Goal: Information Seeking & Learning: Learn about a topic

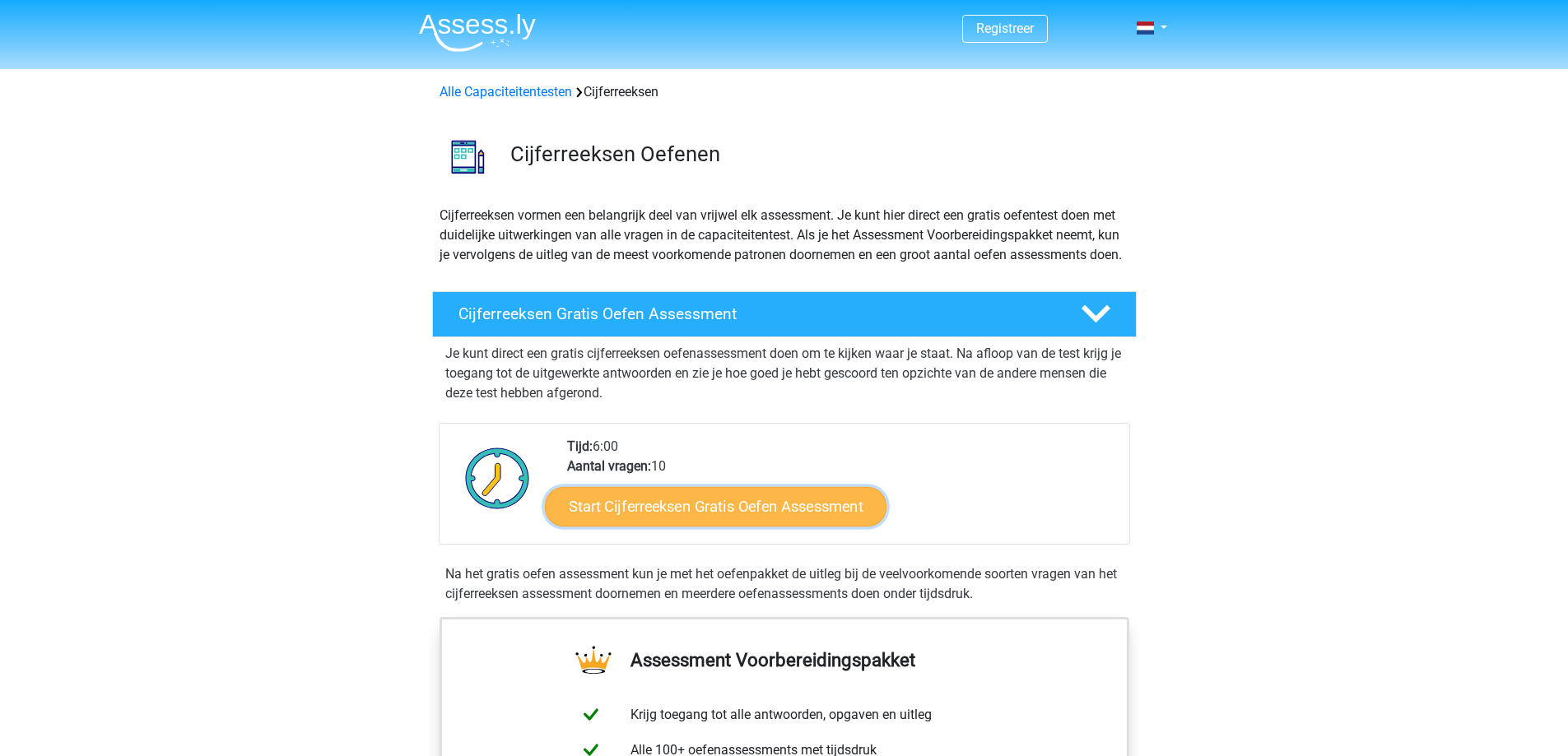
click at [689, 526] on link "Start Cijferreeksen Gratis Oefen Assessment" at bounding box center [715, 506] width 342 height 39
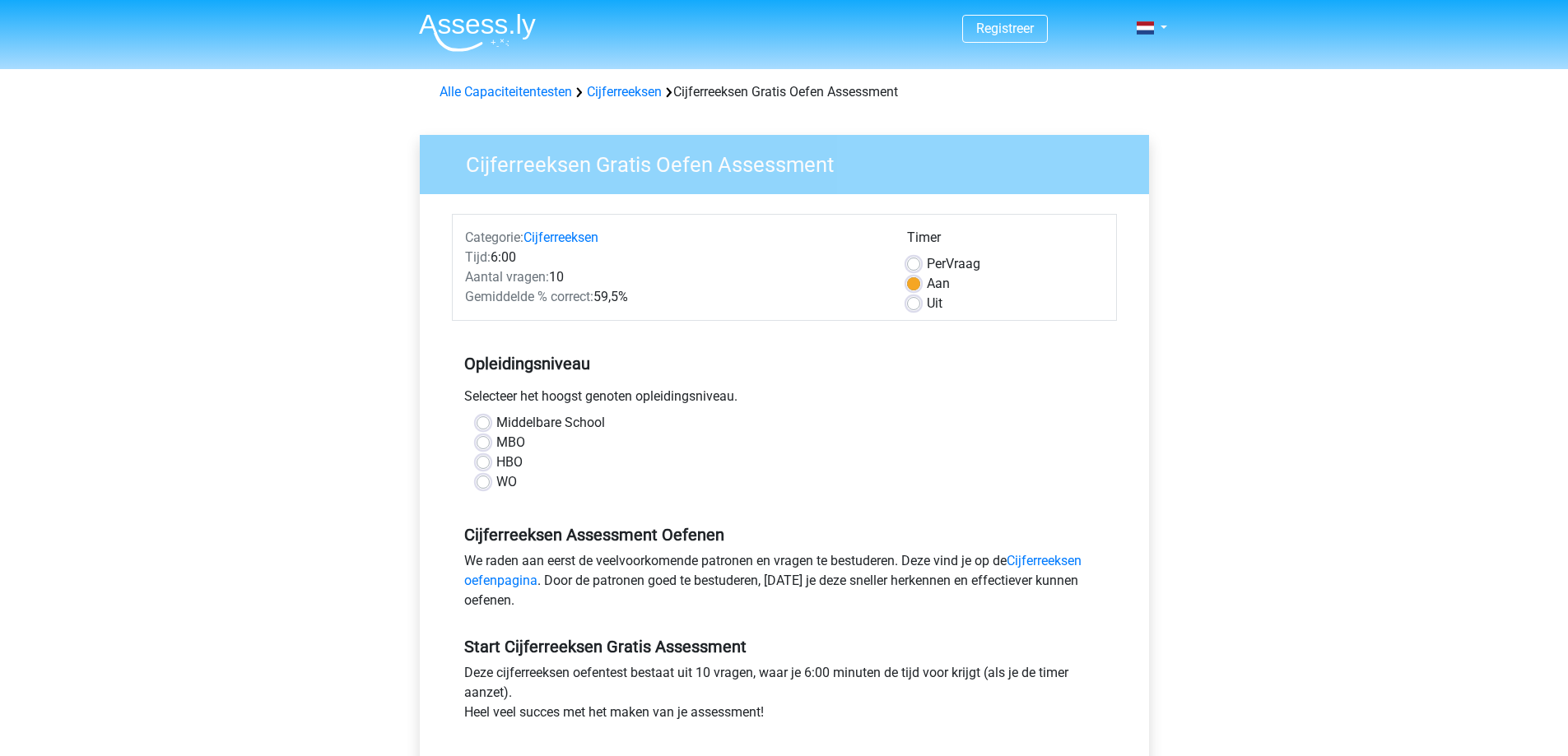
click at [497, 466] on label "HBO" at bounding box center [510, 462] width 27 height 20
click at [479, 466] on input "HBO" at bounding box center [483, 461] width 13 height 16
radio input "true"
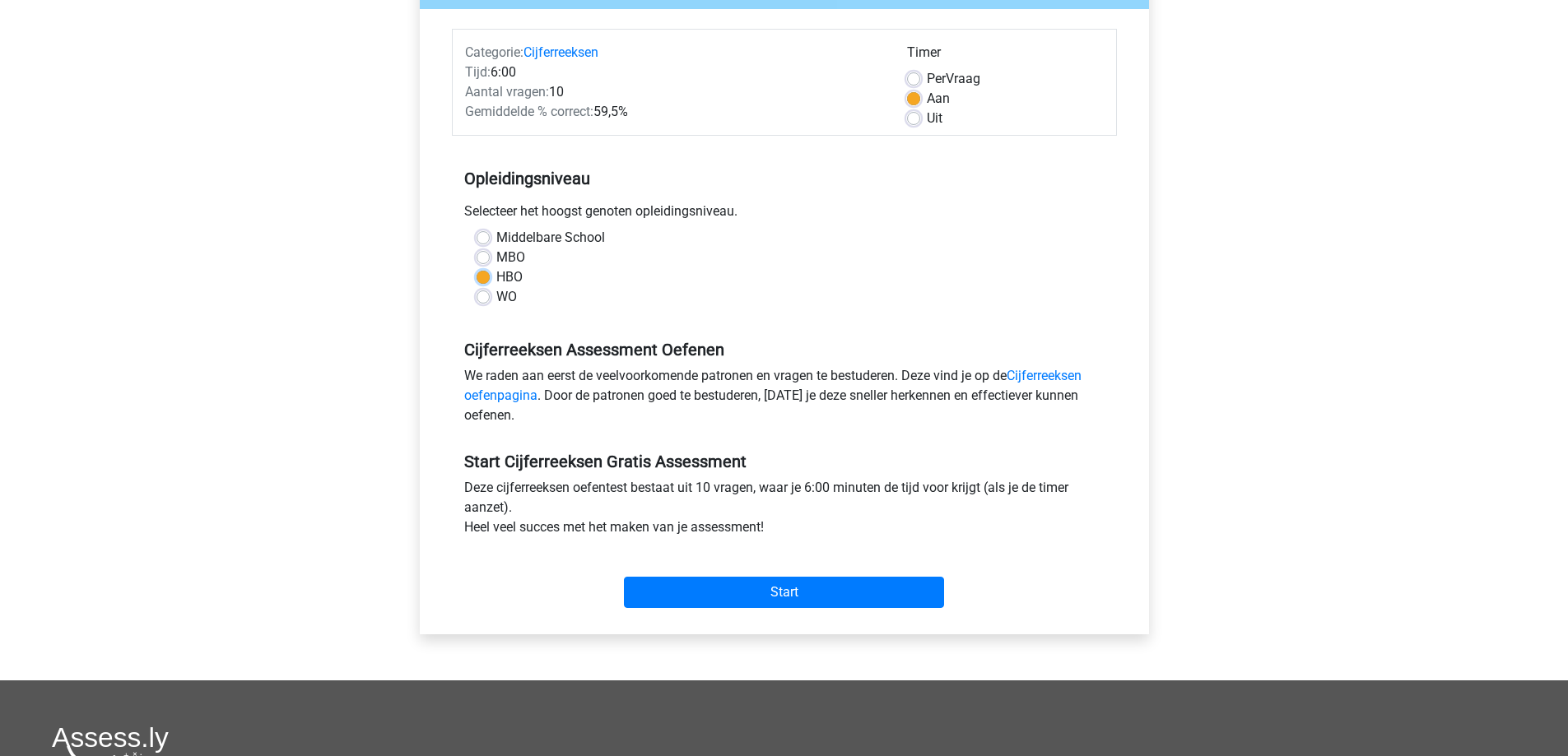
scroll to position [247, 0]
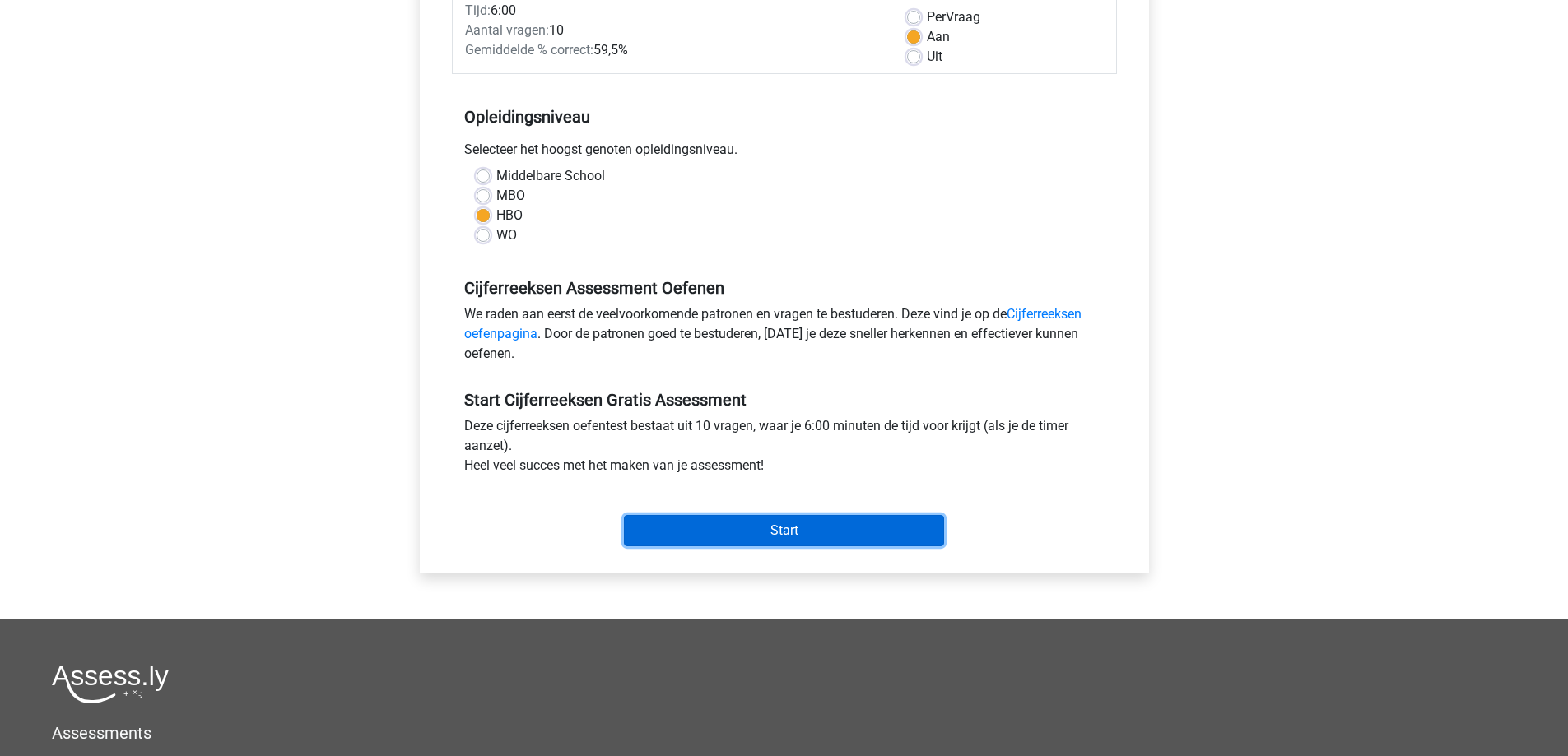
click at [870, 526] on input "Start" at bounding box center [784, 531] width 320 height 32
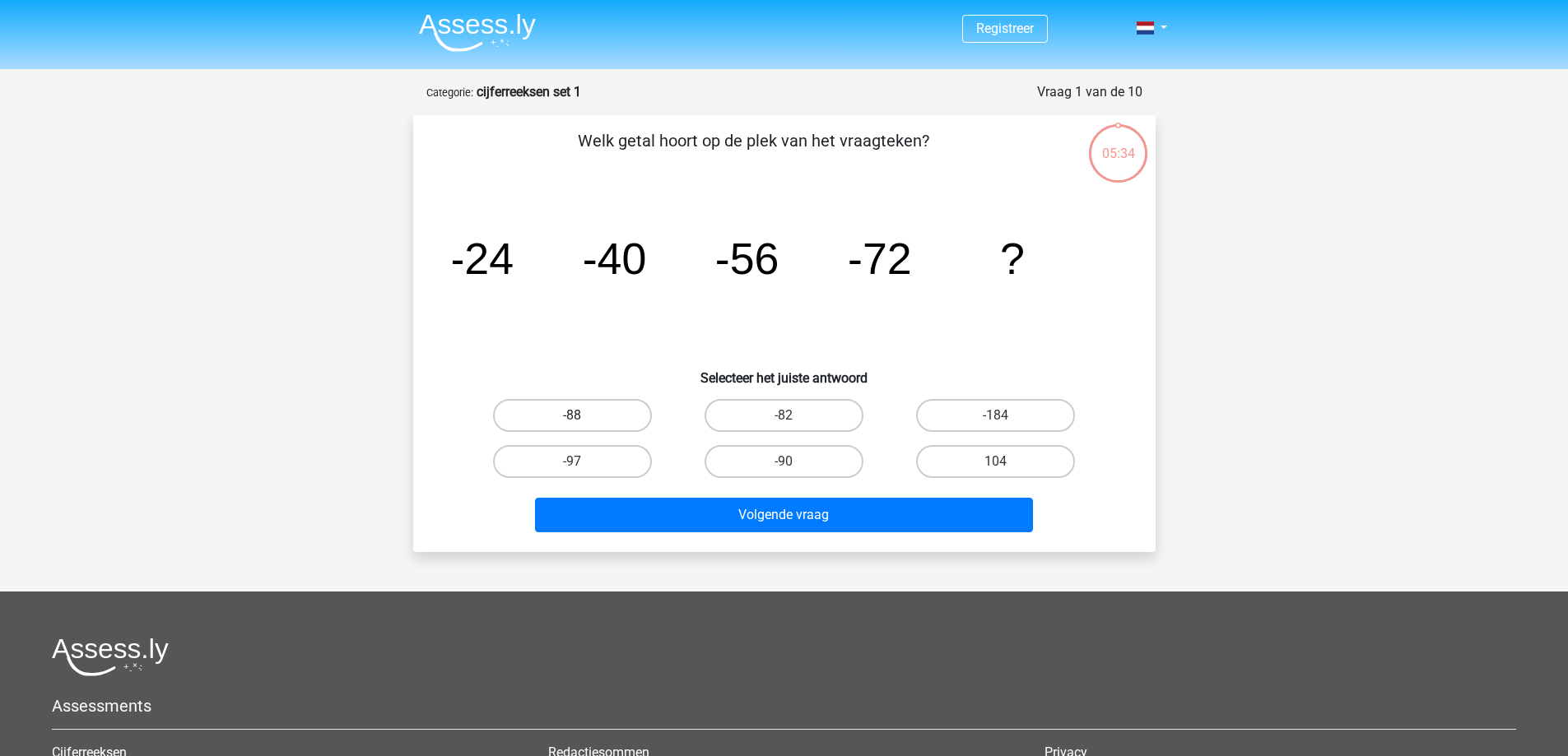
click at [546, 404] on label "-88" at bounding box center [573, 415] width 159 height 33
click at [572, 415] on input "-88" at bounding box center [577, 420] width 10 height 10
radio input "true"
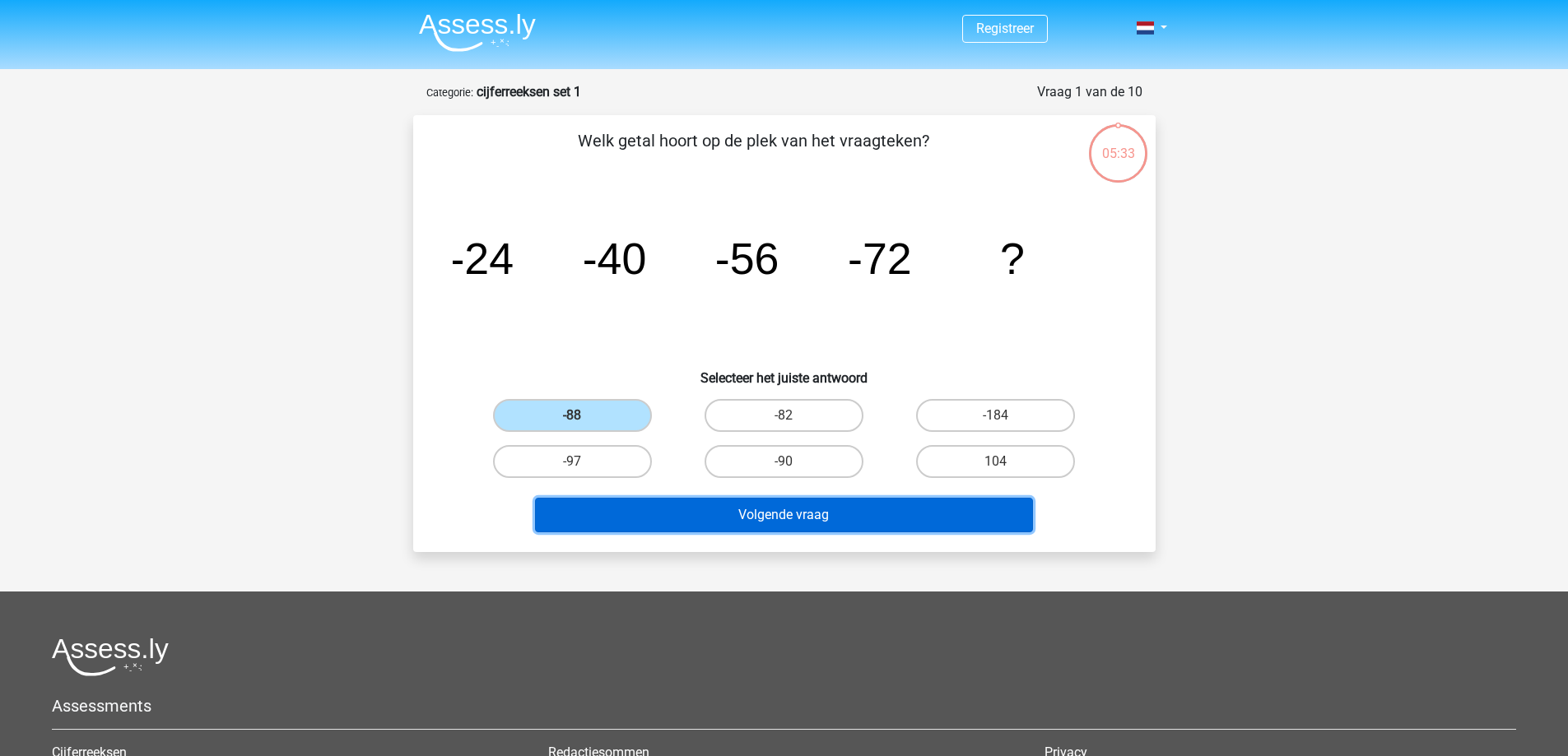
click at [780, 509] on button "Volgende vraag" at bounding box center [784, 515] width 498 height 34
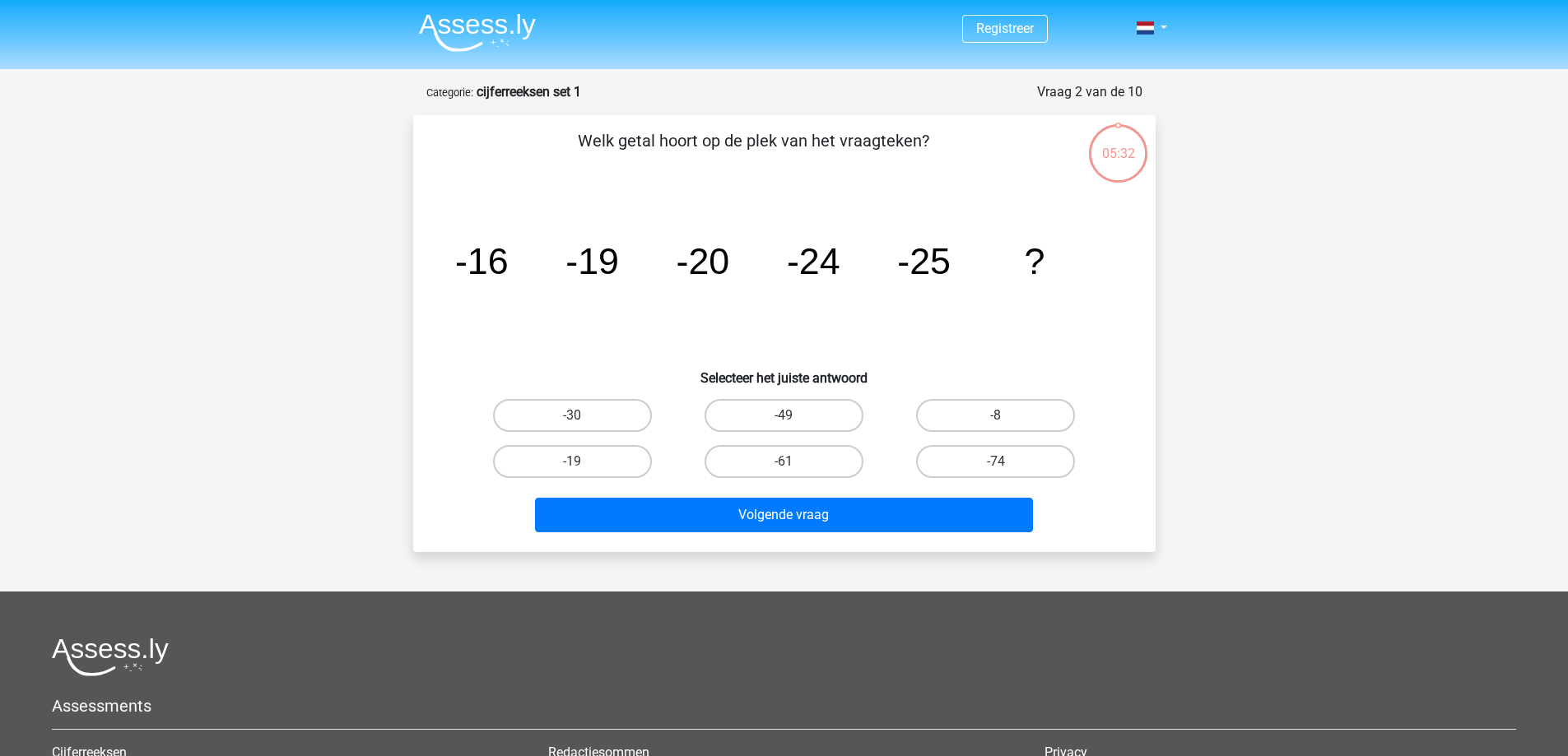
scroll to position [82, 0]
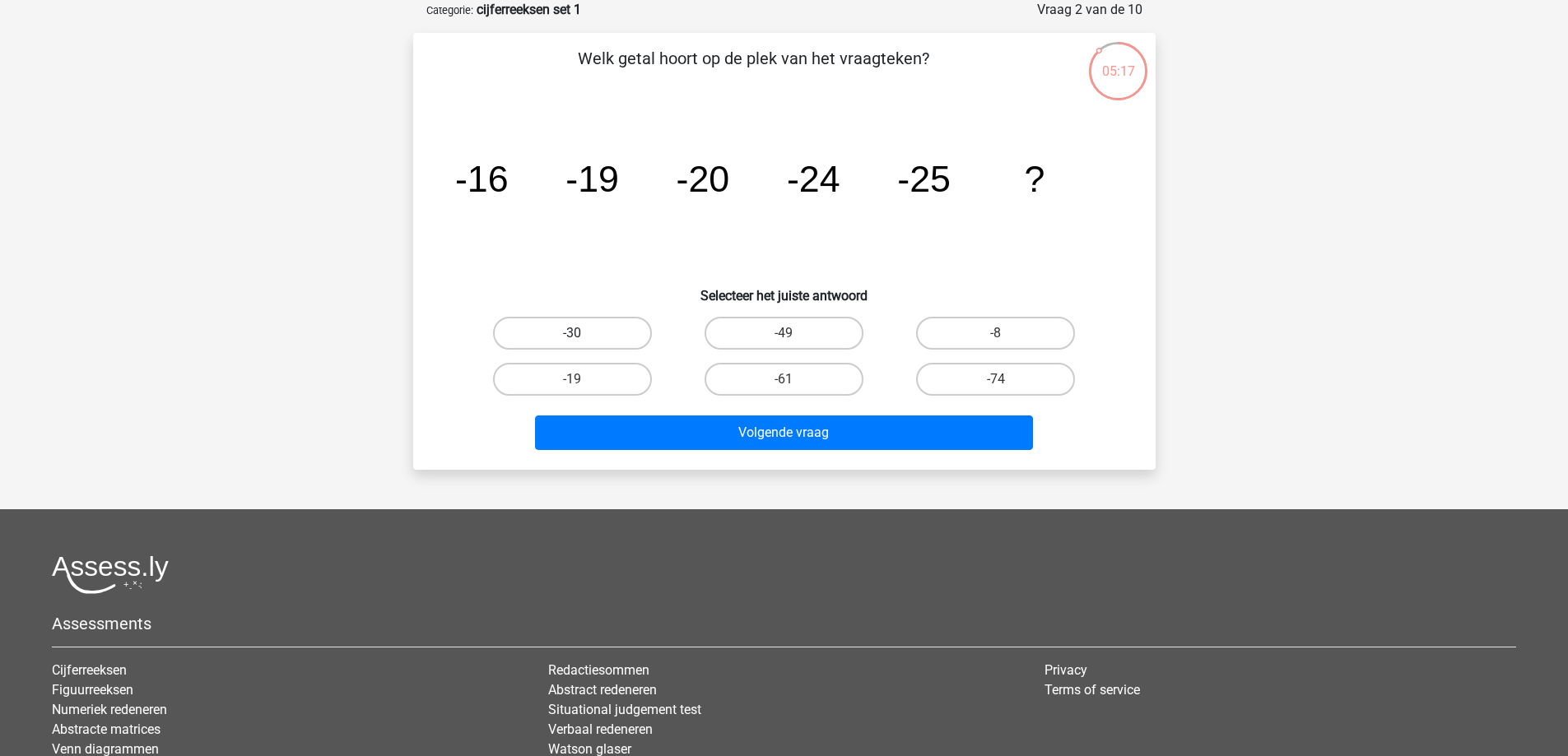
click at [586, 336] on label "-30" at bounding box center [573, 333] width 159 height 33
click at [583, 336] on input "-30" at bounding box center [577, 338] width 10 height 10
radio input "true"
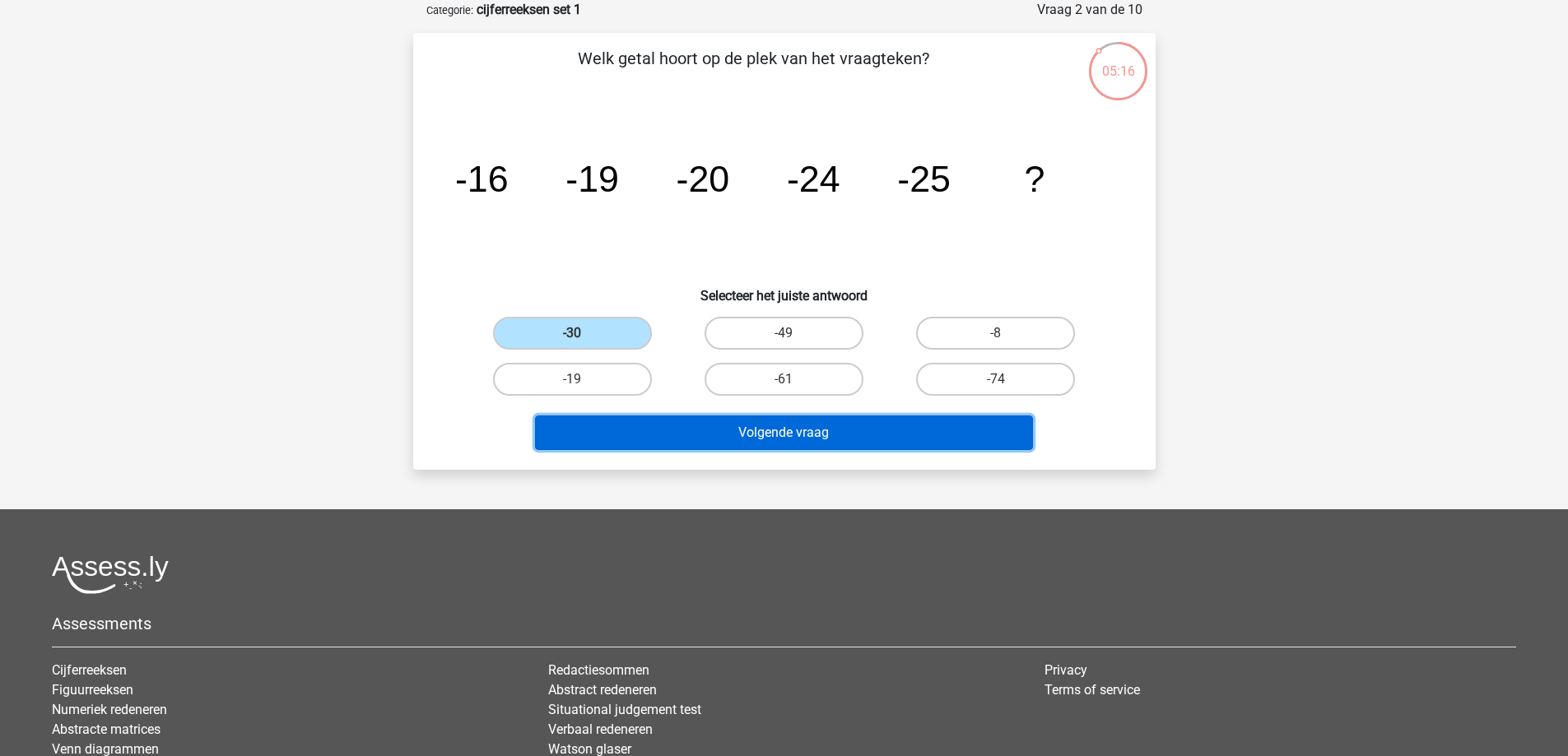
click at [739, 441] on button "Volgende vraag" at bounding box center [784, 432] width 498 height 34
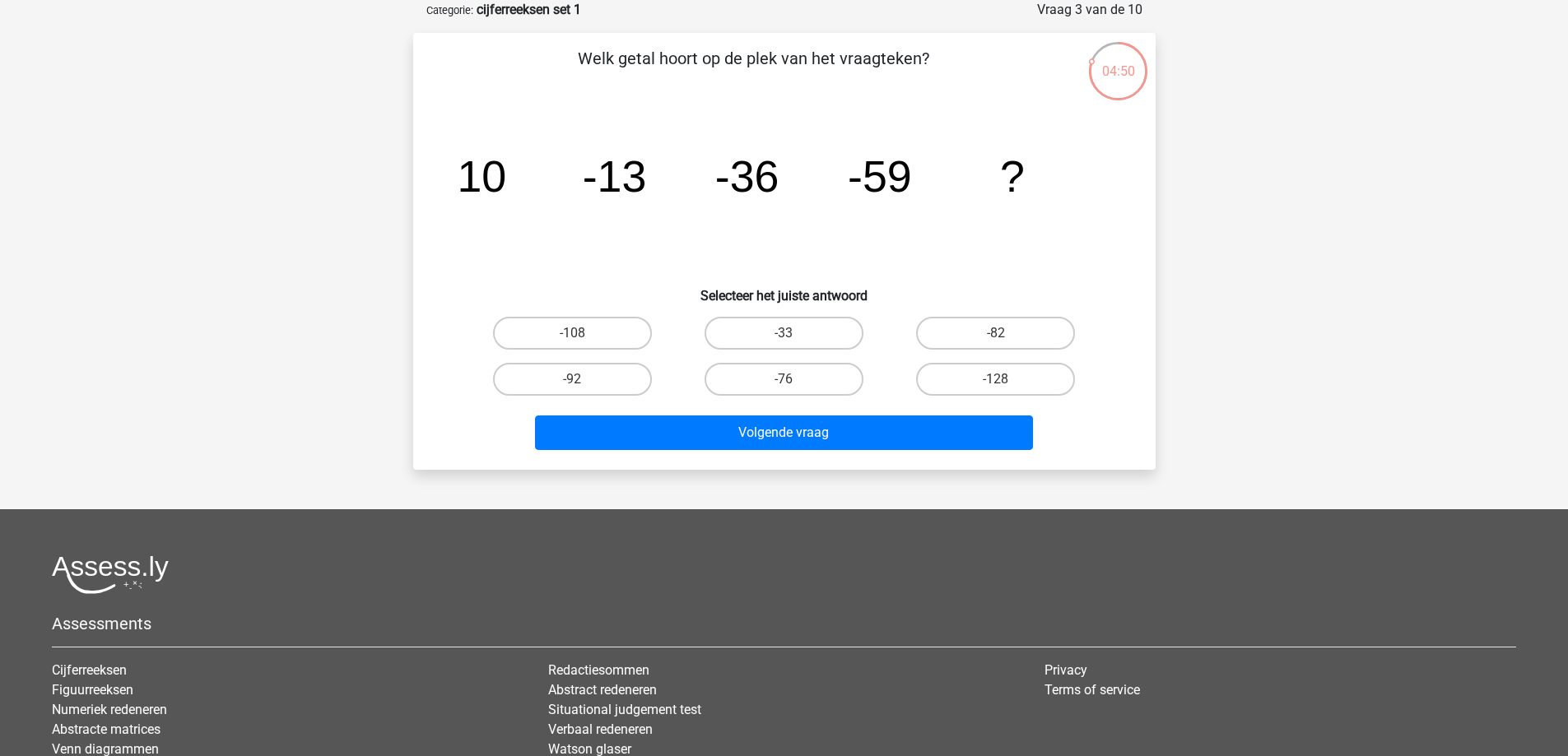
click at [596, 361] on div "-92" at bounding box center [572, 379] width 212 height 46
click at [605, 382] on label "-92" at bounding box center [573, 379] width 159 height 33
click at [583, 382] on input "-92" at bounding box center [577, 384] width 10 height 10
radio input "true"
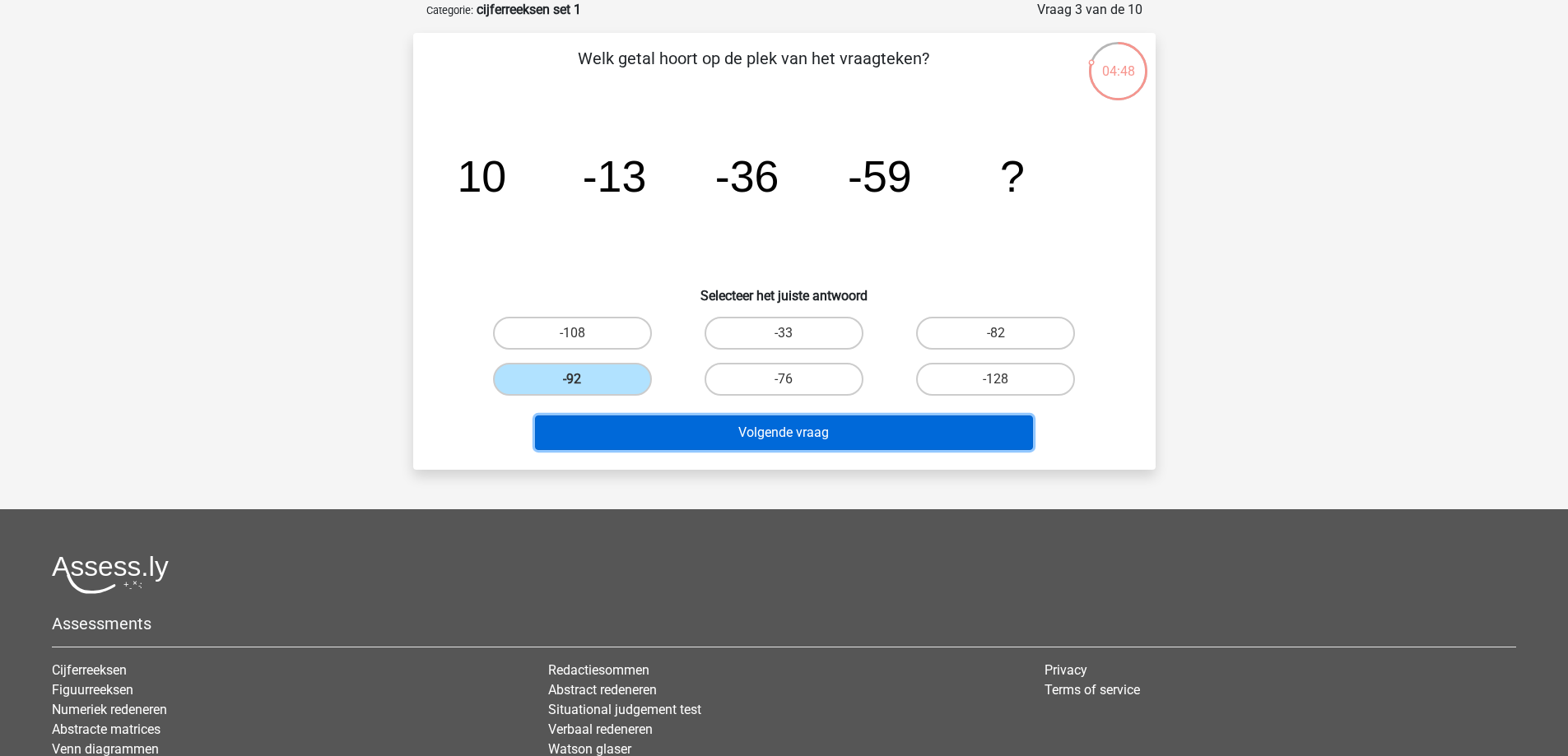
click at [742, 437] on button "Volgende vraag" at bounding box center [784, 432] width 498 height 34
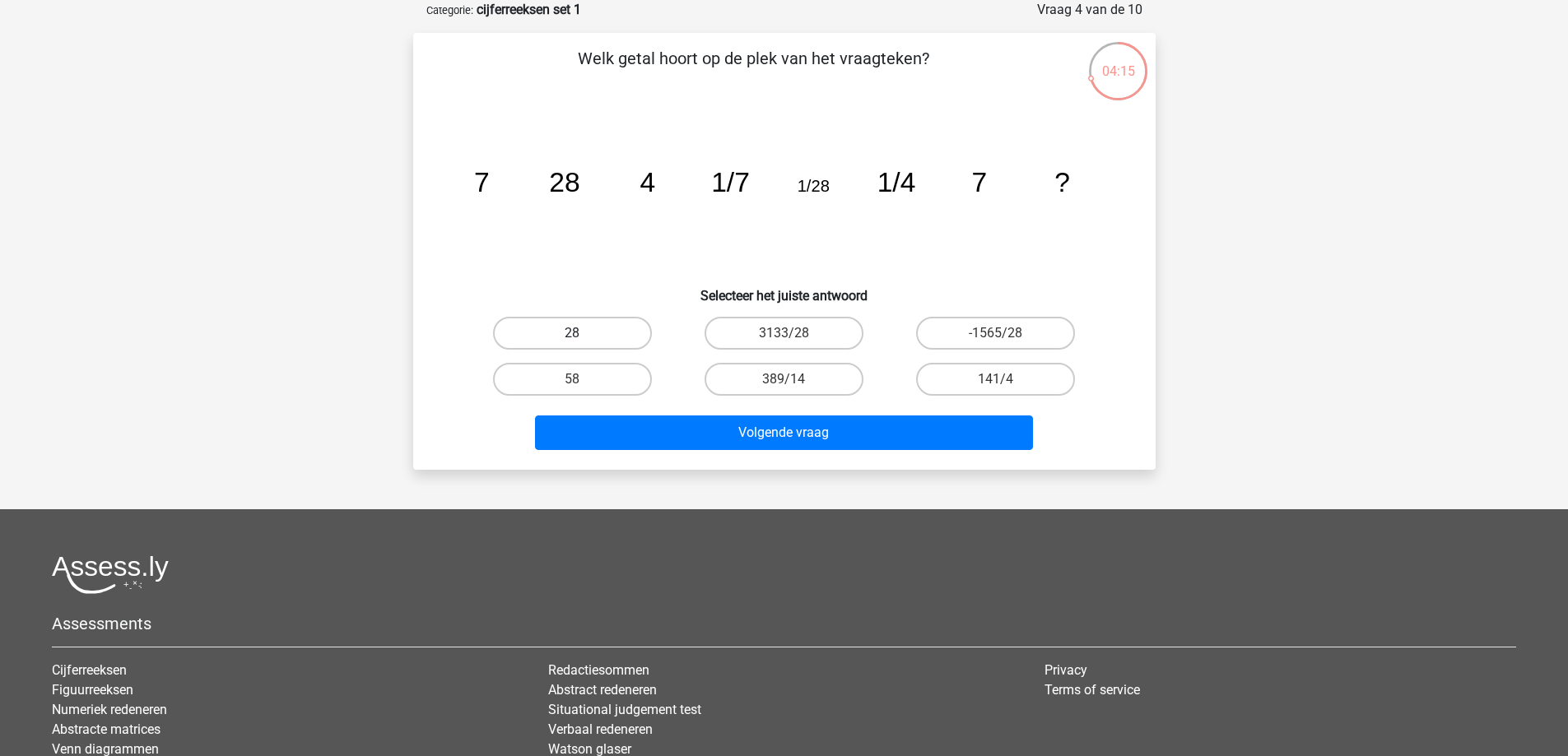
click at [600, 330] on label "28" at bounding box center [573, 333] width 159 height 33
click at [583, 333] on input "28" at bounding box center [577, 338] width 10 height 10
radio input "true"
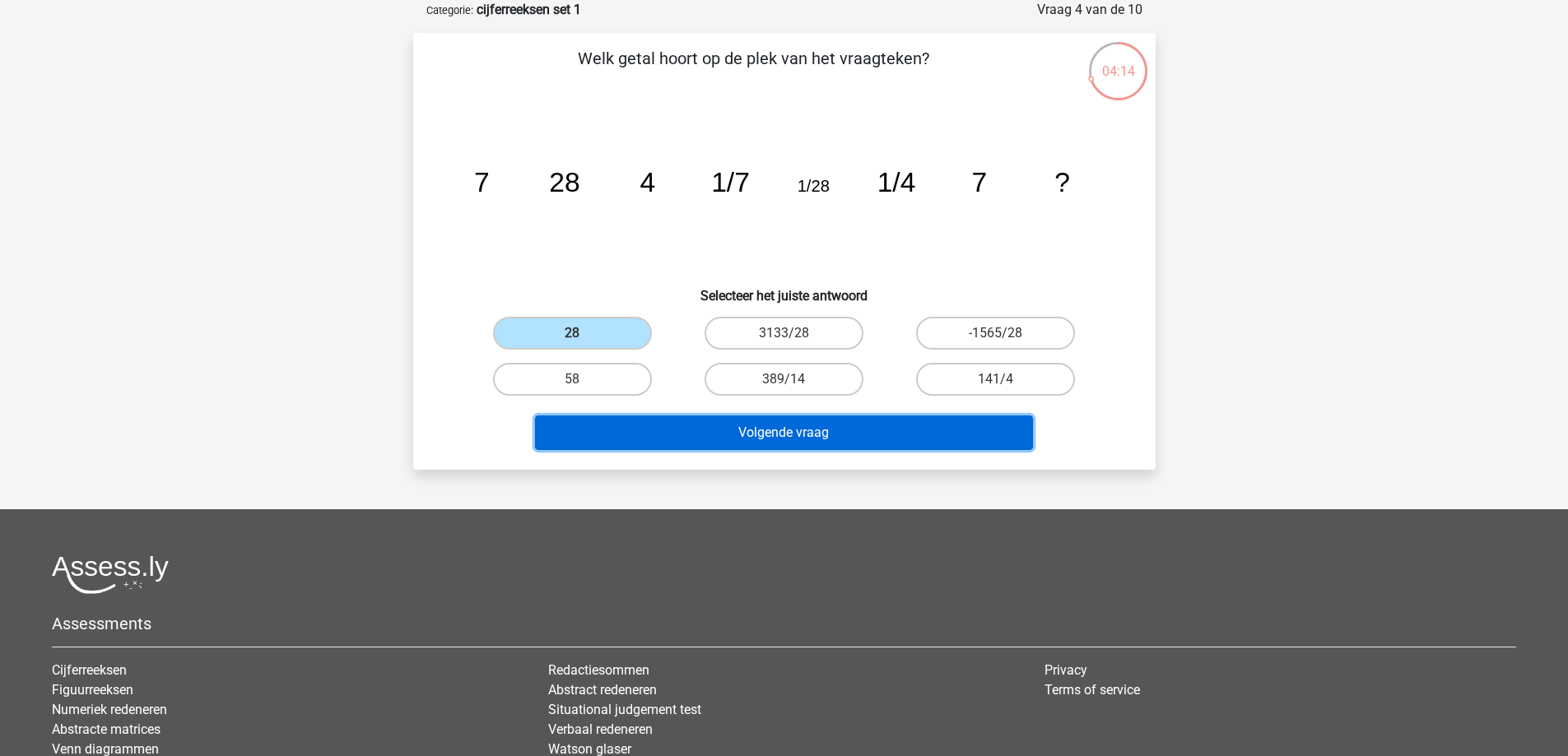
click at [933, 432] on button "Volgende vraag" at bounding box center [784, 432] width 498 height 34
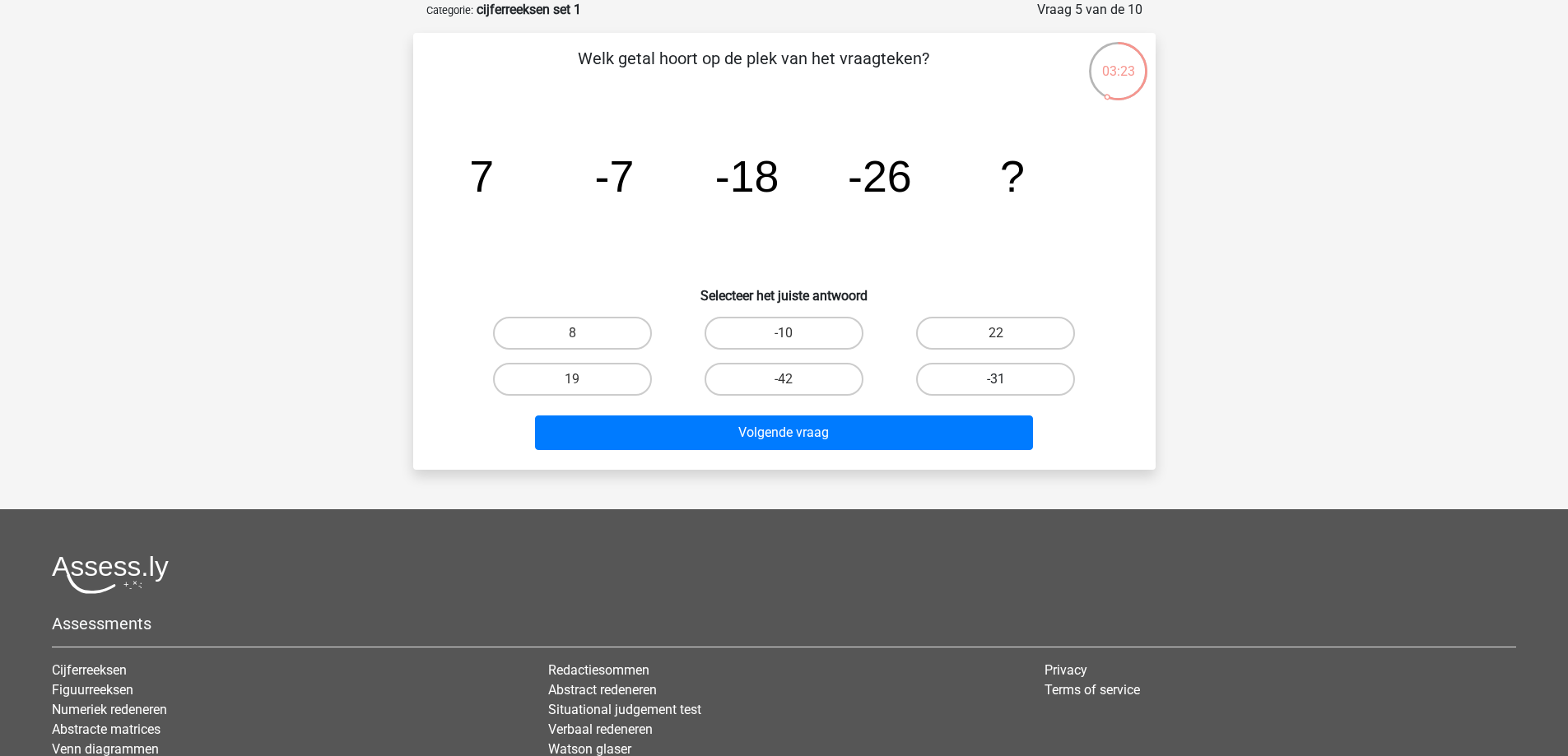
click at [987, 371] on label "-31" at bounding box center [996, 379] width 159 height 33
click at [996, 379] on input "-31" at bounding box center [1001, 384] width 10 height 10
radio input "true"
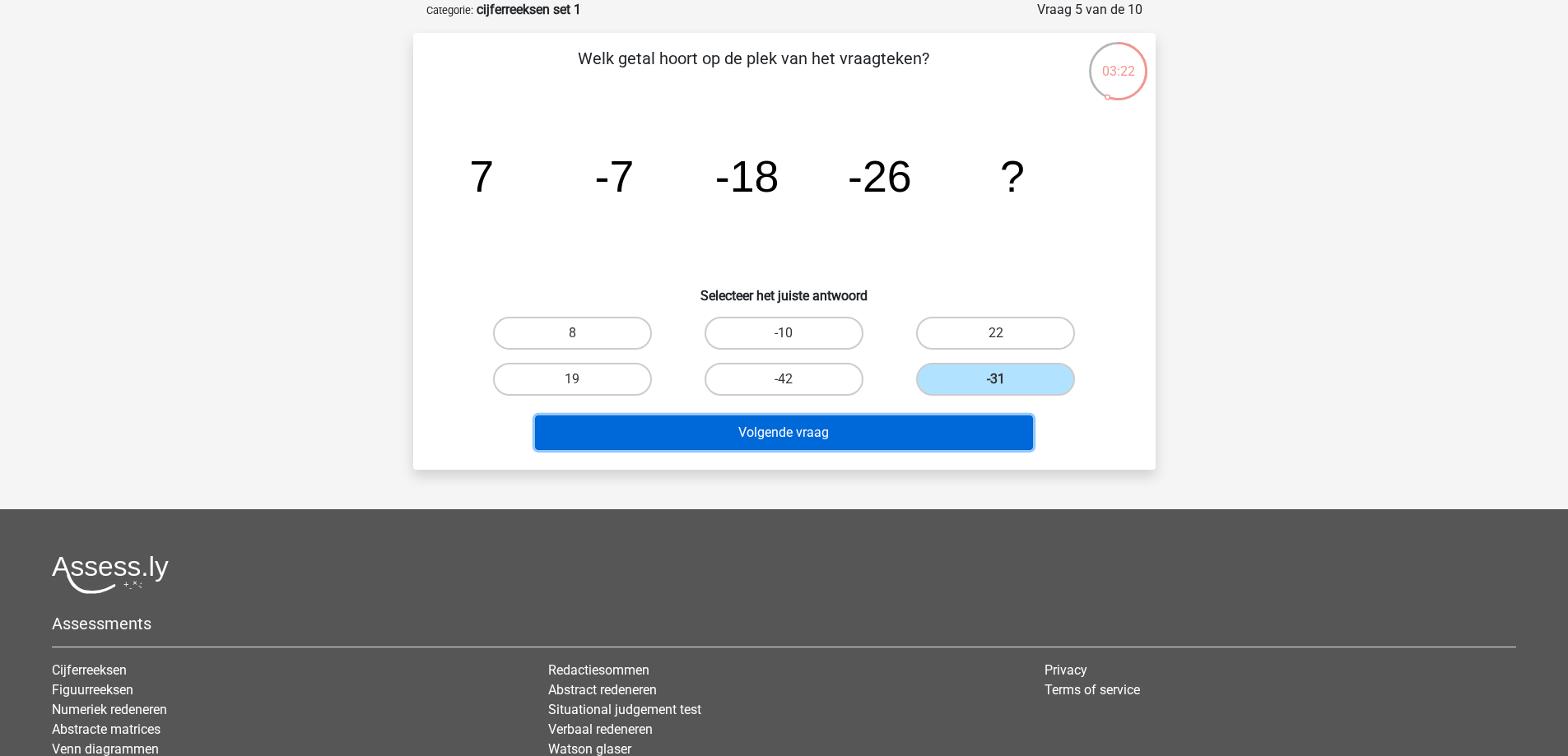
click at [965, 425] on button "Volgende vraag" at bounding box center [784, 432] width 498 height 34
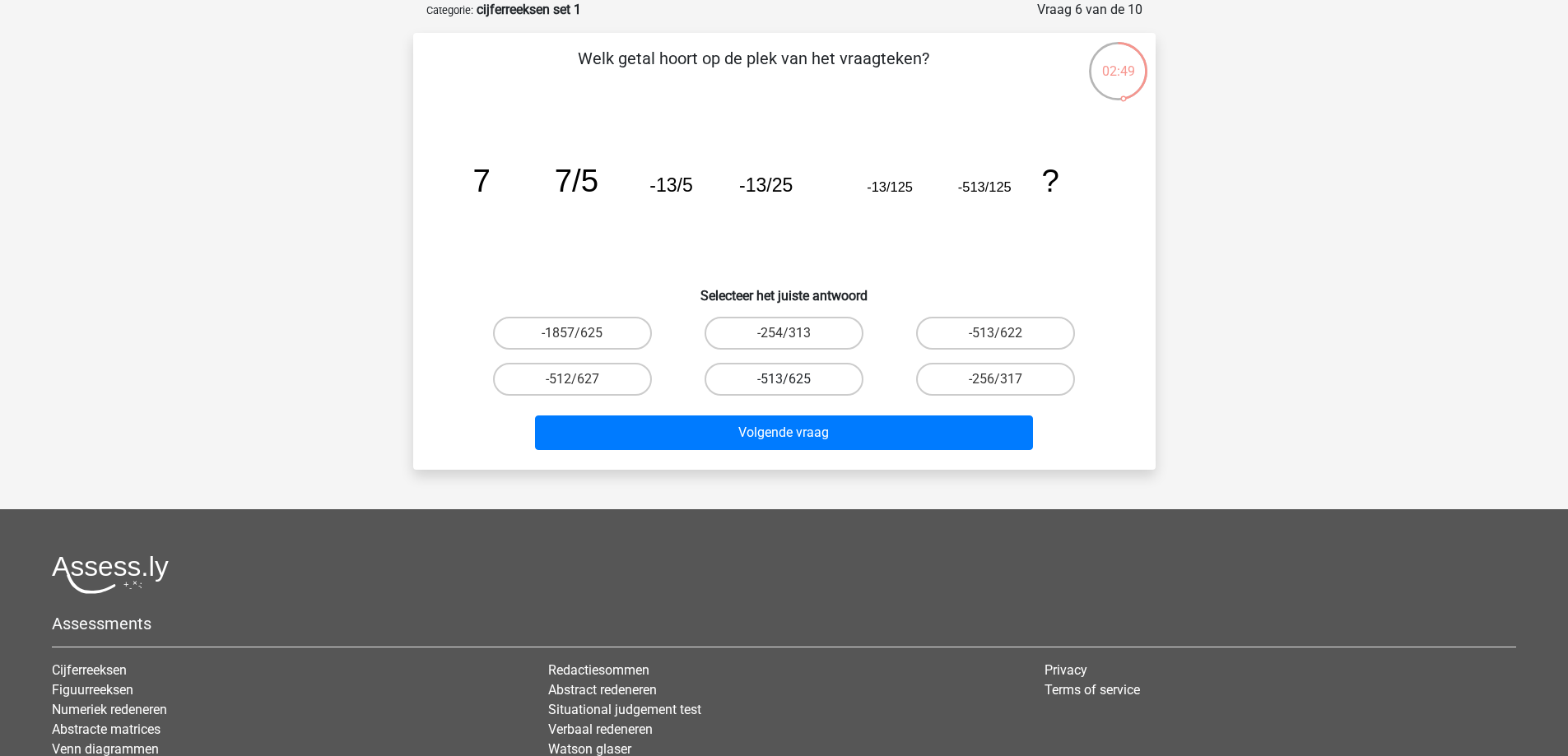
click at [821, 380] on label "-513/625" at bounding box center [784, 379] width 159 height 33
click at [795, 380] on input "-513/625" at bounding box center [789, 384] width 10 height 10
radio input "true"
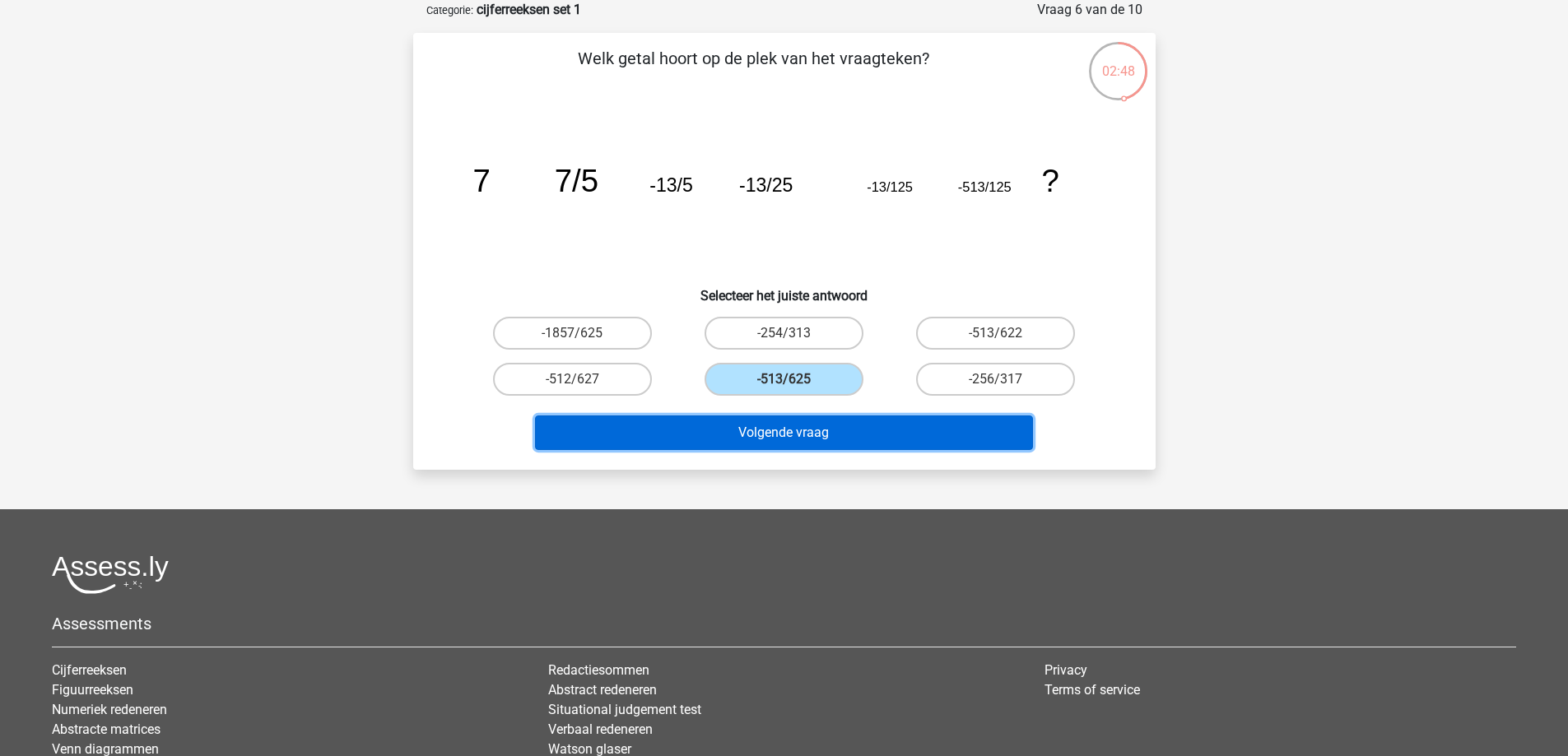
click at [899, 432] on button "Volgende vraag" at bounding box center [784, 432] width 498 height 34
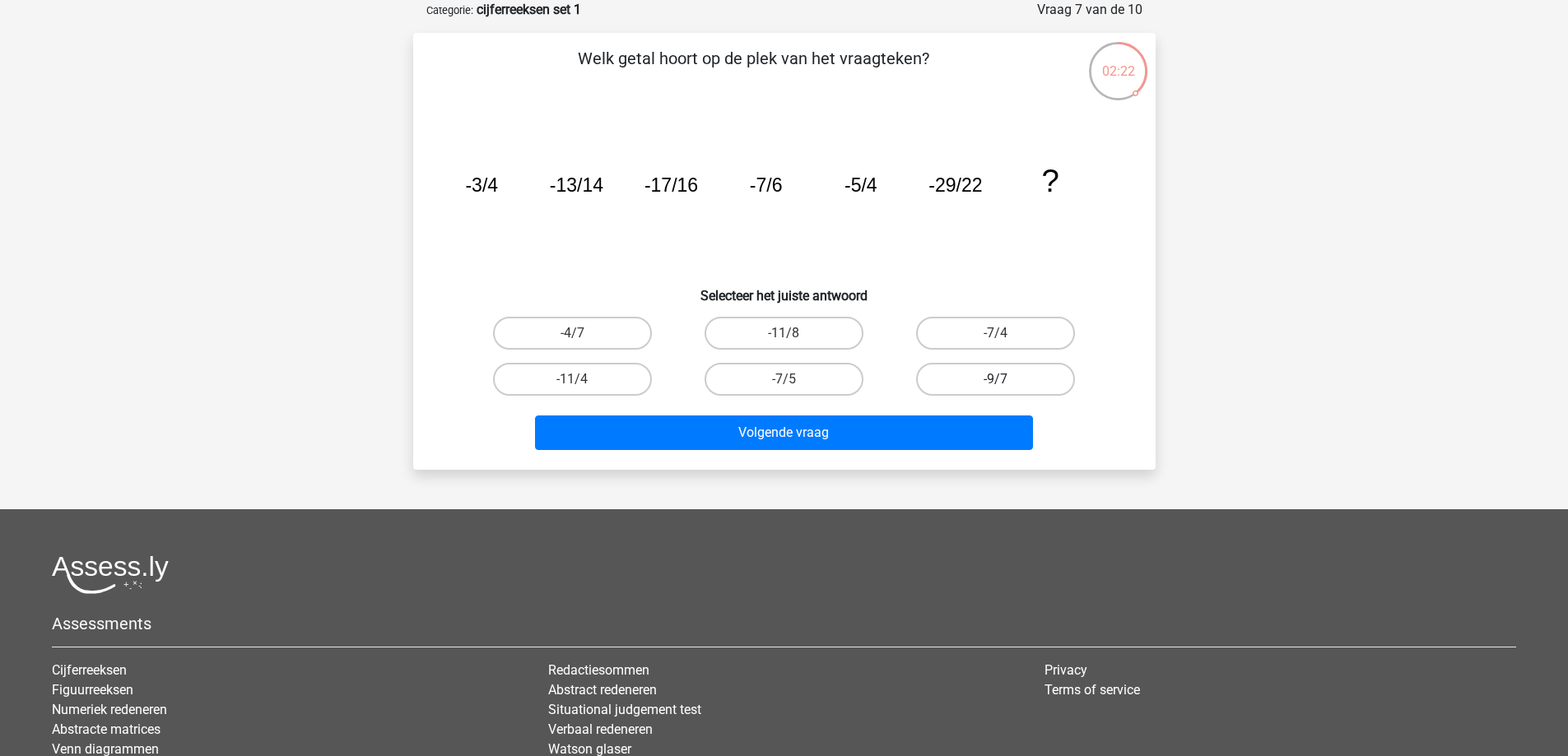
click at [1028, 378] on label "-9/7" at bounding box center [996, 379] width 159 height 33
click at [1007, 379] on input "-9/7" at bounding box center [1001, 384] width 10 height 10
radio input "true"
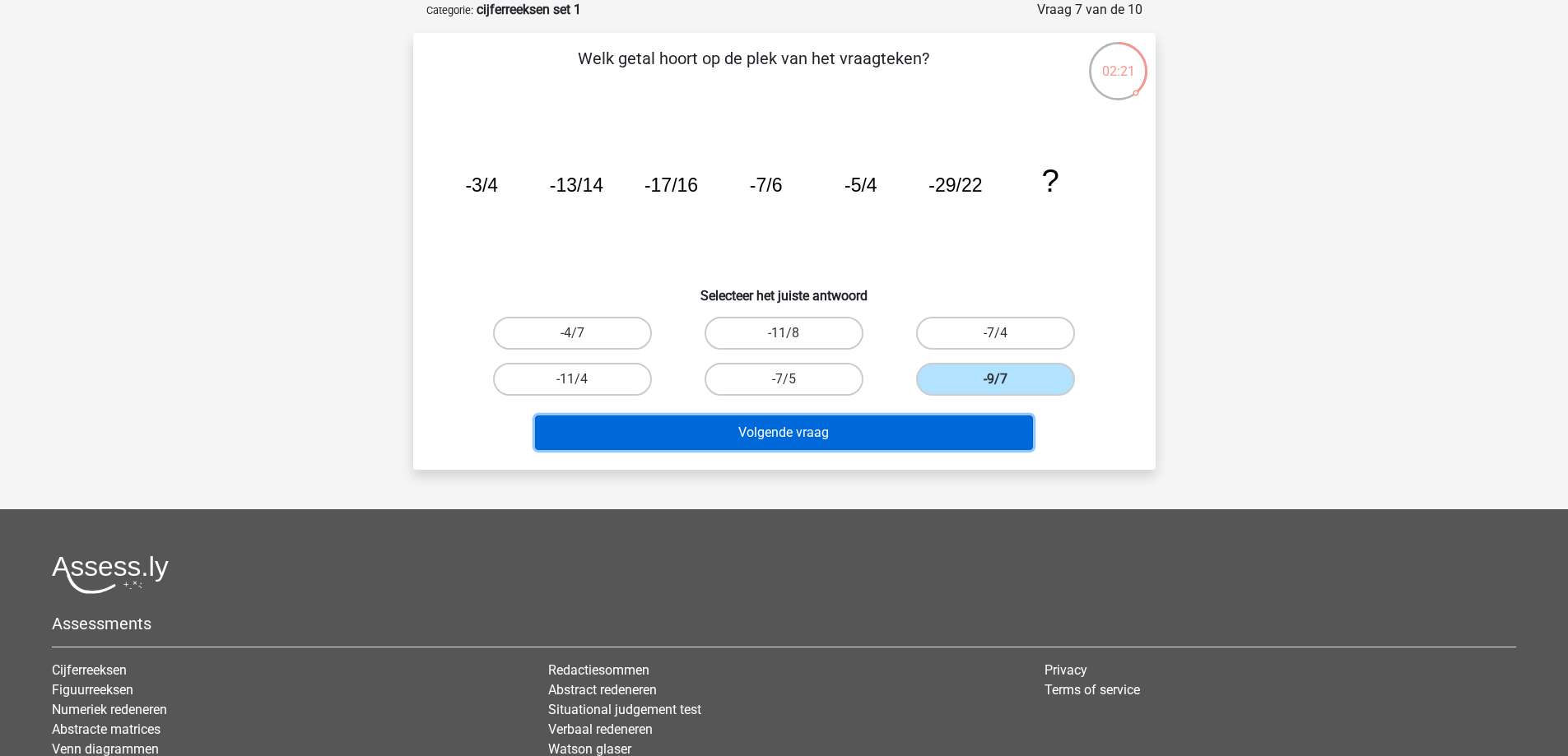
click at [1022, 427] on button "Volgende vraag" at bounding box center [784, 432] width 498 height 34
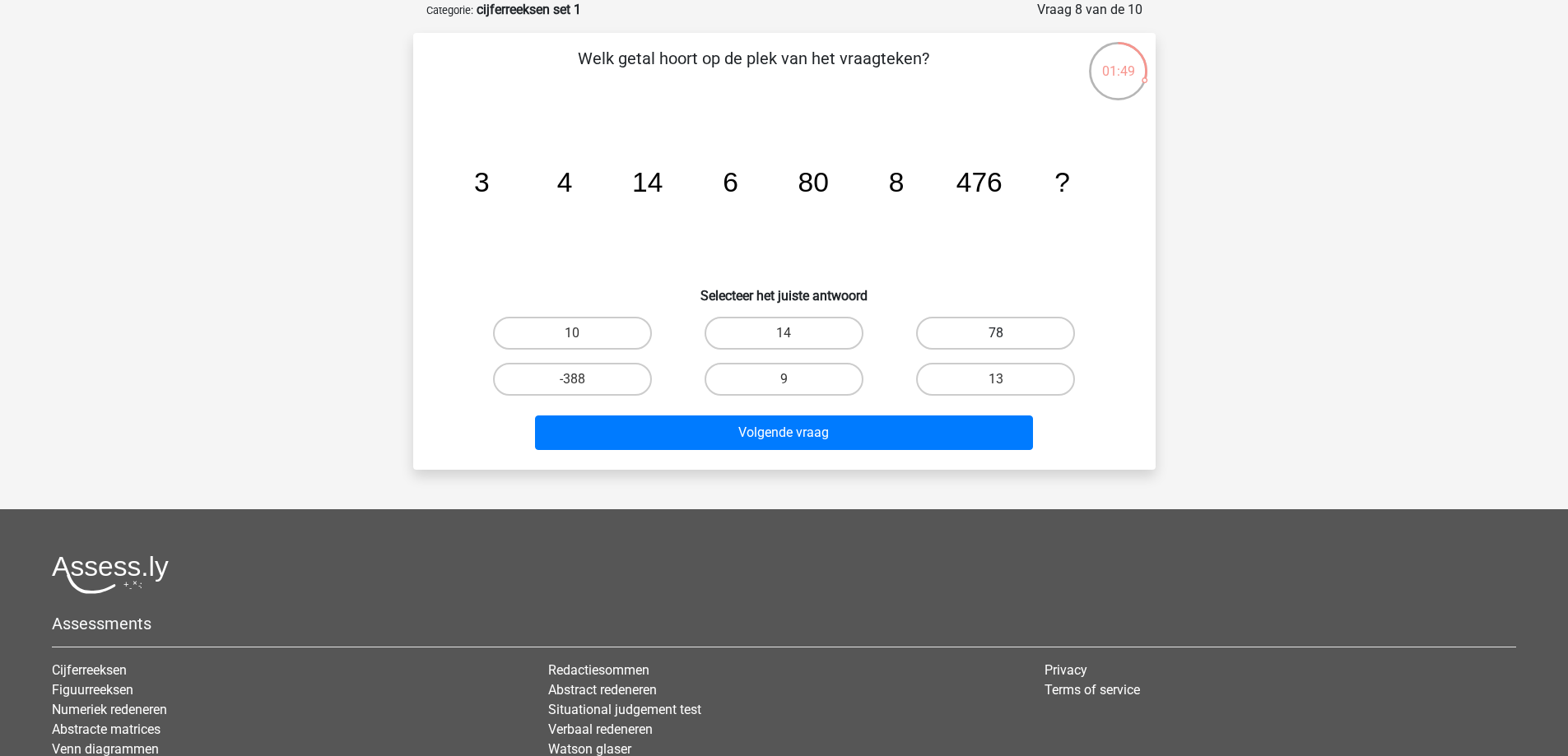
click at [985, 330] on label "78" at bounding box center [996, 333] width 159 height 33
click at [996, 333] on input "78" at bounding box center [1001, 338] width 10 height 10
radio input "true"
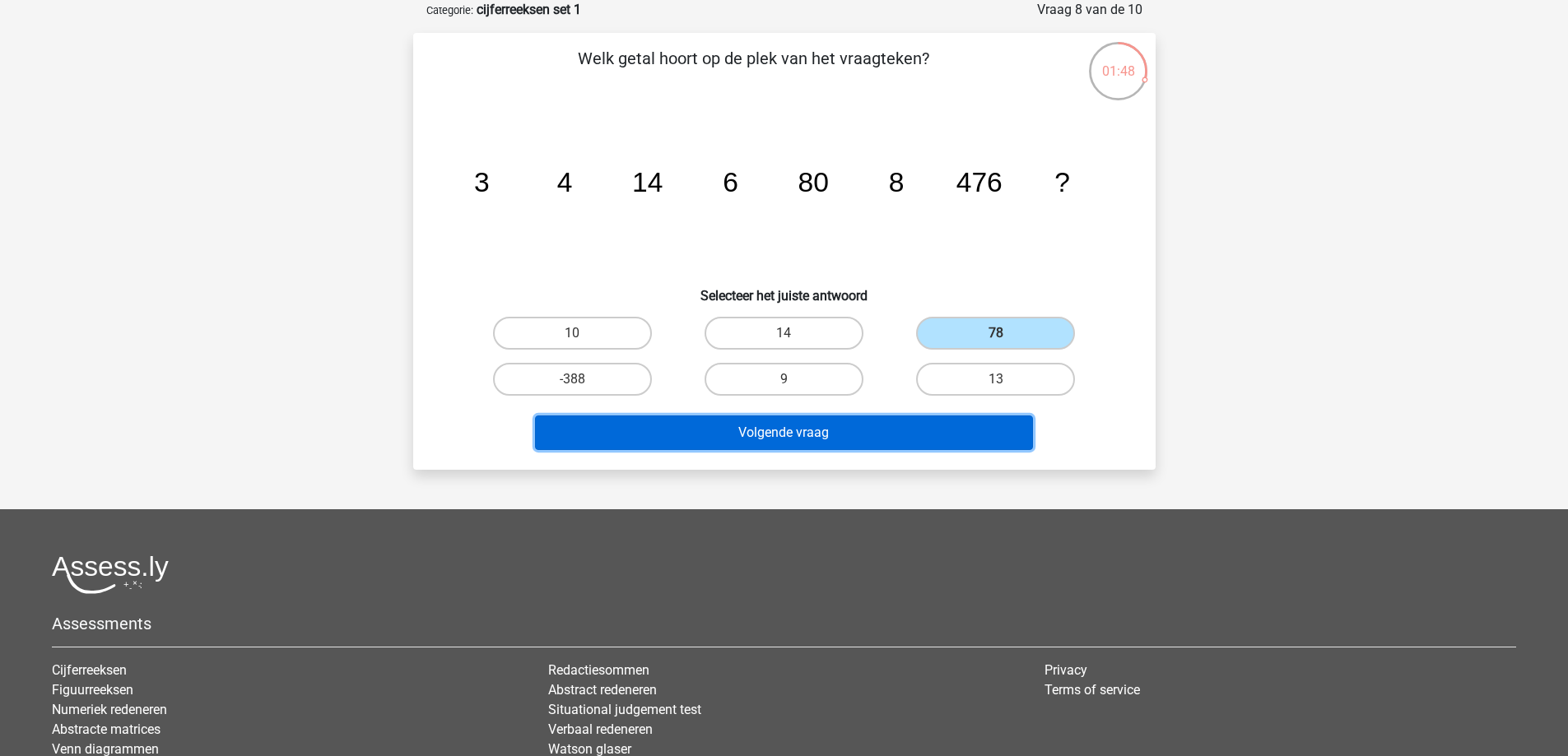
click at [993, 427] on button "Volgende vraag" at bounding box center [784, 432] width 498 height 34
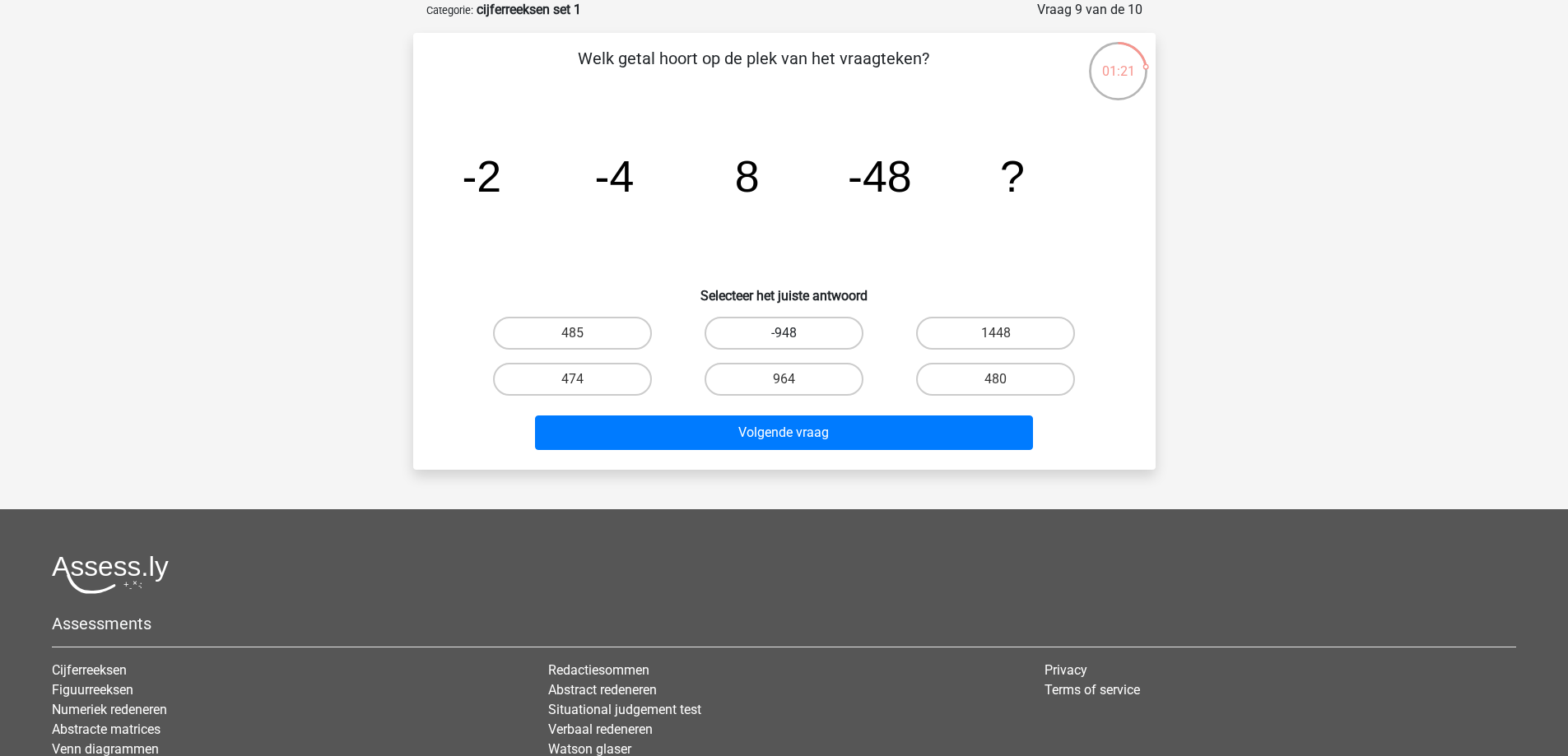
click at [826, 324] on label "-948" at bounding box center [784, 333] width 159 height 33
click at [795, 333] on input "-948" at bounding box center [789, 338] width 10 height 10
radio input "true"
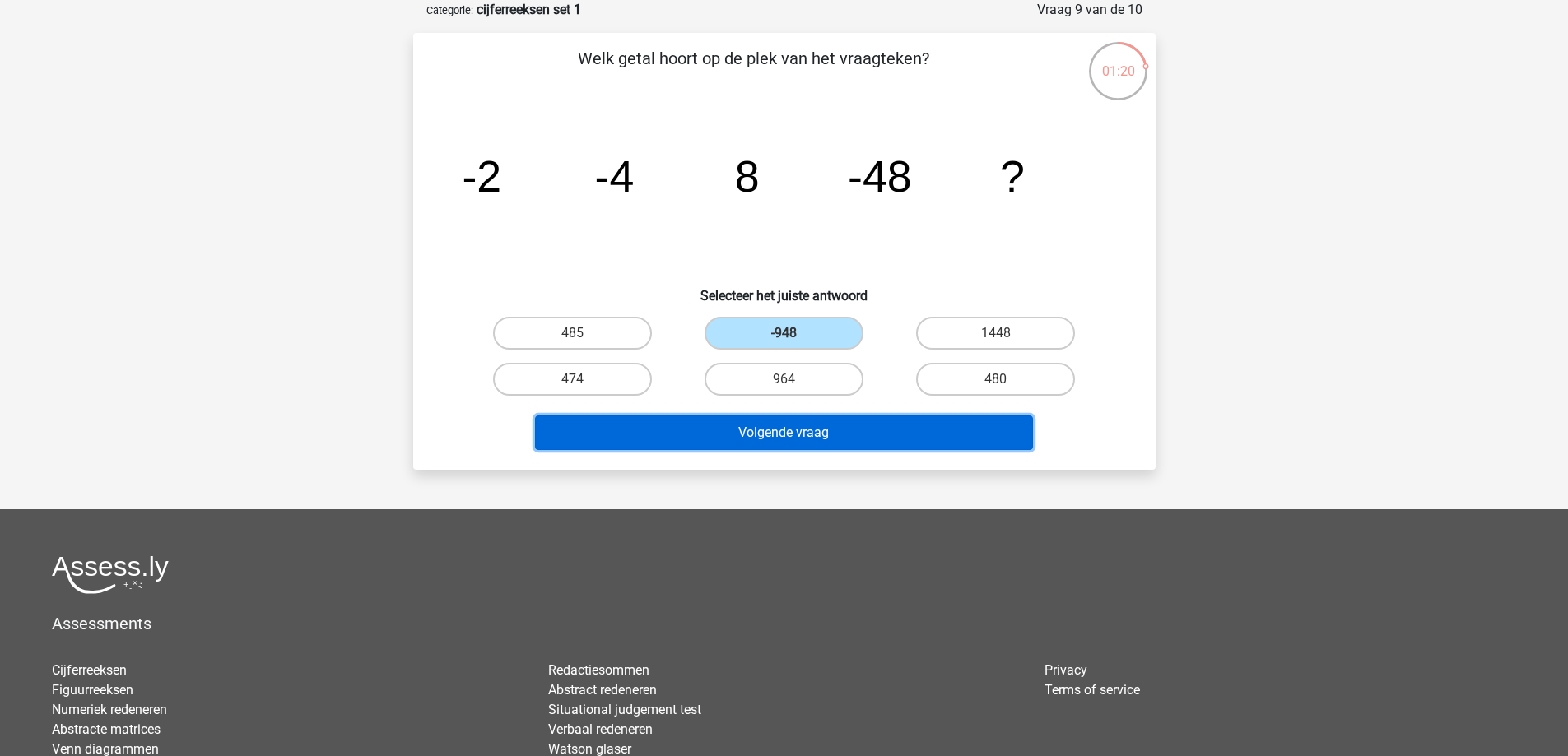
click at [889, 424] on button "Volgende vraag" at bounding box center [784, 432] width 498 height 34
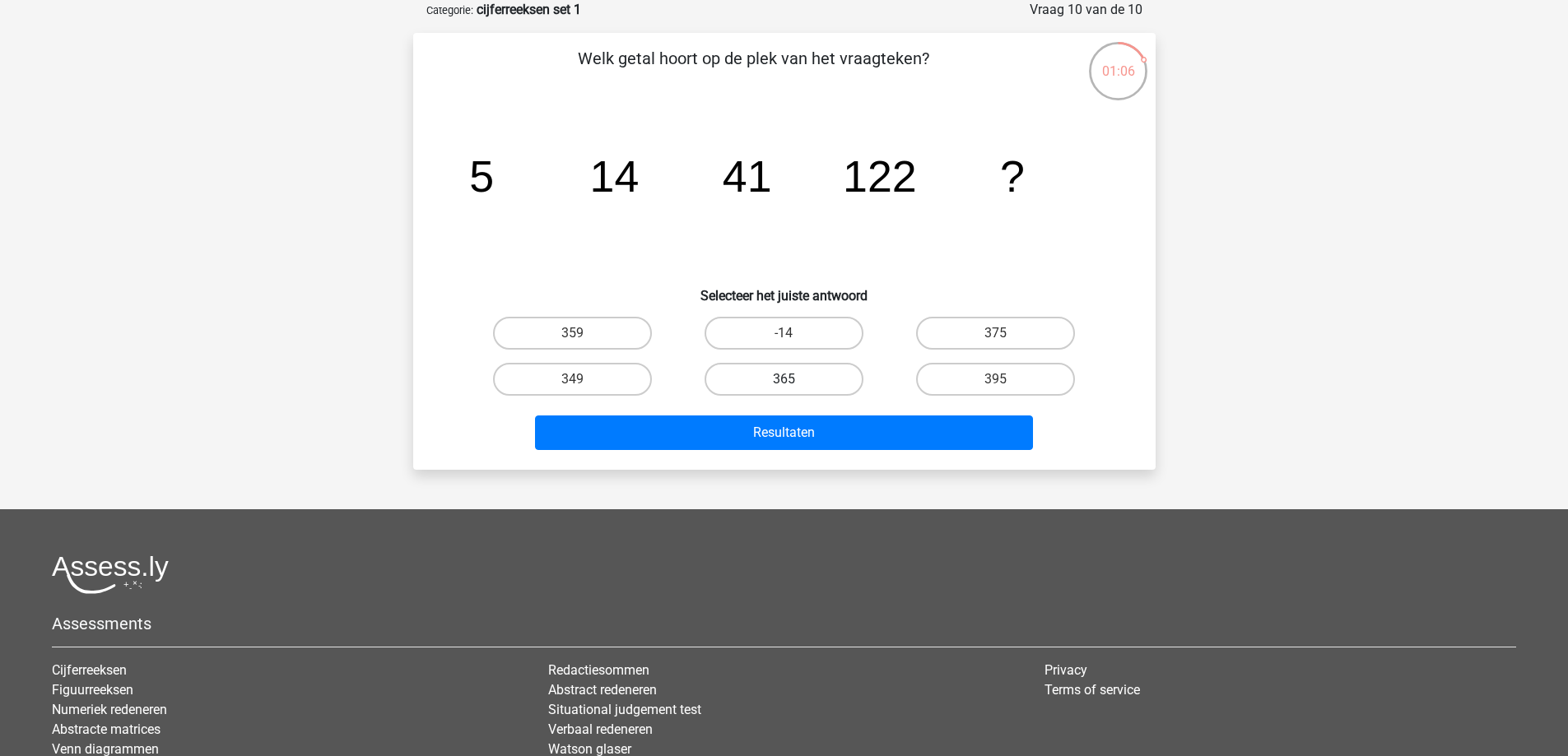
click at [848, 384] on label "365" at bounding box center [784, 379] width 159 height 33
click at [795, 384] on input "365" at bounding box center [789, 384] width 10 height 10
radio input "true"
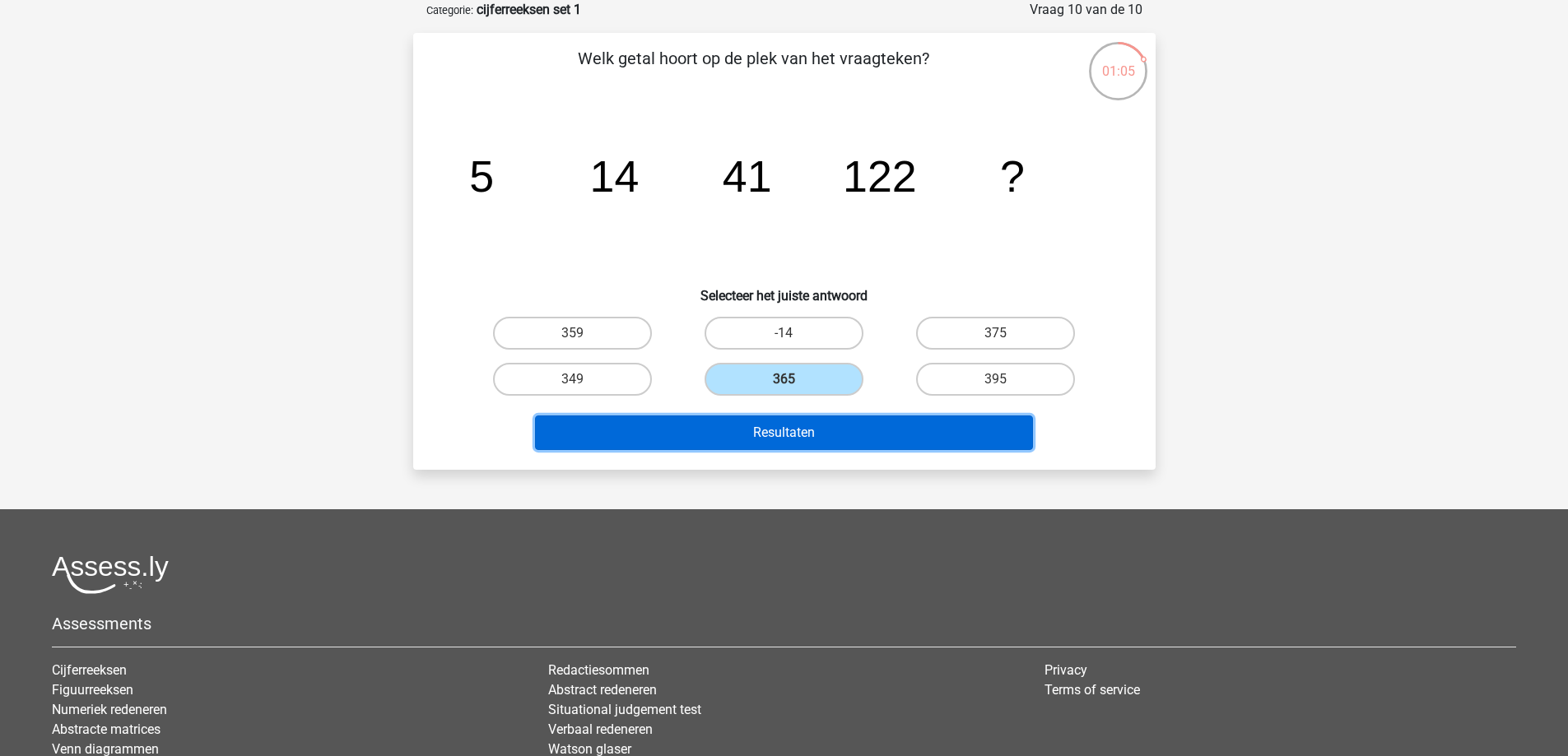
click at [847, 444] on button "Resultaten" at bounding box center [784, 432] width 498 height 34
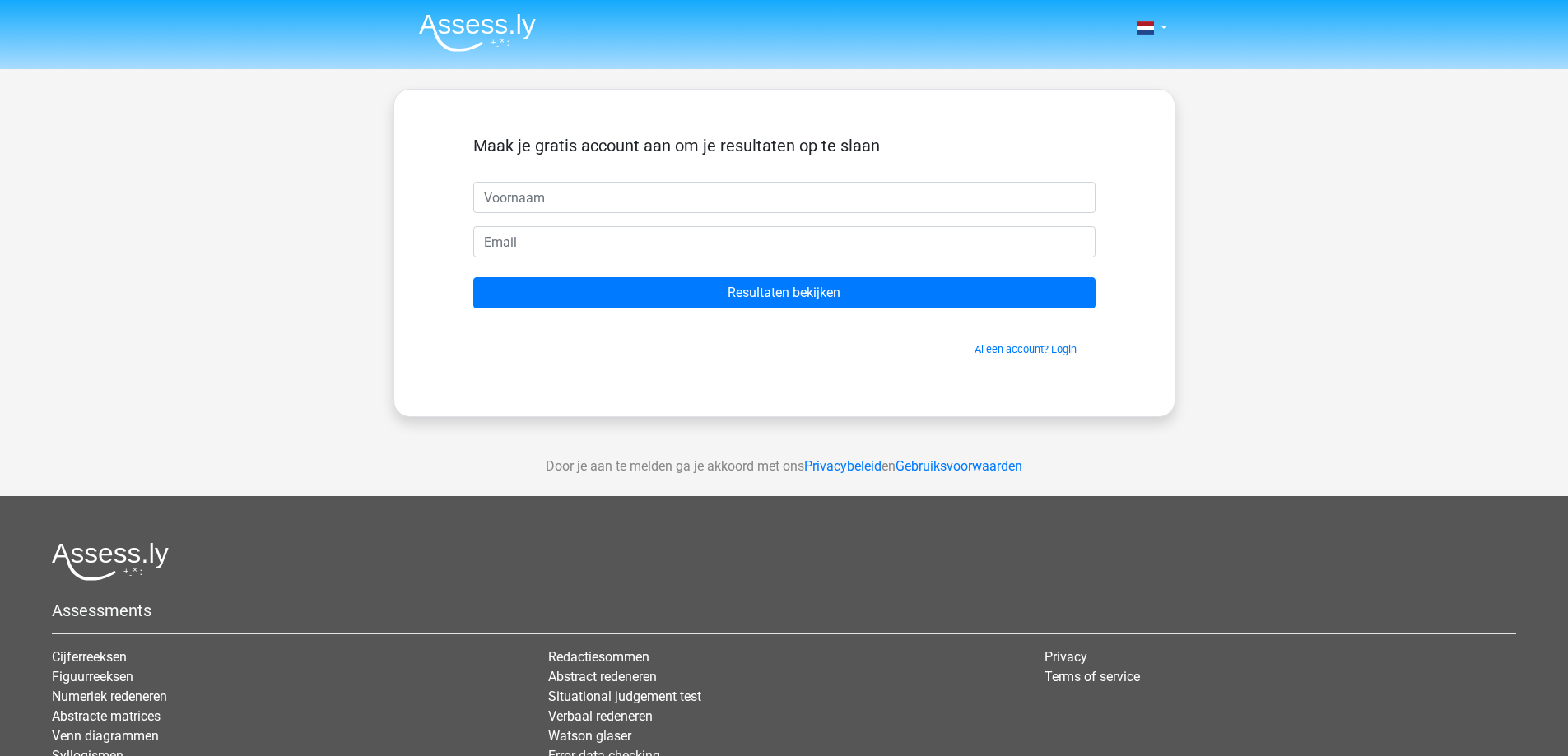
click at [660, 202] on input "text" at bounding box center [784, 197] width 623 height 32
type input "bash"
click at [868, 276] on form "Maak je gratis account aan om je resultaten op te slaan bash Resultaten bekijke…" at bounding box center [784, 247] width 623 height 222
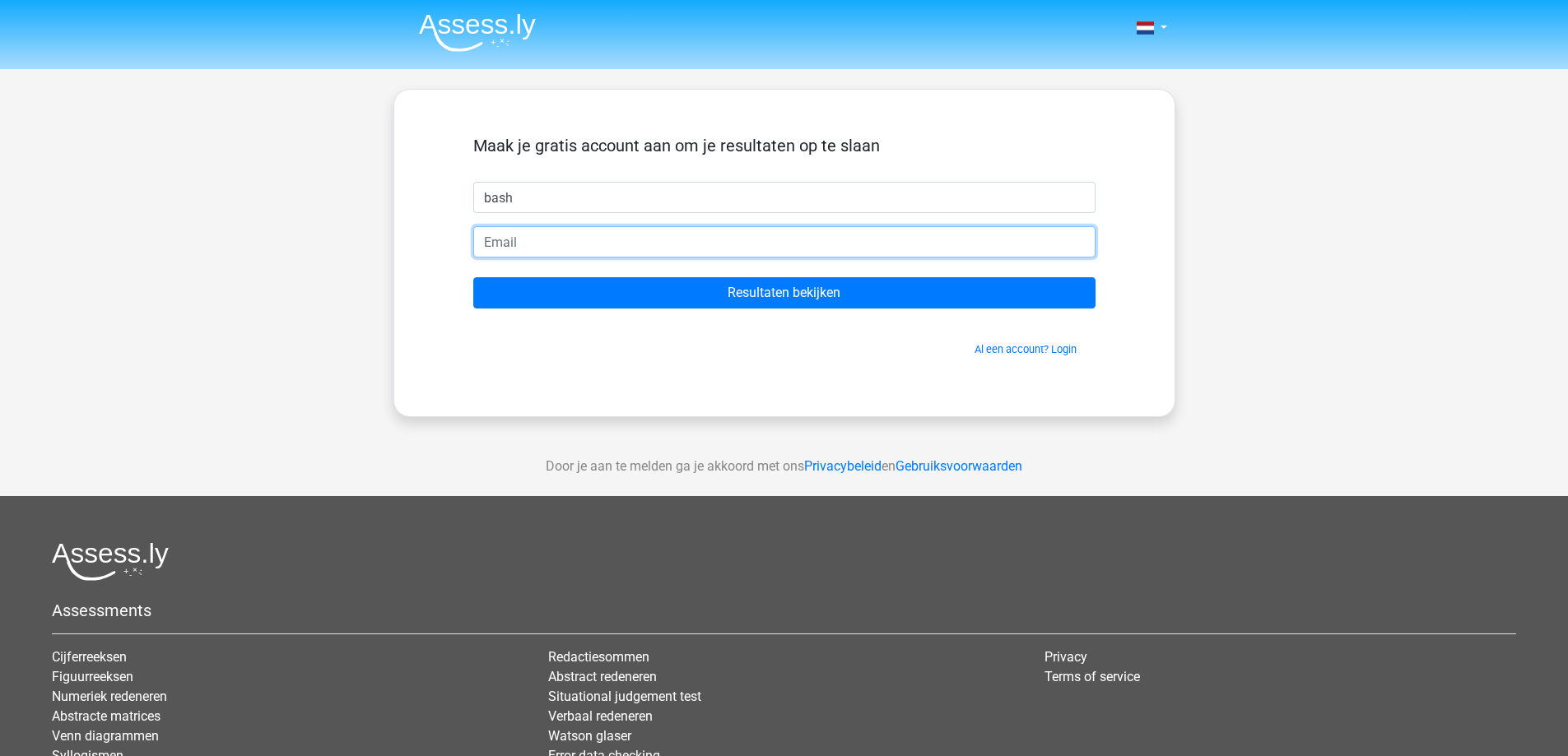
click at [858, 244] on input "email" at bounding box center [784, 241] width 623 height 32
type input "bashemohamed@hotmail.com"
click at [474, 277] on input "Resultaten bekijken" at bounding box center [784, 293] width 623 height 32
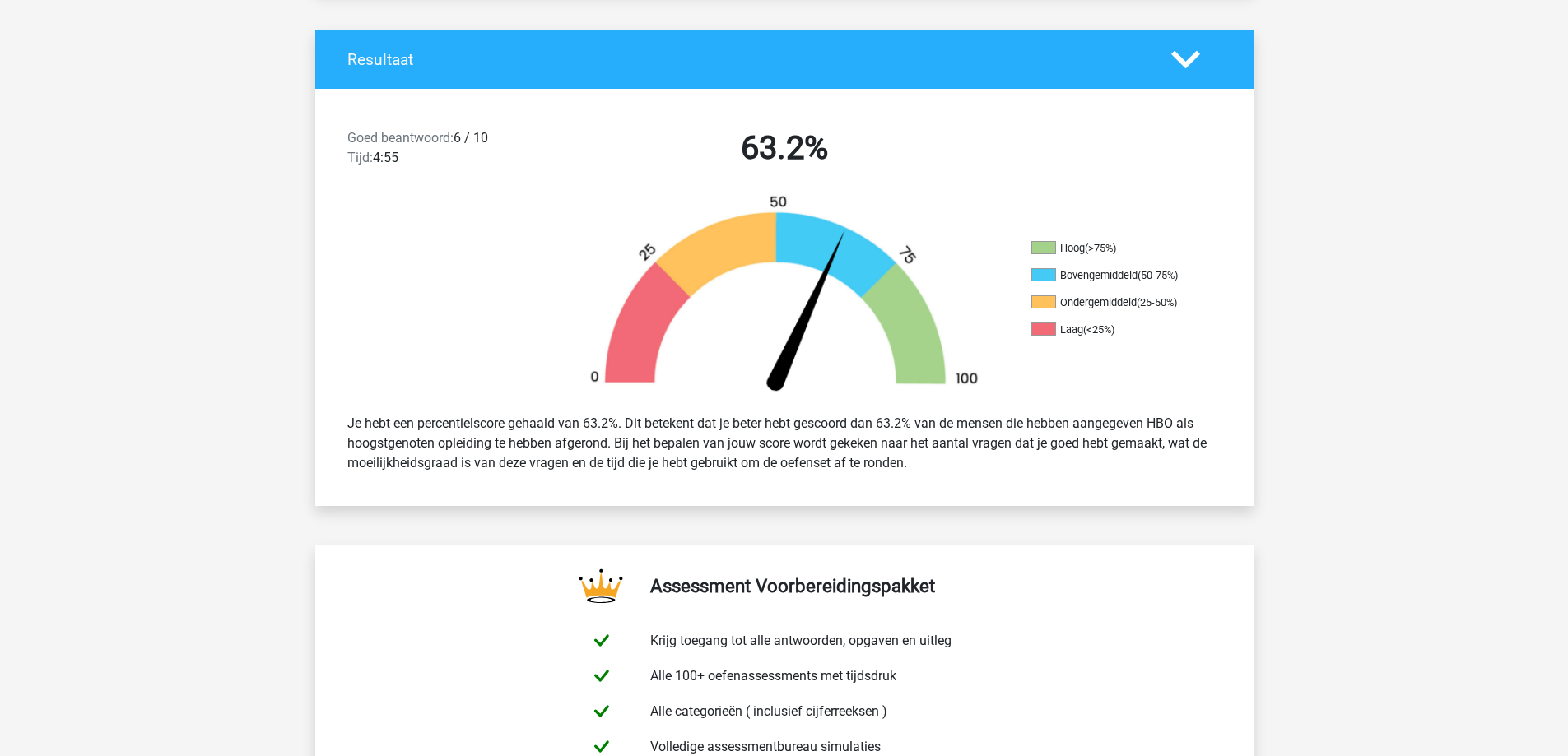
scroll to position [82, 0]
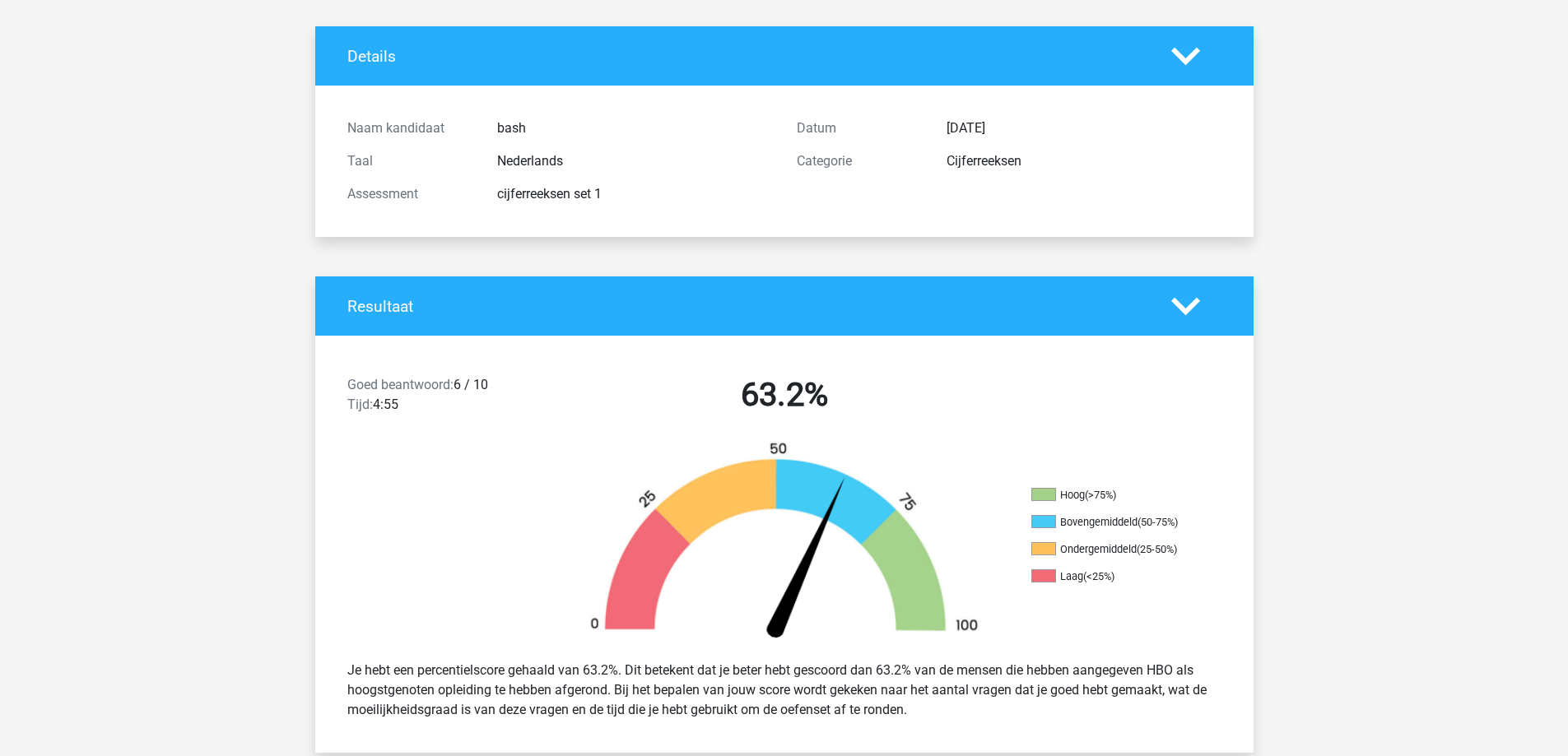
click at [1199, 299] on icon at bounding box center [1186, 307] width 29 height 29
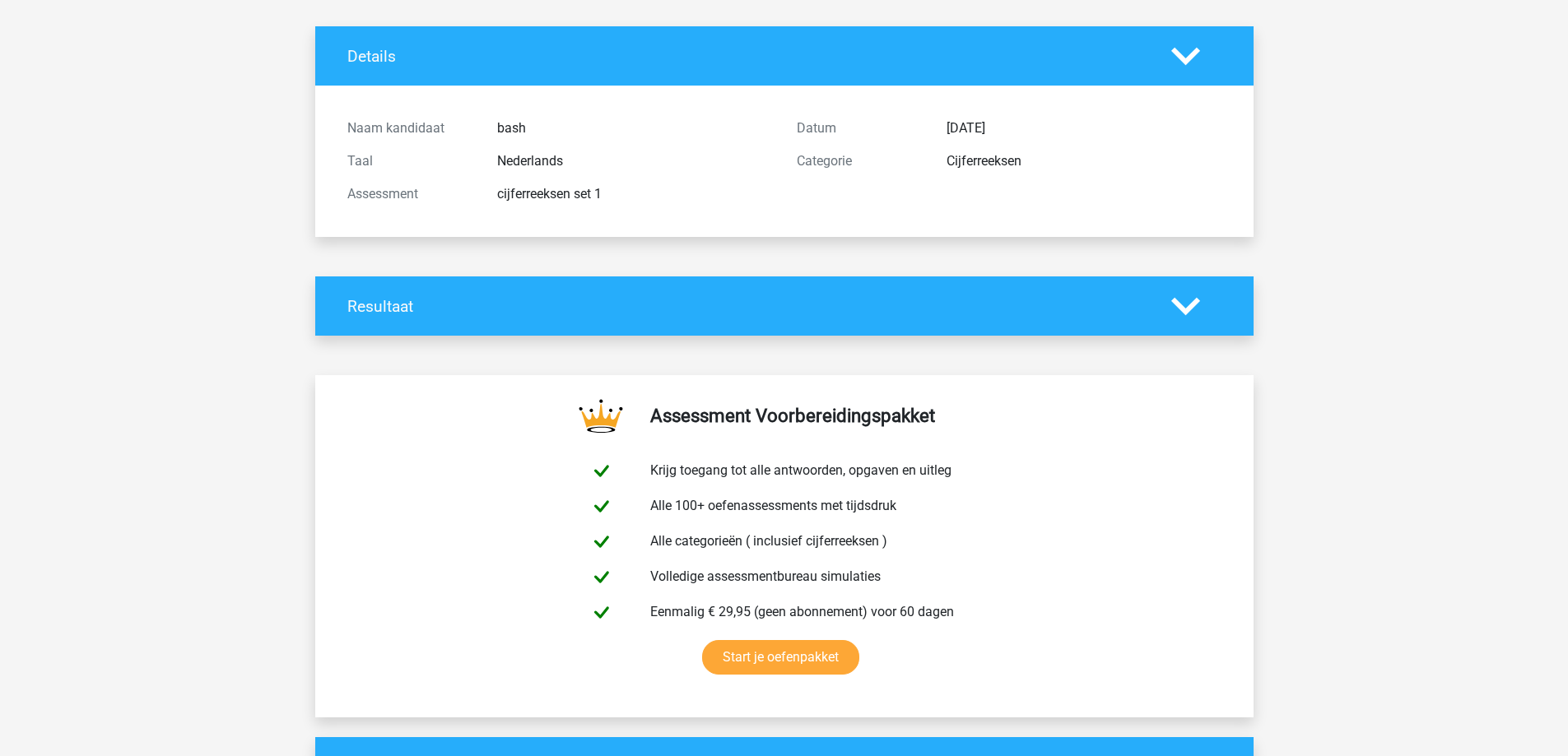
click at [1198, 300] on polygon at bounding box center [1186, 306] width 29 height 18
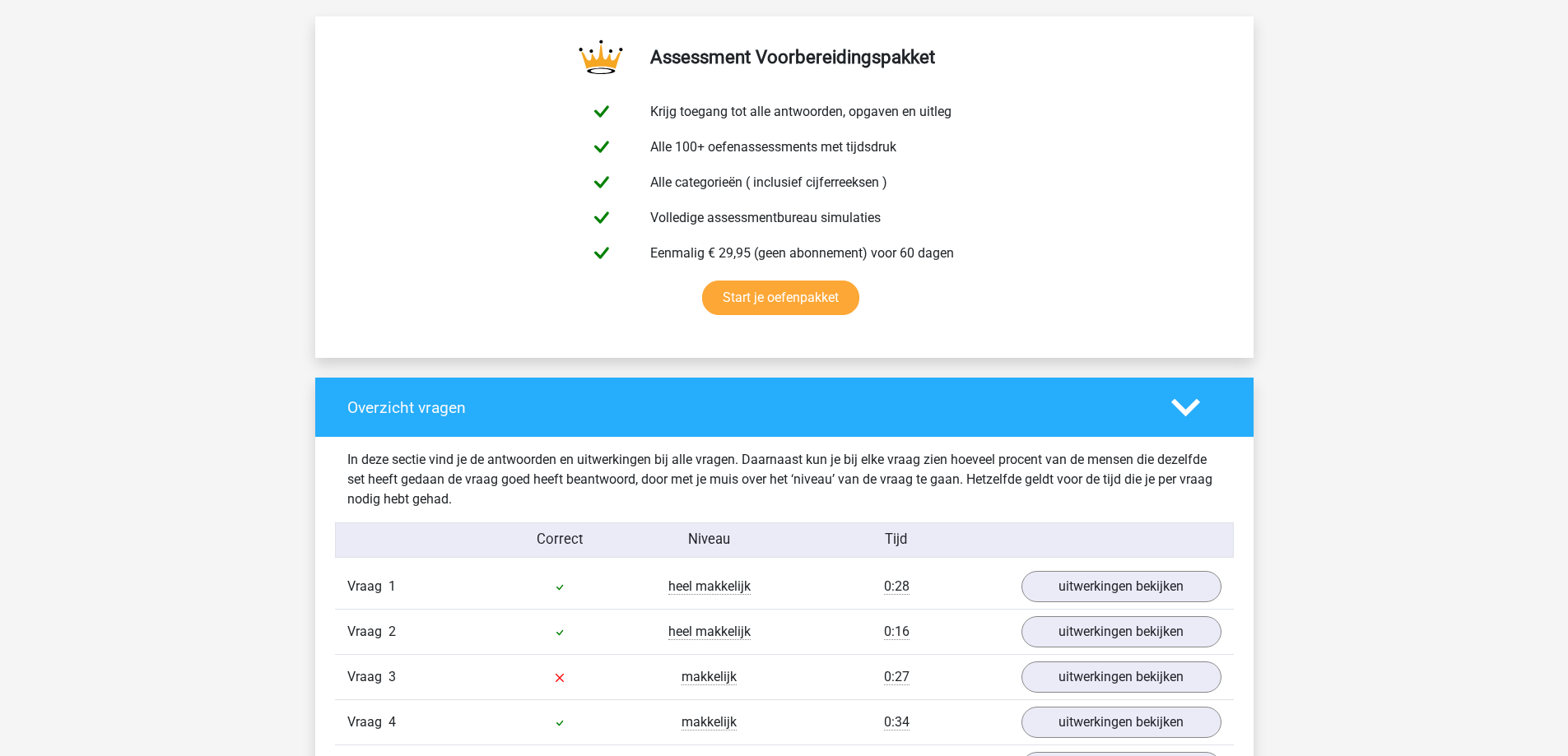
scroll to position [1152, 0]
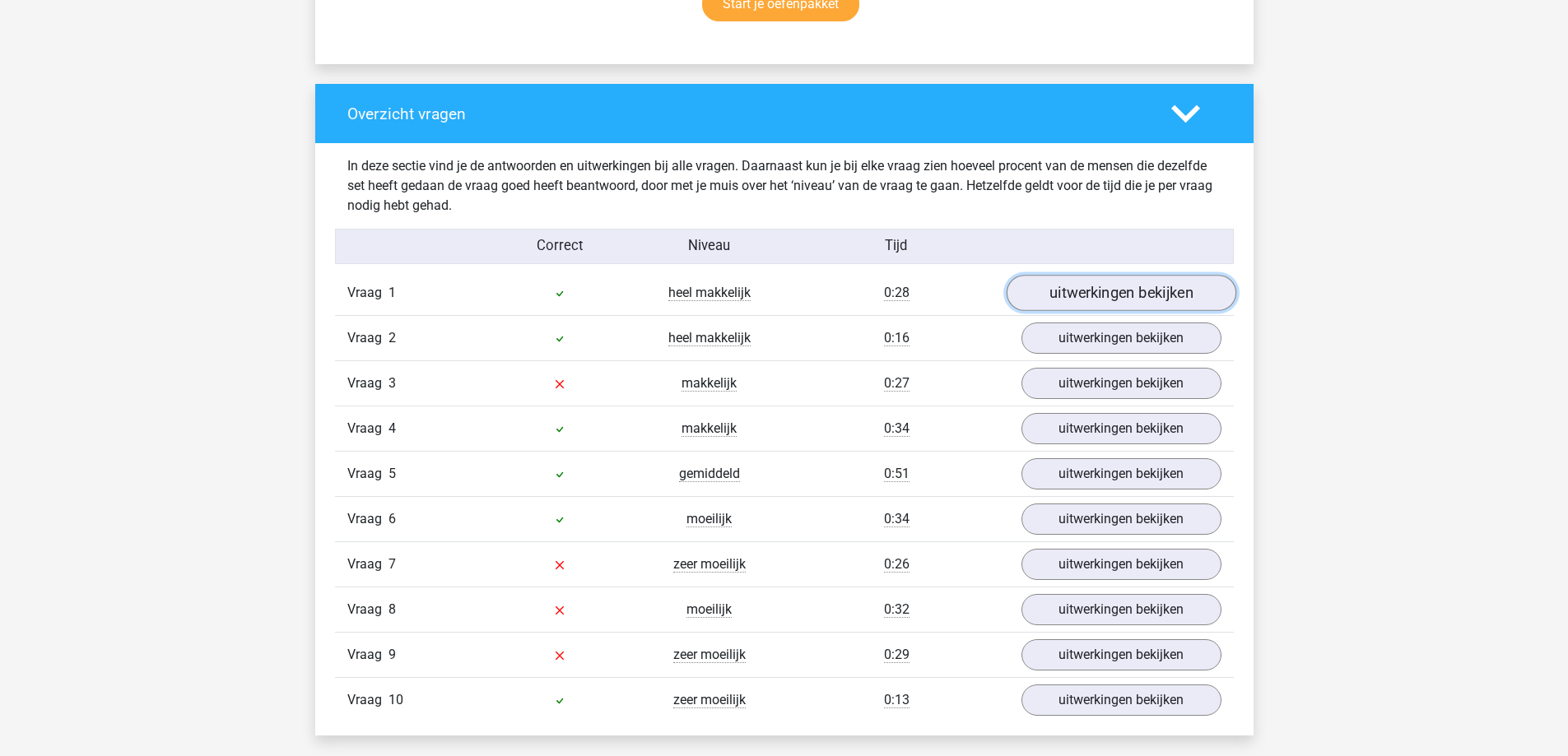
click at [1157, 289] on link "uitwerkingen bekijken" at bounding box center [1121, 294] width 230 height 36
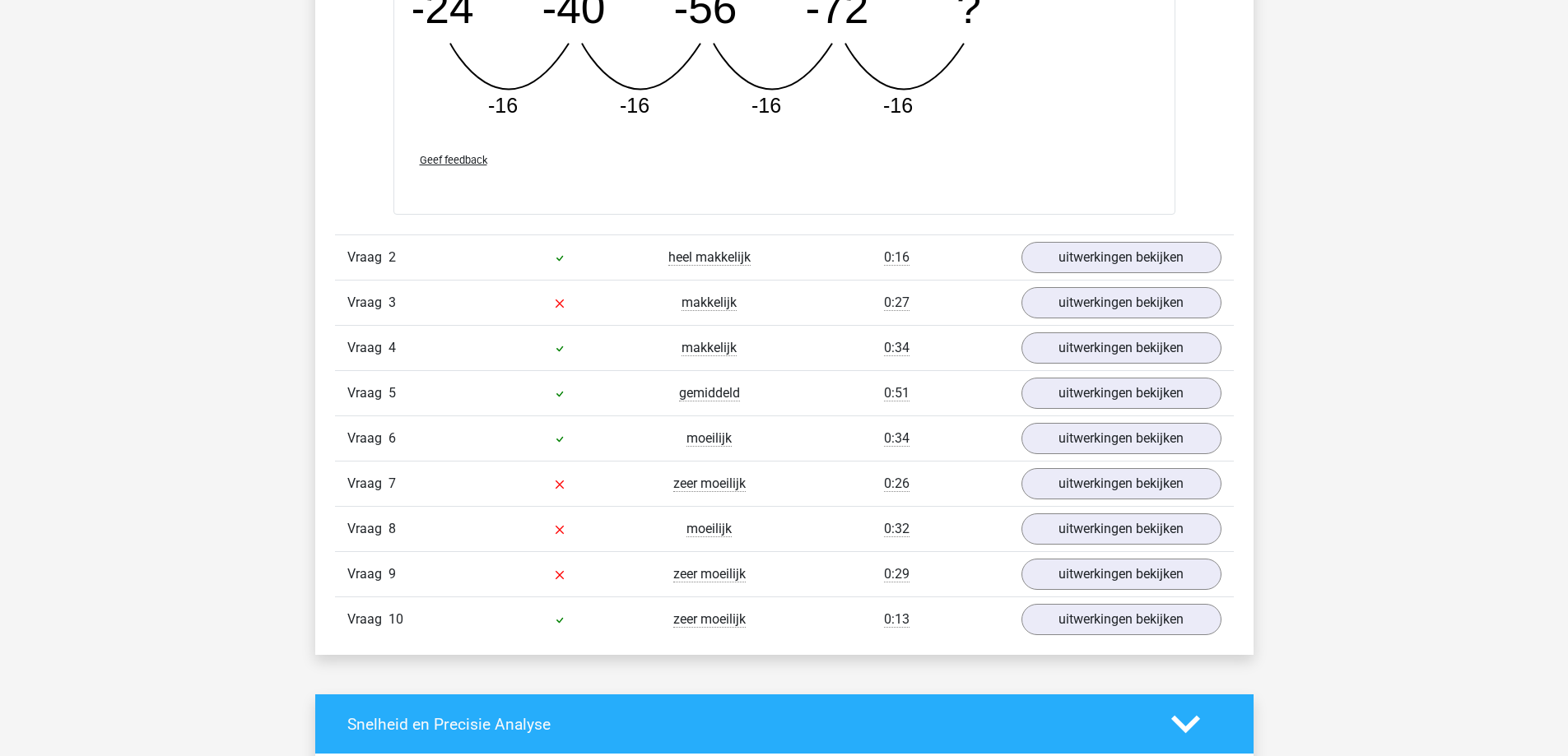
scroll to position [1975, 0]
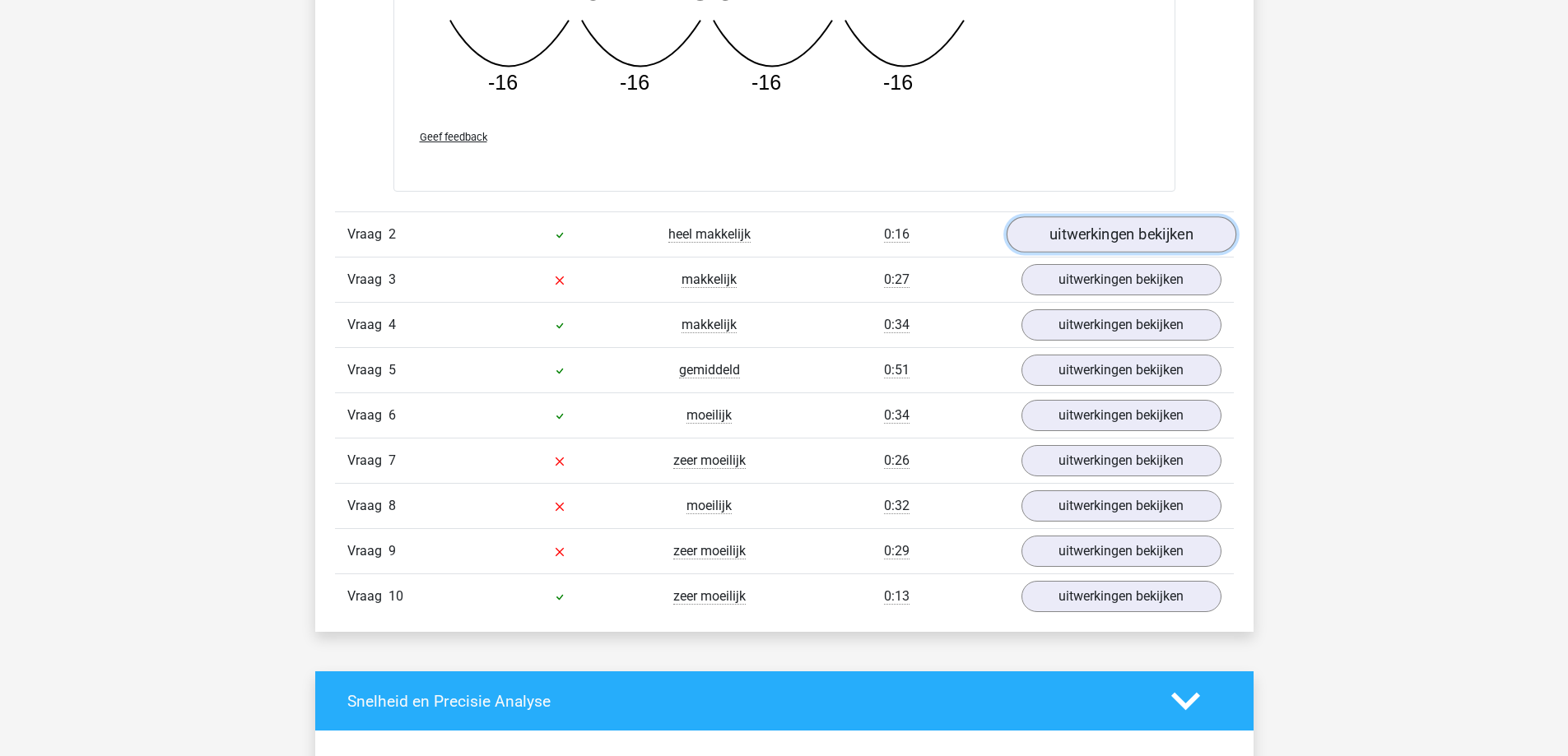
click at [1115, 242] on link "uitwerkingen bekijken" at bounding box center [1121, 235] width 230 height 36
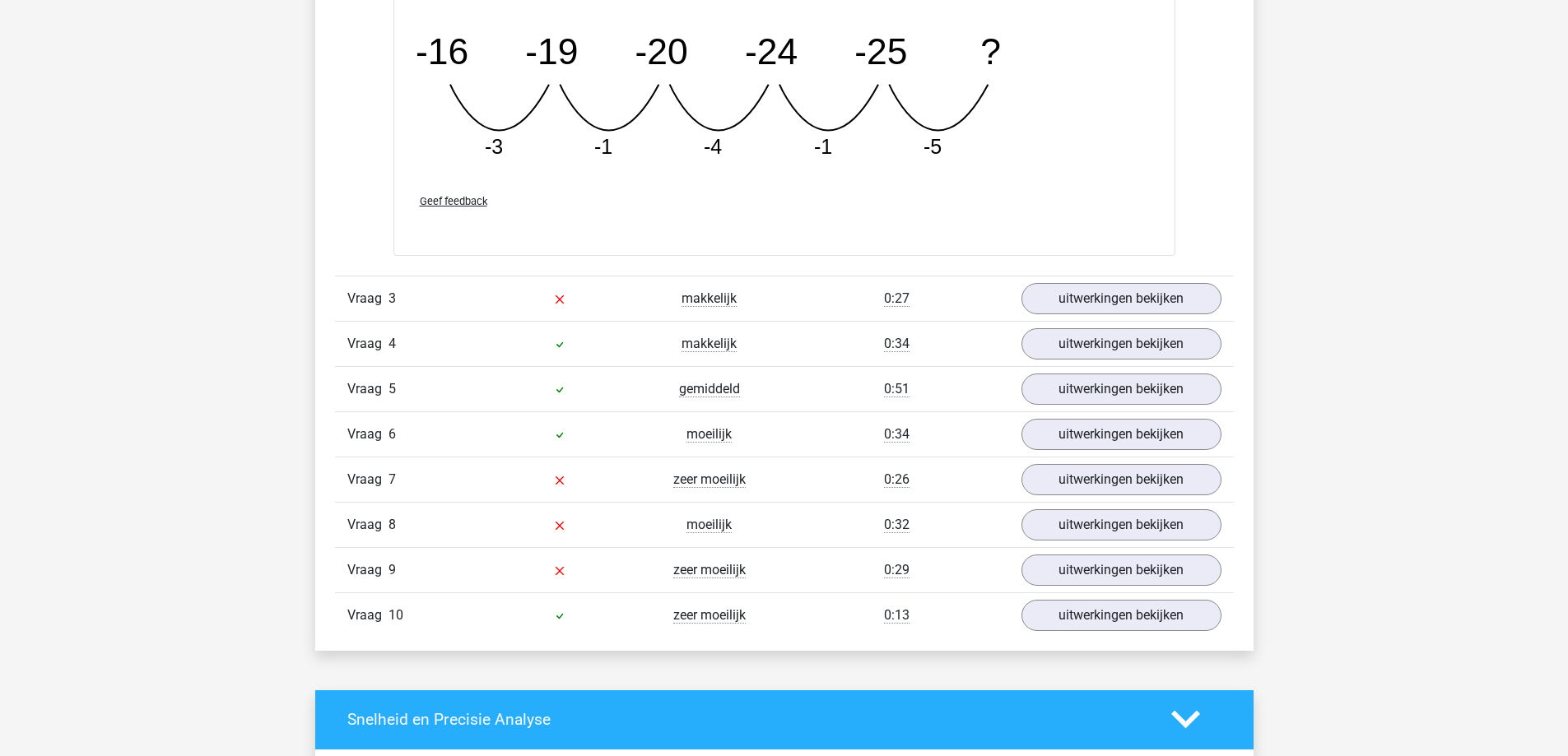
scroll to position [2716, 0]
click at [1065, 305] on link "uitwerkingen bekijken" at bounding box center [1121, 298] width 230 height 36
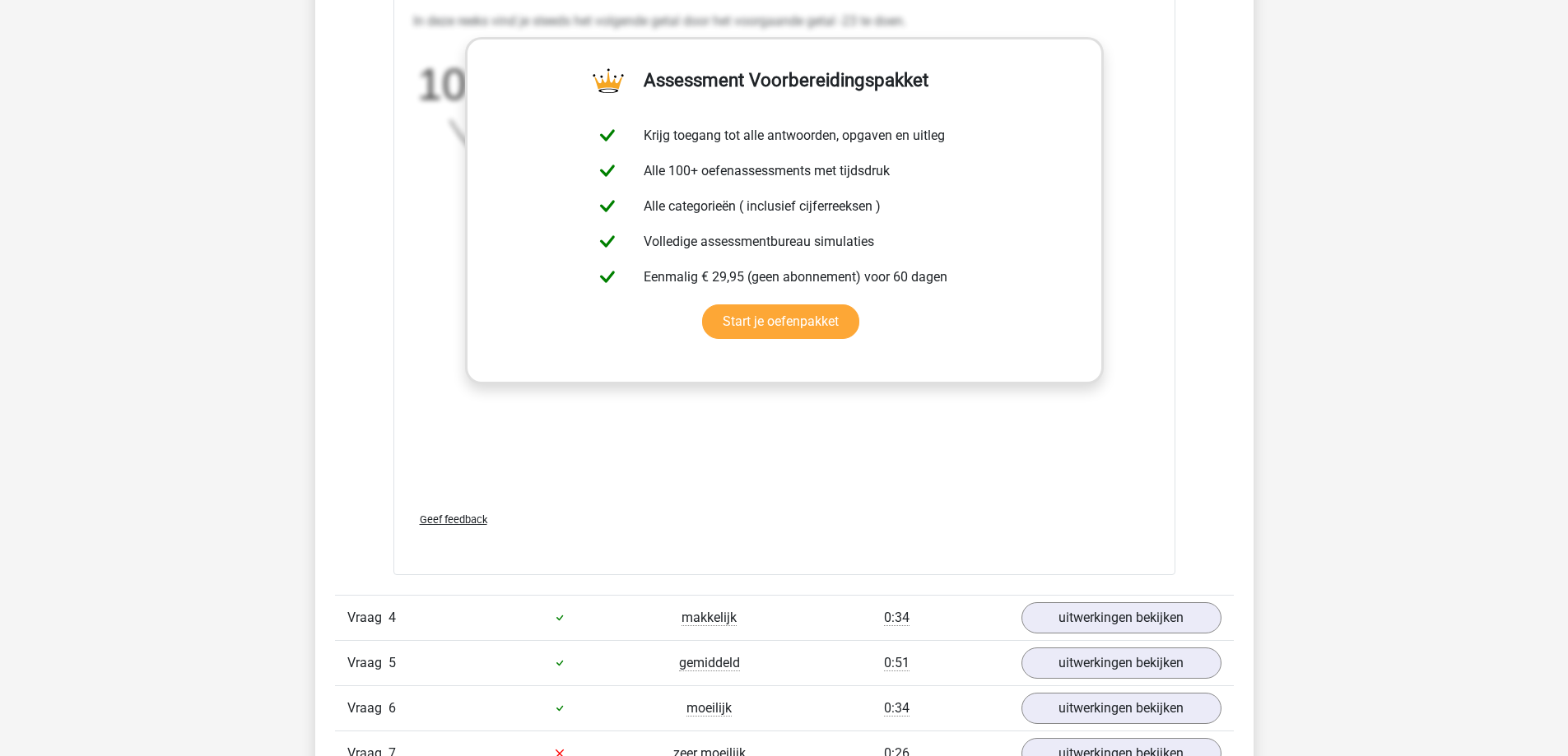
scroll to position [3950, 0]
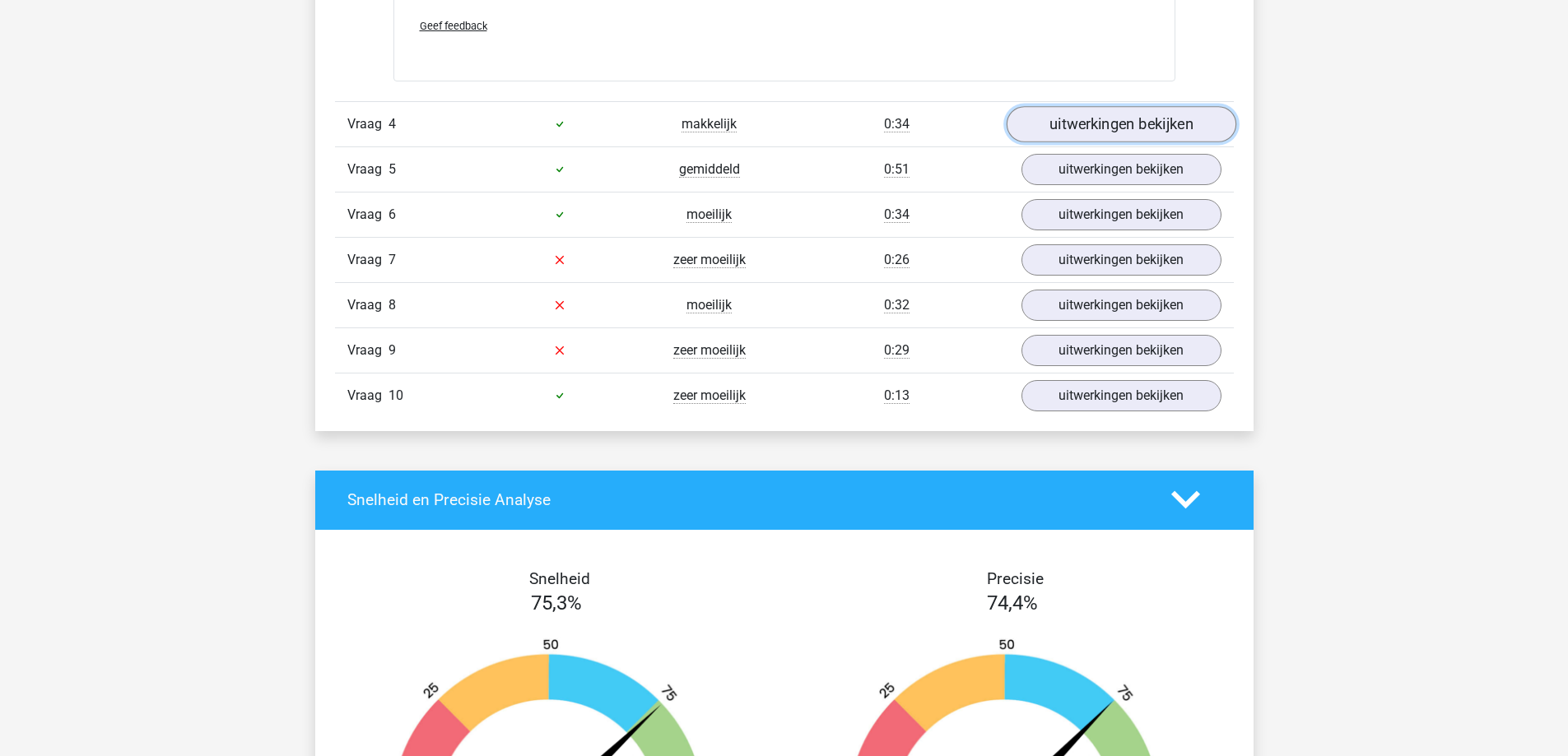
click at [1135, 119] on link "uitwerkingen bekijken" at bounding box center [1121, 124] width 230 height 36
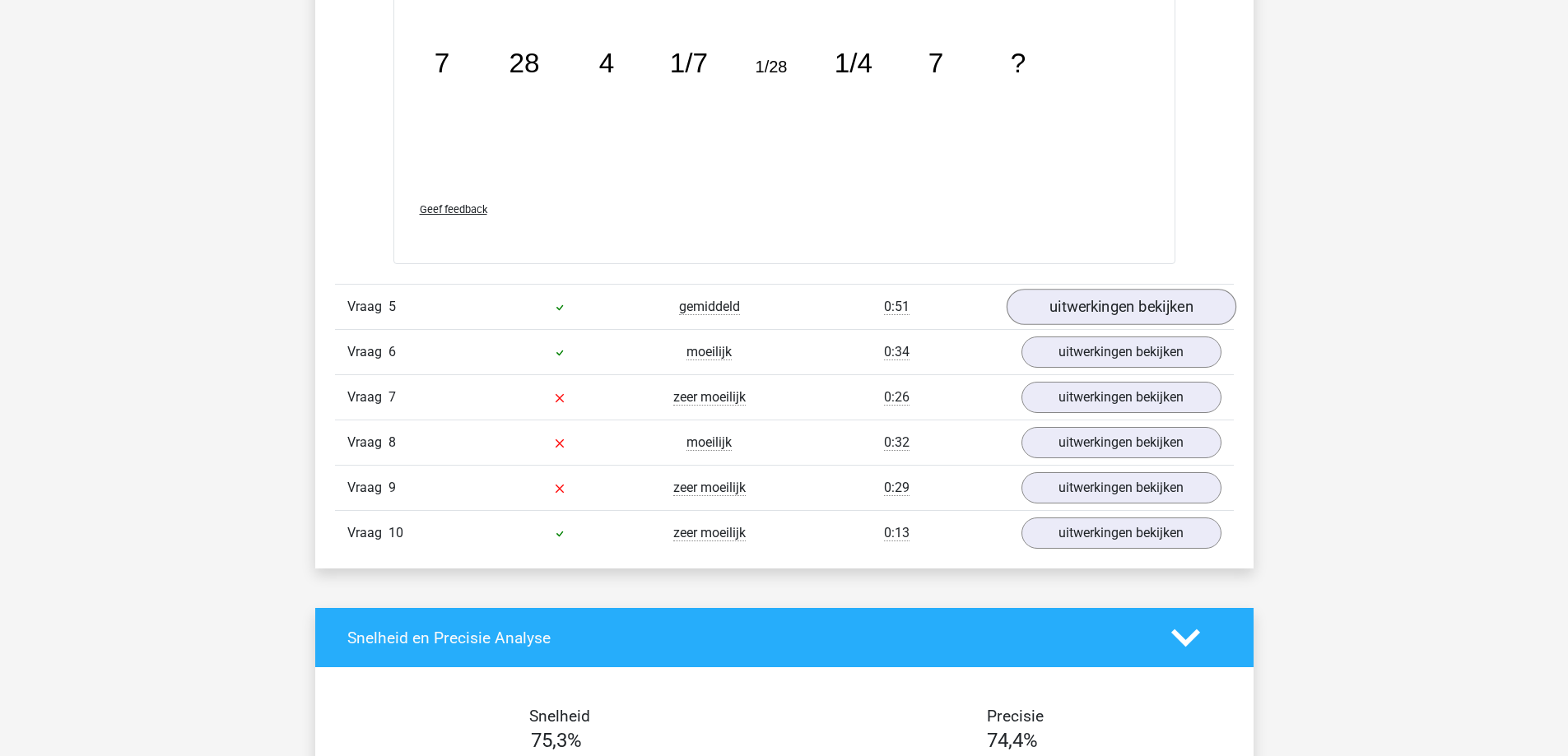
scroll to position [4691, 0]
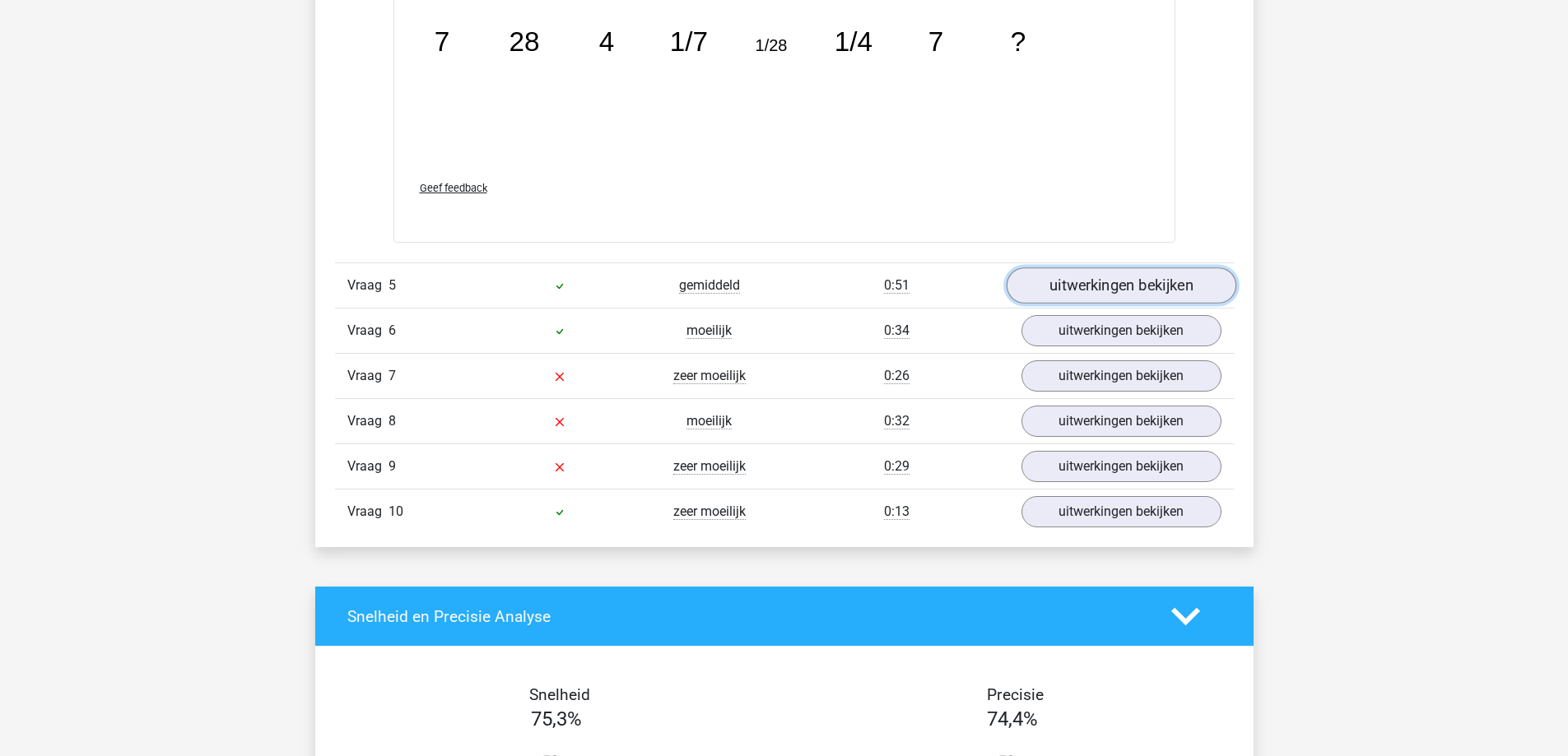
click at [1072, 293] on link "uitwerkingen bekijken" at bounding box center [1121, 285] width 230 height 36
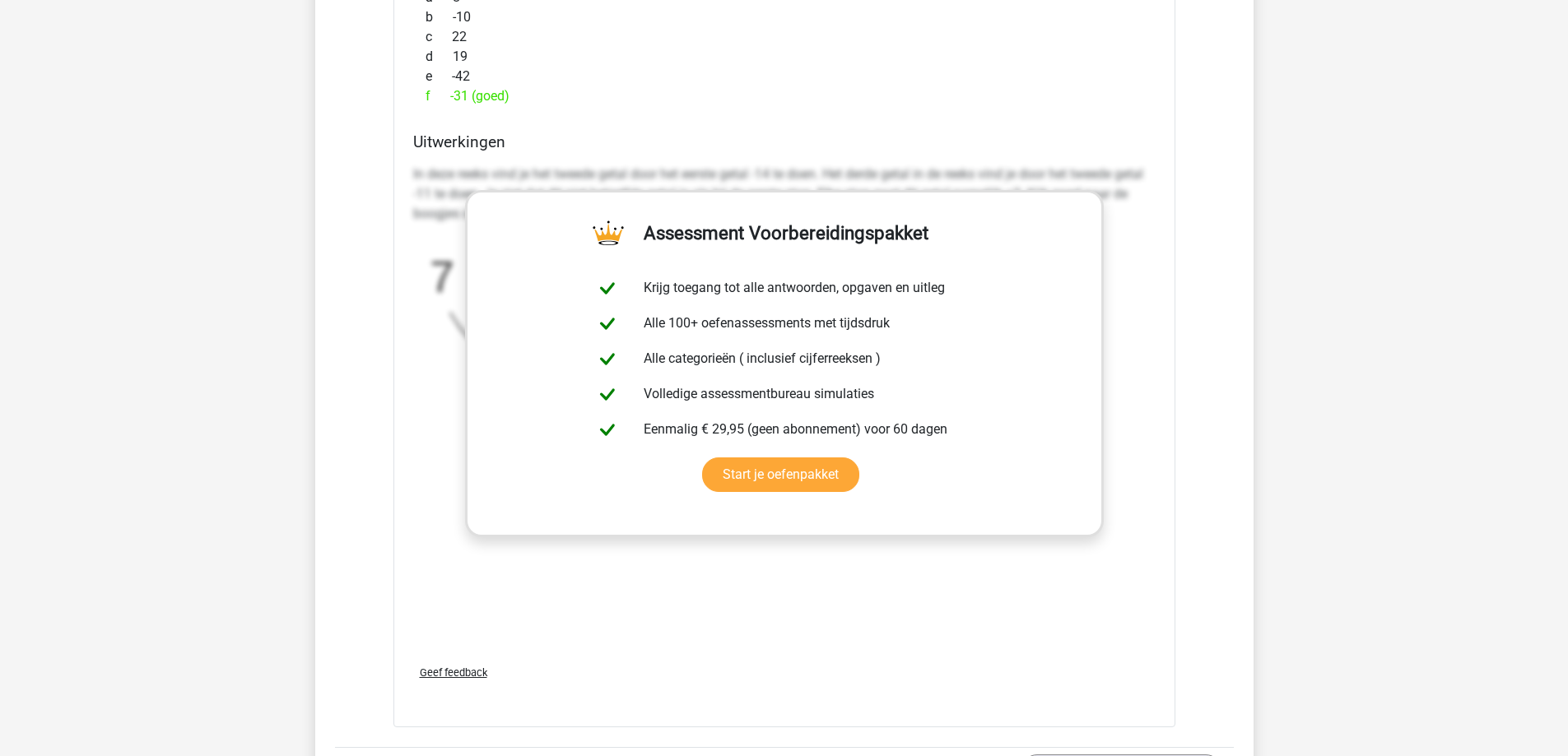
scroll to position [5761, 0]
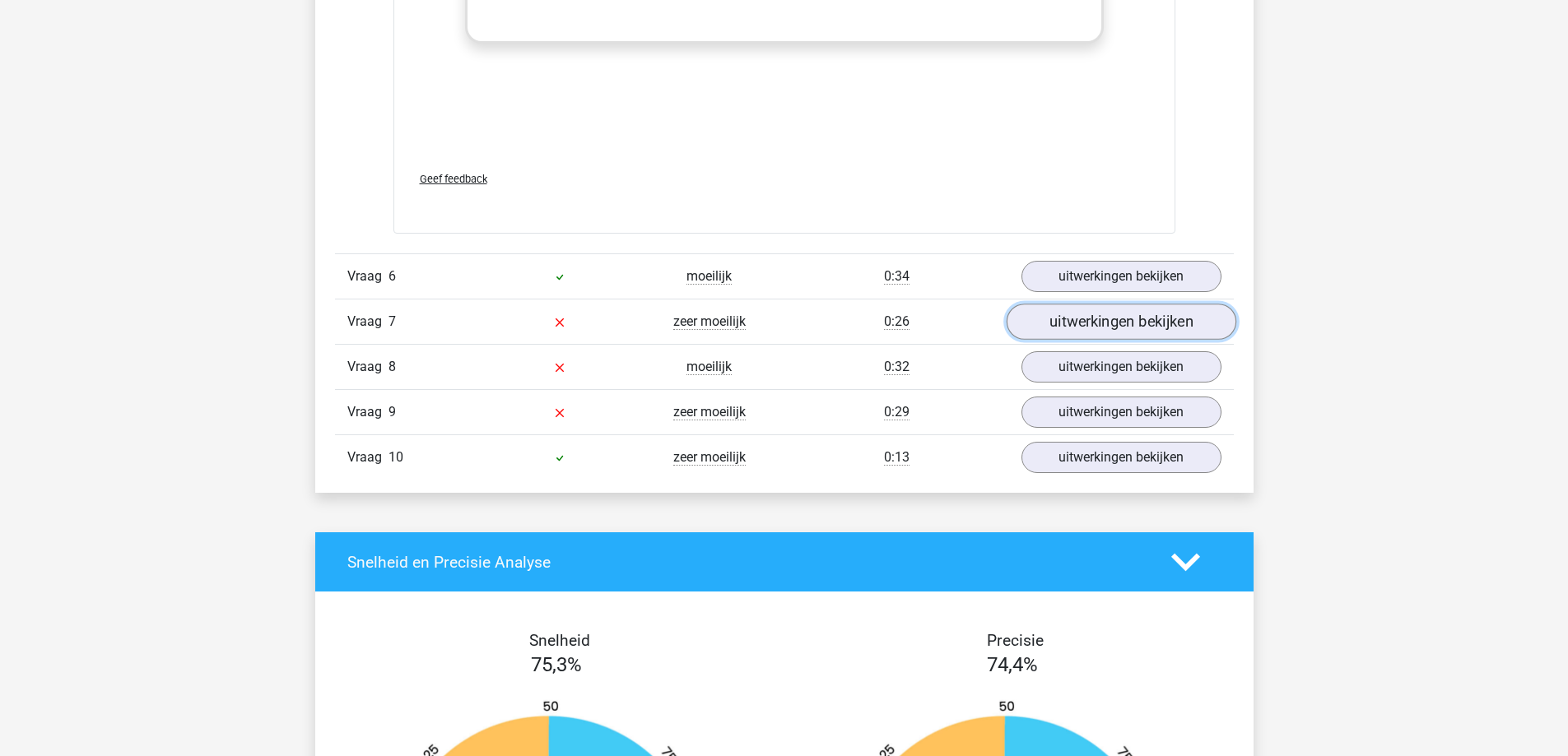
click at [1073, 329] on link "uitwerkingen bekijken" at bounding box center [1121, 322] width 230 height 36
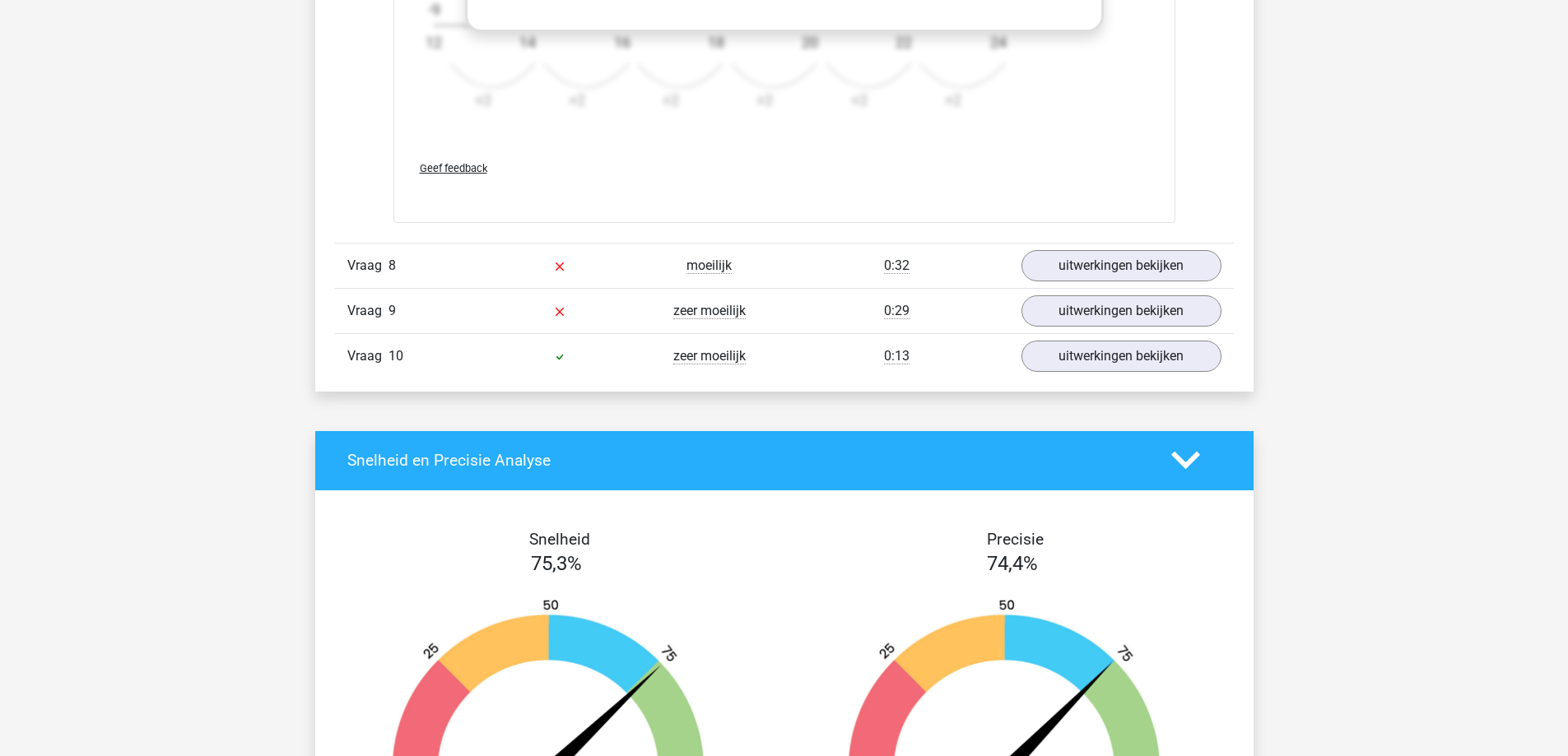
scroll to position [6996, 0]
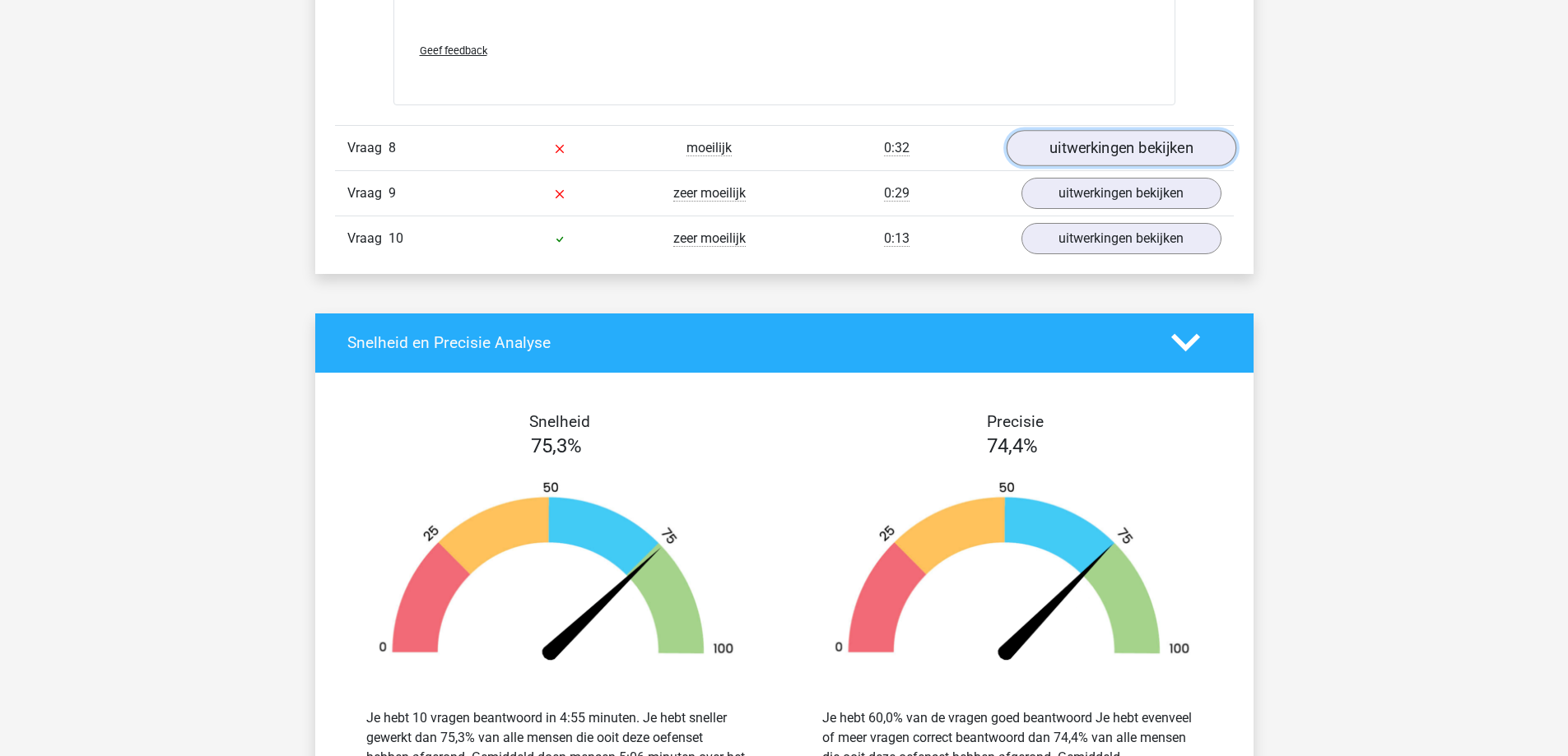
click at [1136, 141] on link "uitwerkingen bekijken" at bounding box center [1121, 148] width 230 height 36
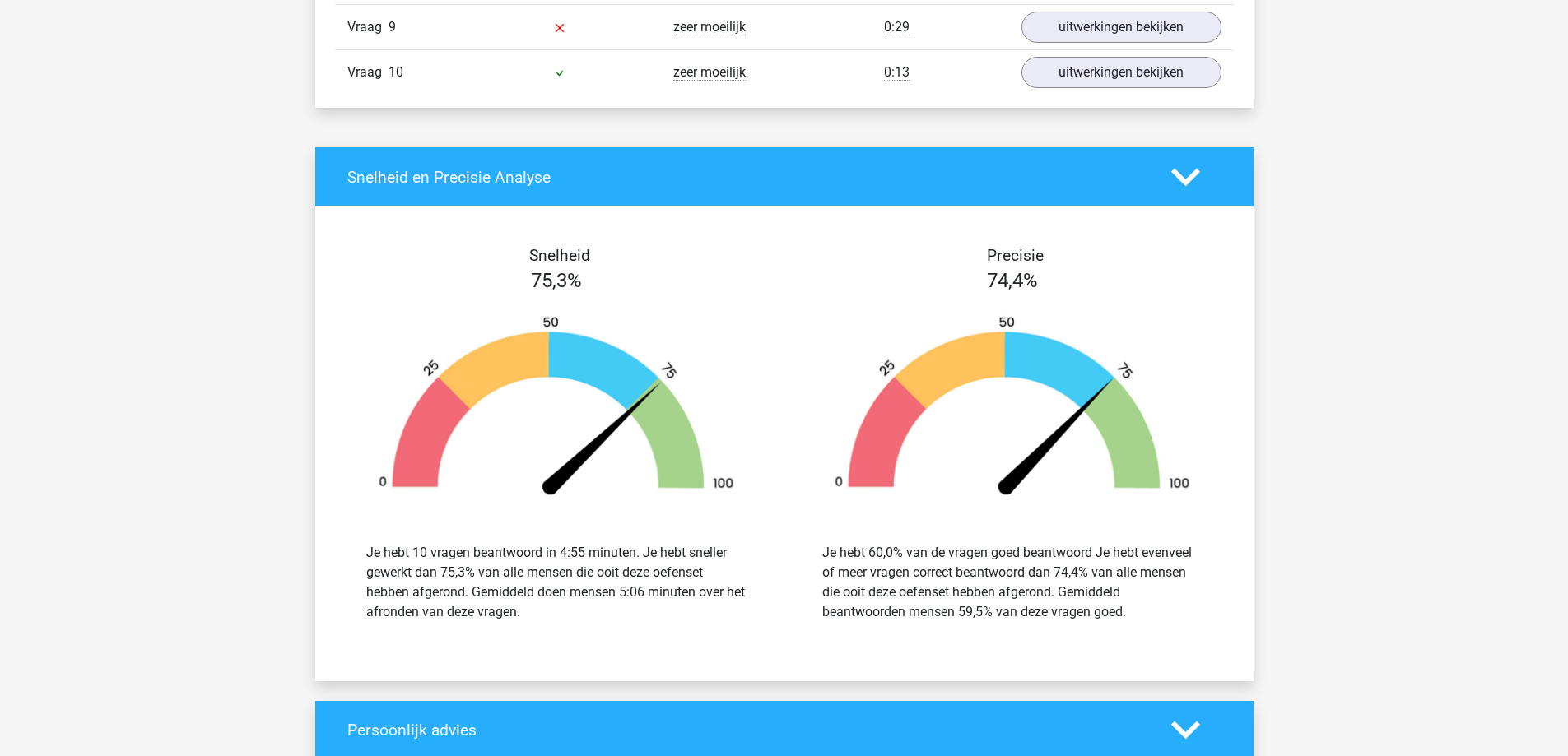
scroll to position [7901, 0]
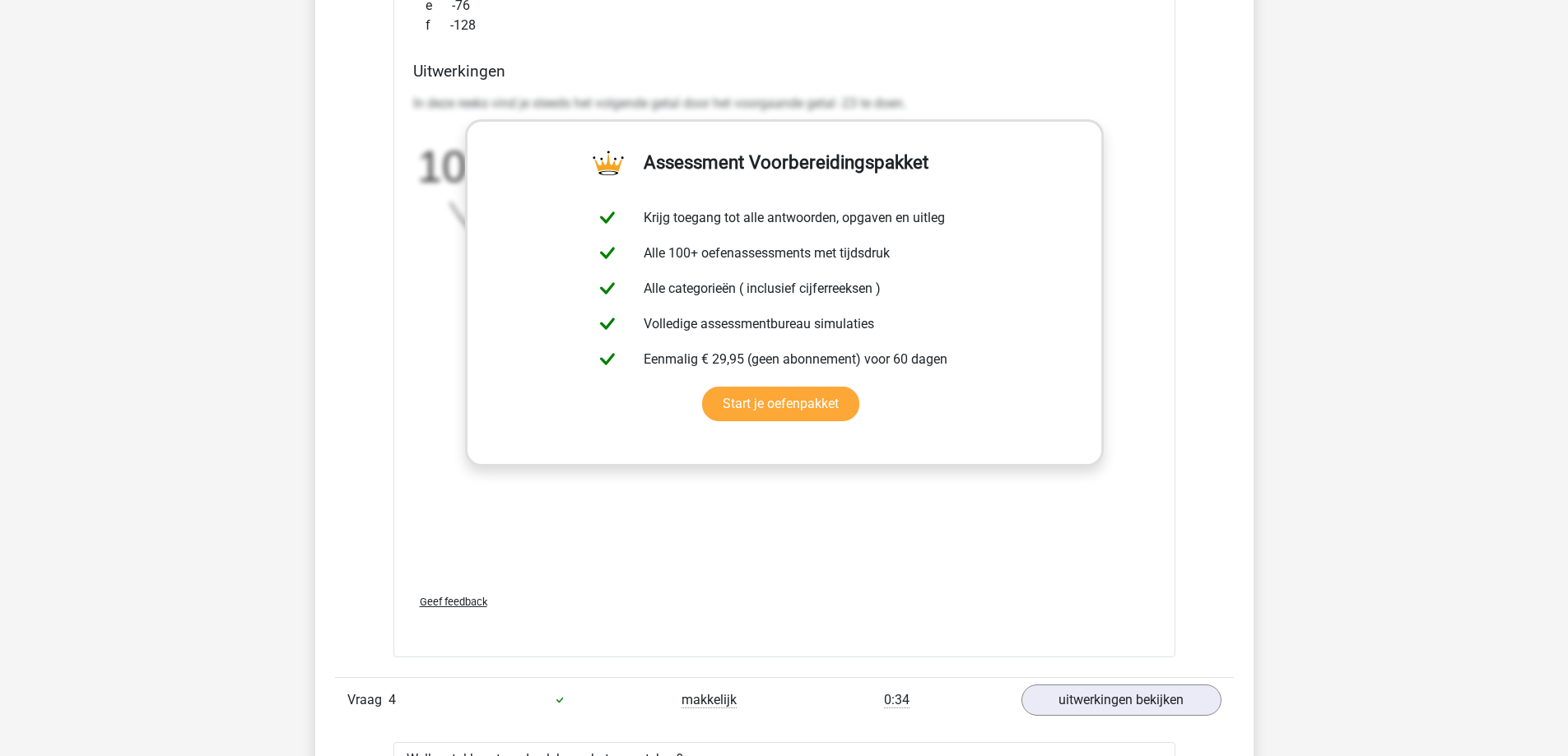
click at [393, 235] on div "Welk getal hoort op de plek van het vraagteken? image/svg+xml 10 -13 -36 -59 ? …" at bounding box center [784, 170] width 782 height 976
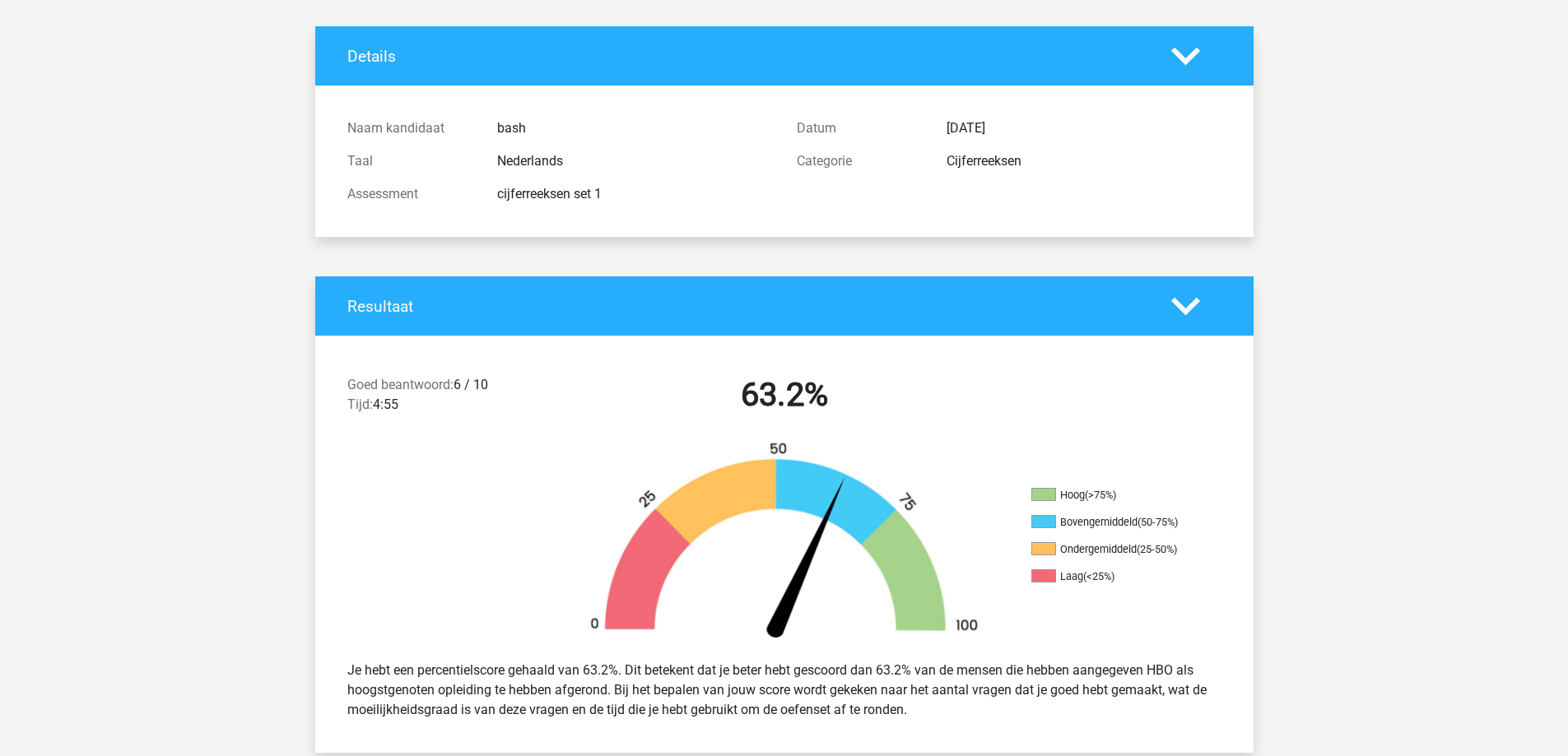
scroll to position [0, 0]
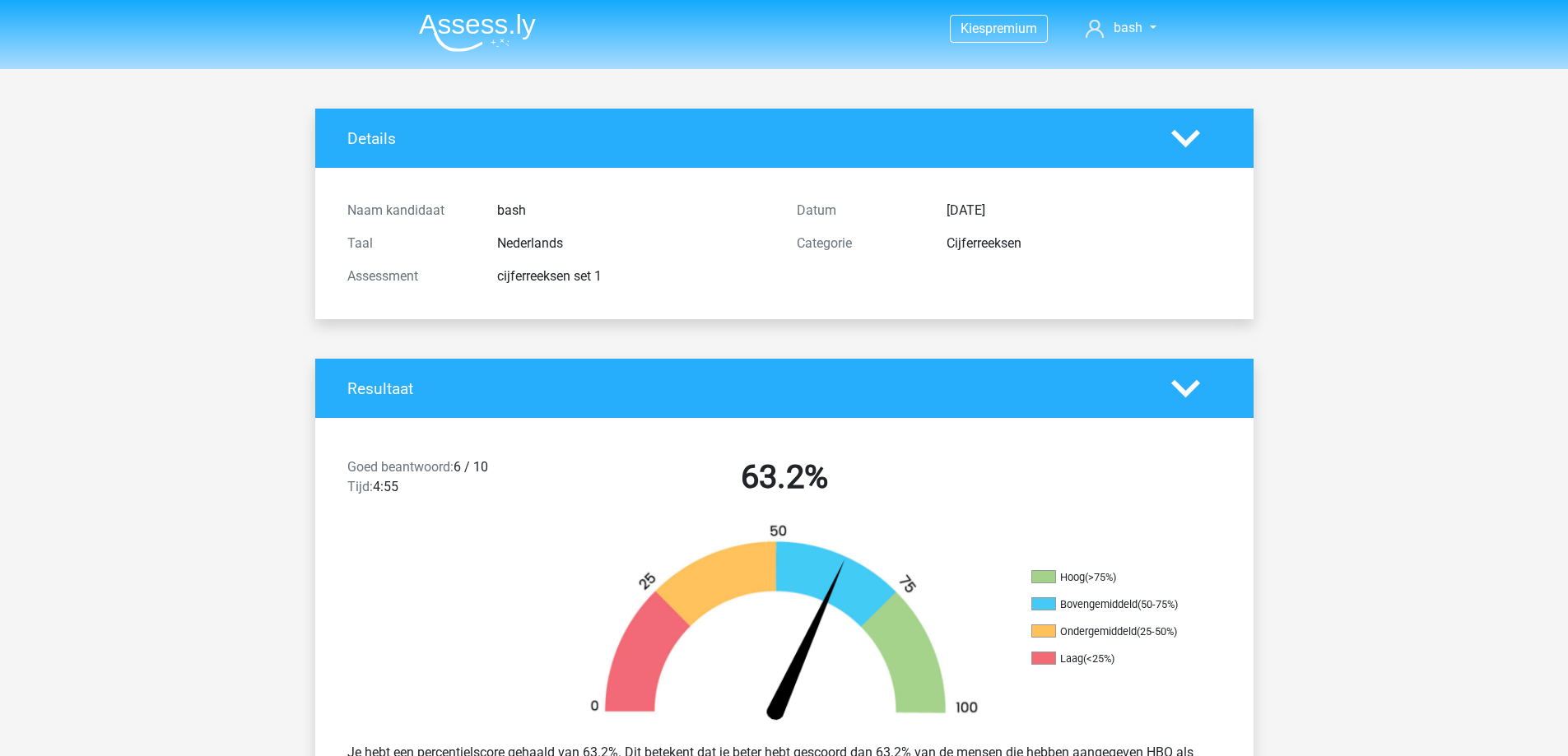
click at [470, 10] on li at bounding box center [471, 29] width 130 height 45
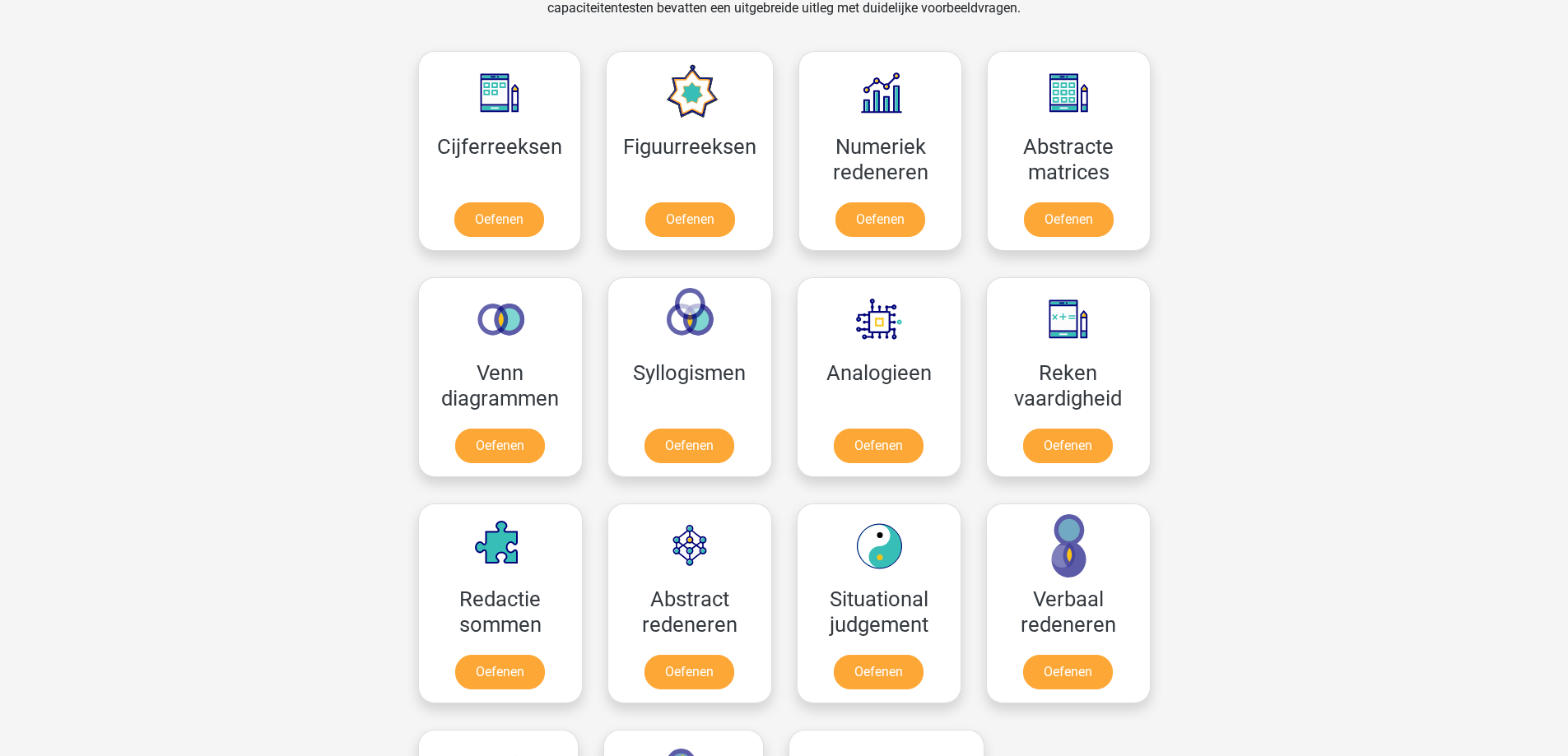
scroll to position [967, 0]
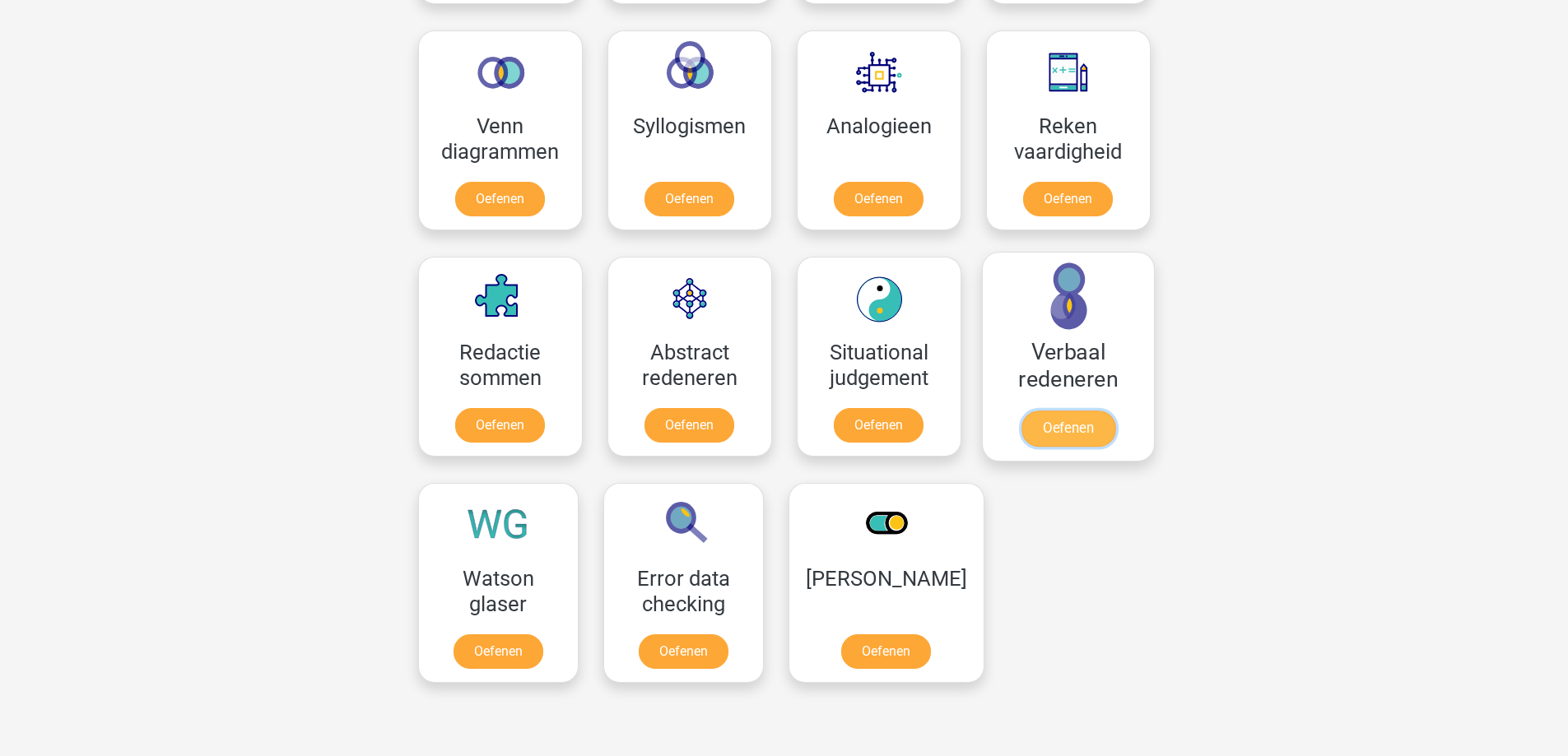
click at [1070, 439] on link "Oefenen" at bounding box center [1068, 429] width 94 height 36
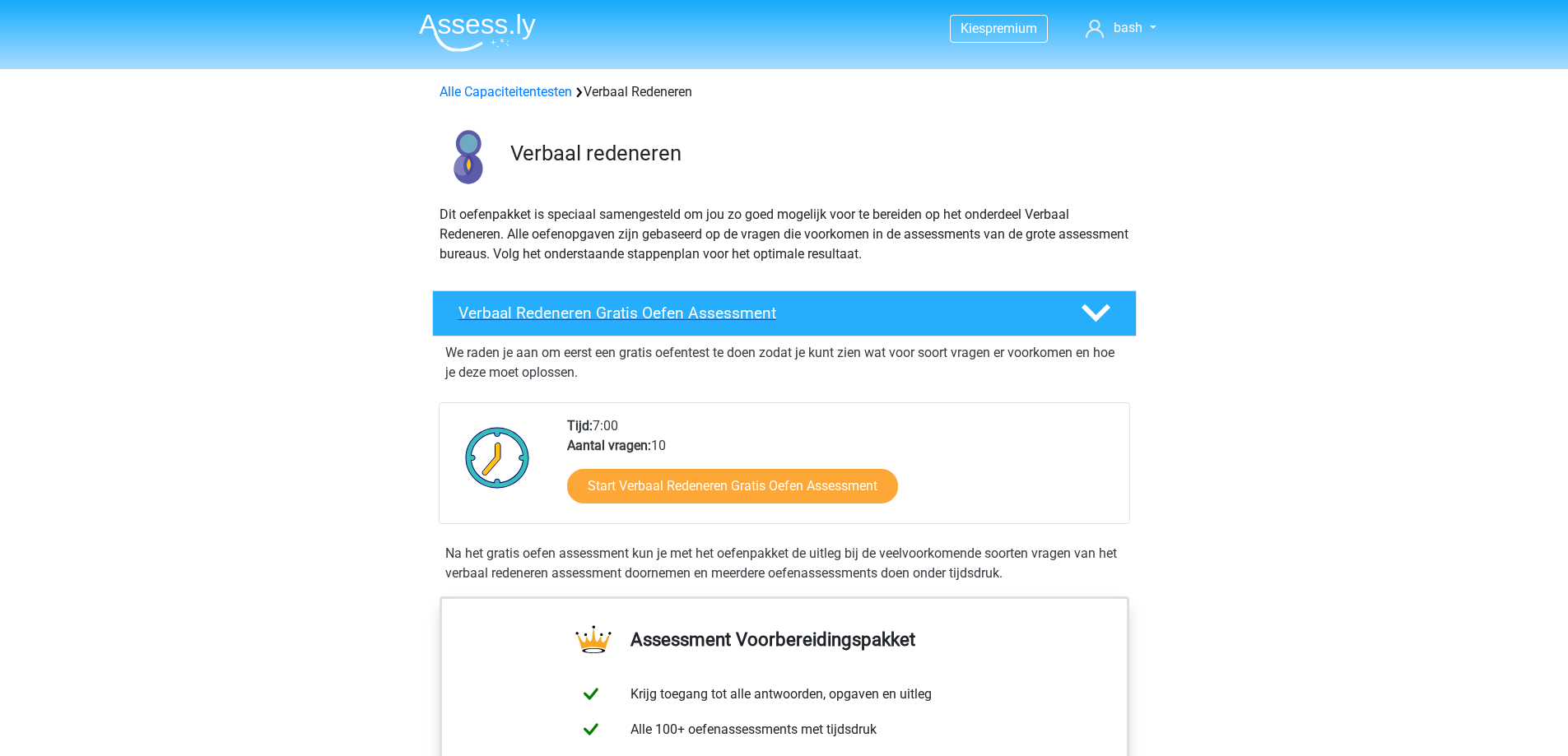
click at [742, 304] on h4 "Verbaal Redeneren Gratis Oefen Assessment" at bounding box center [756, 313] width 596 height 19
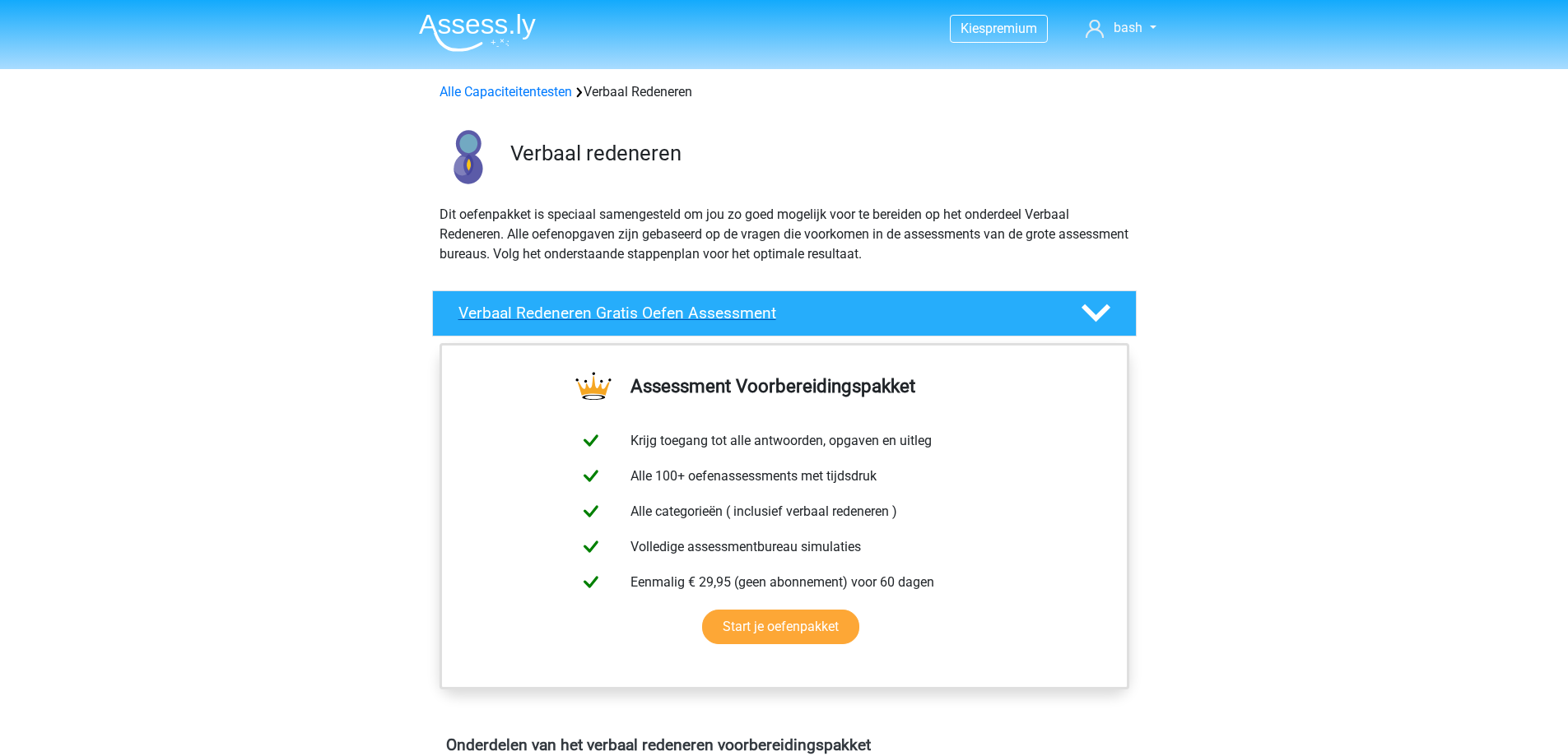
click at [1096, 310] on icon at bounding box center [1096, 313] width 29 height 29
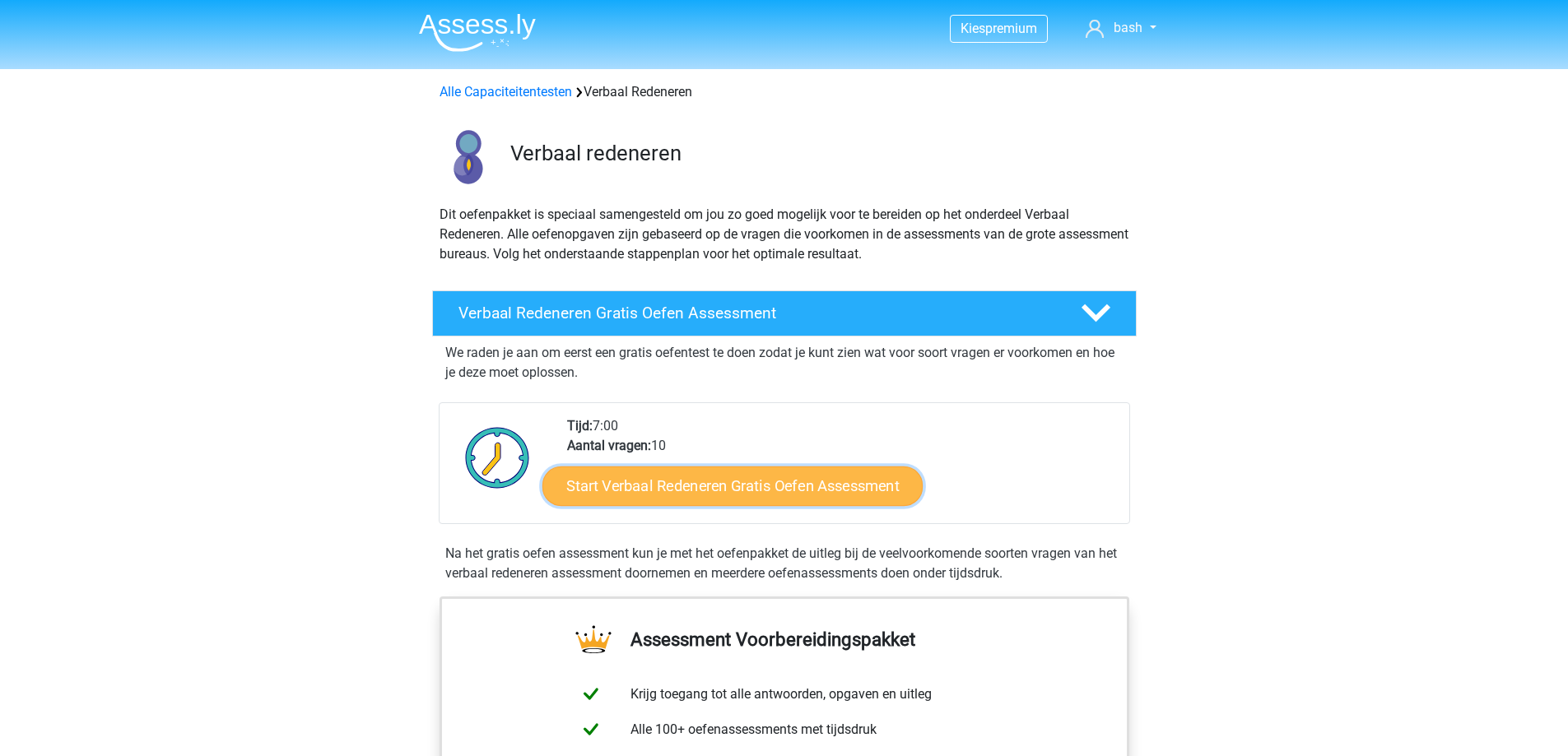
click at [585, 496] on link "Start Verbaal Redeneren Gratis Oefen Assessment" at bounding box center [732, 486] width 380 height 39
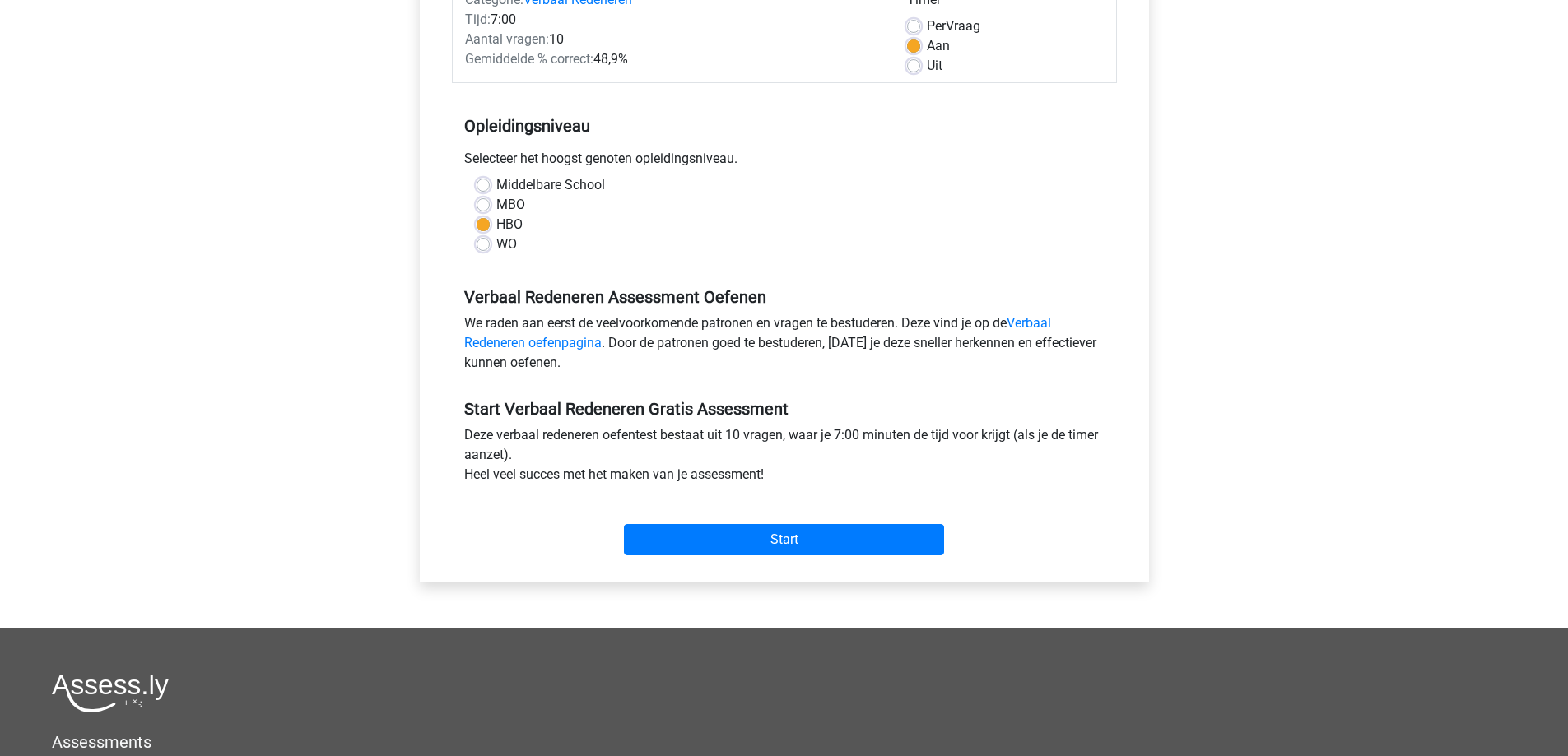
scroll to position [247, 0]
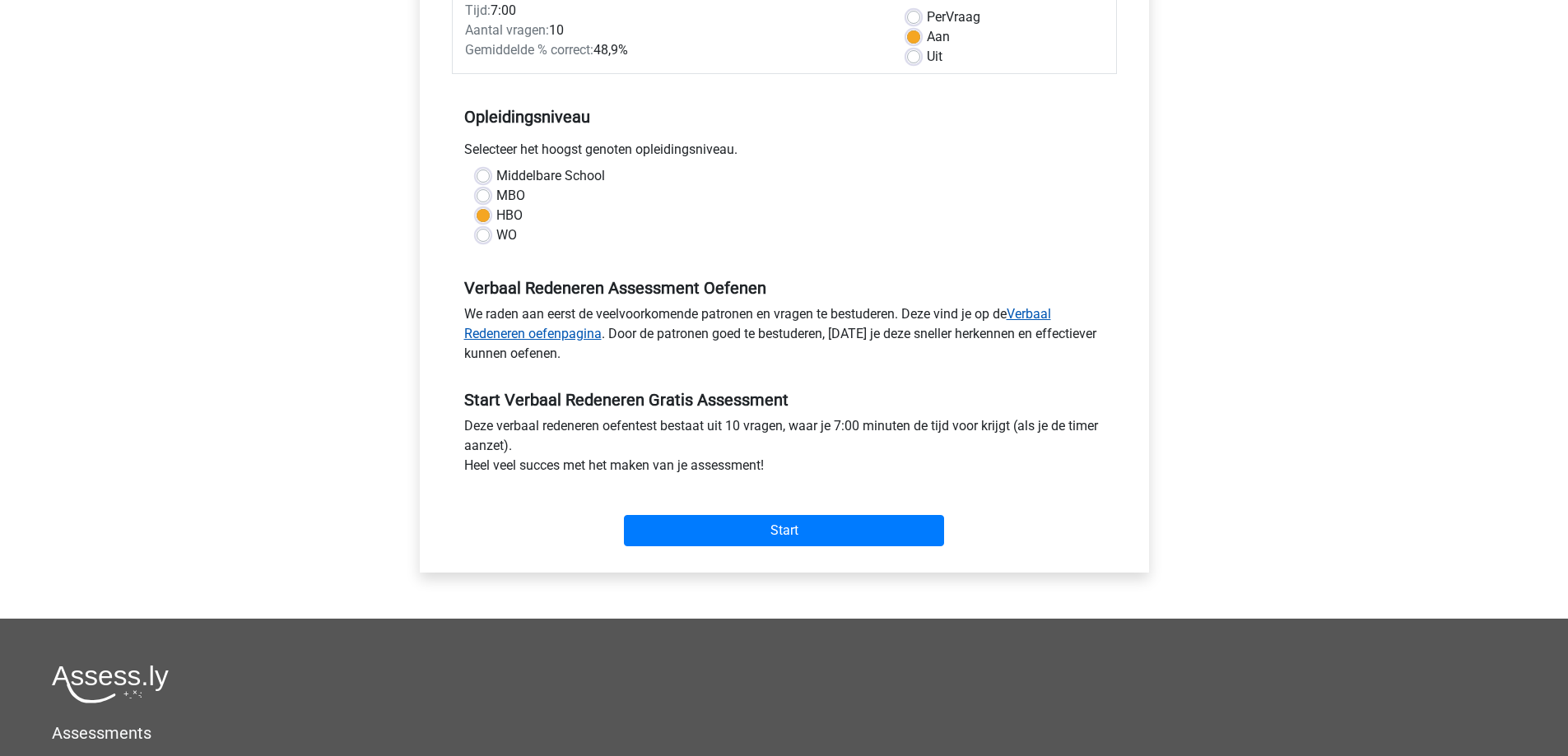
click at [586, 336] on link "Verbaal Redeneren oefenpagina" at bounding box center [757, 324] width 587 height 35
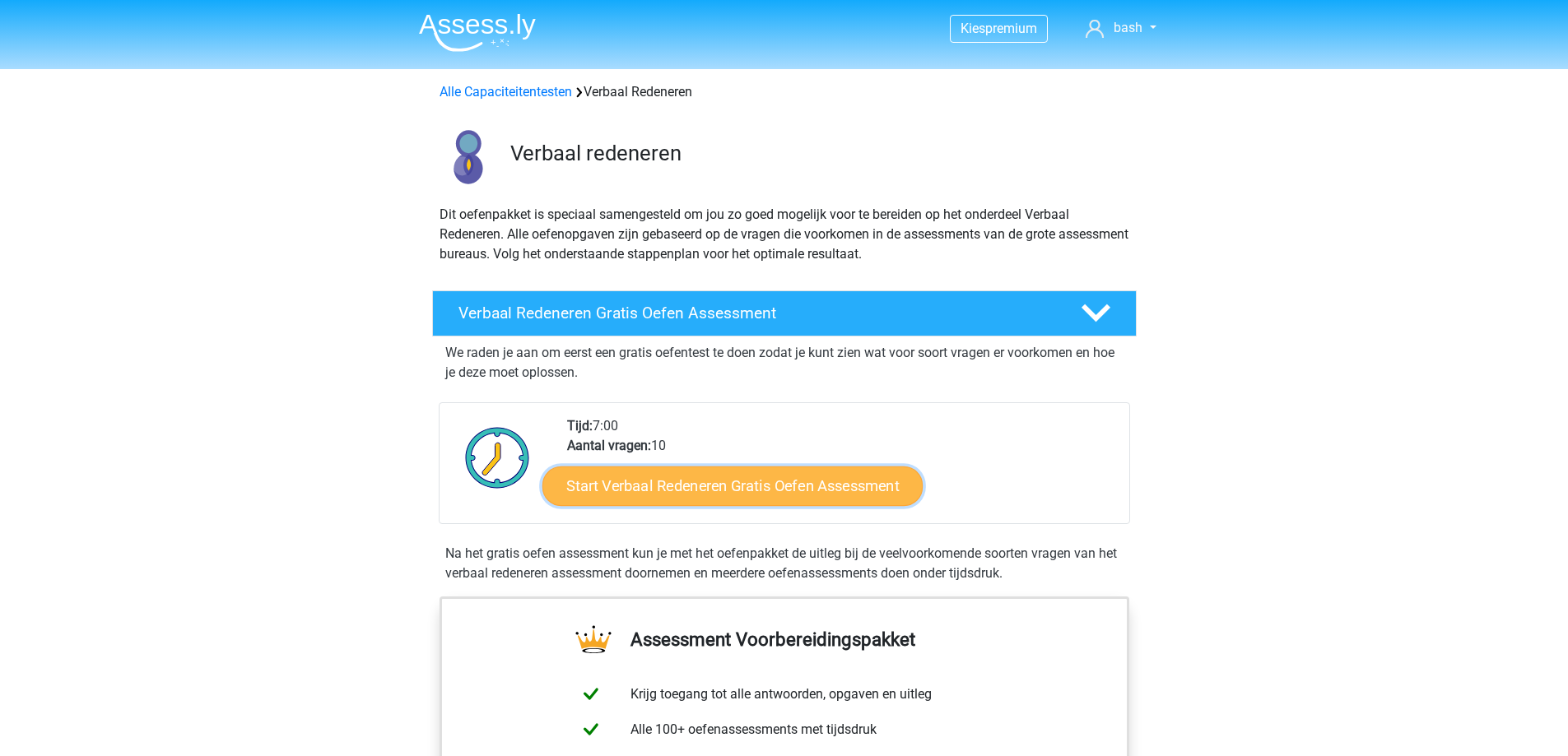
click at [737, 493] on link "Start Verbaal Redeneren Gratis Oefen Assessment" at bounding box center [732, 486] width 380 height 39
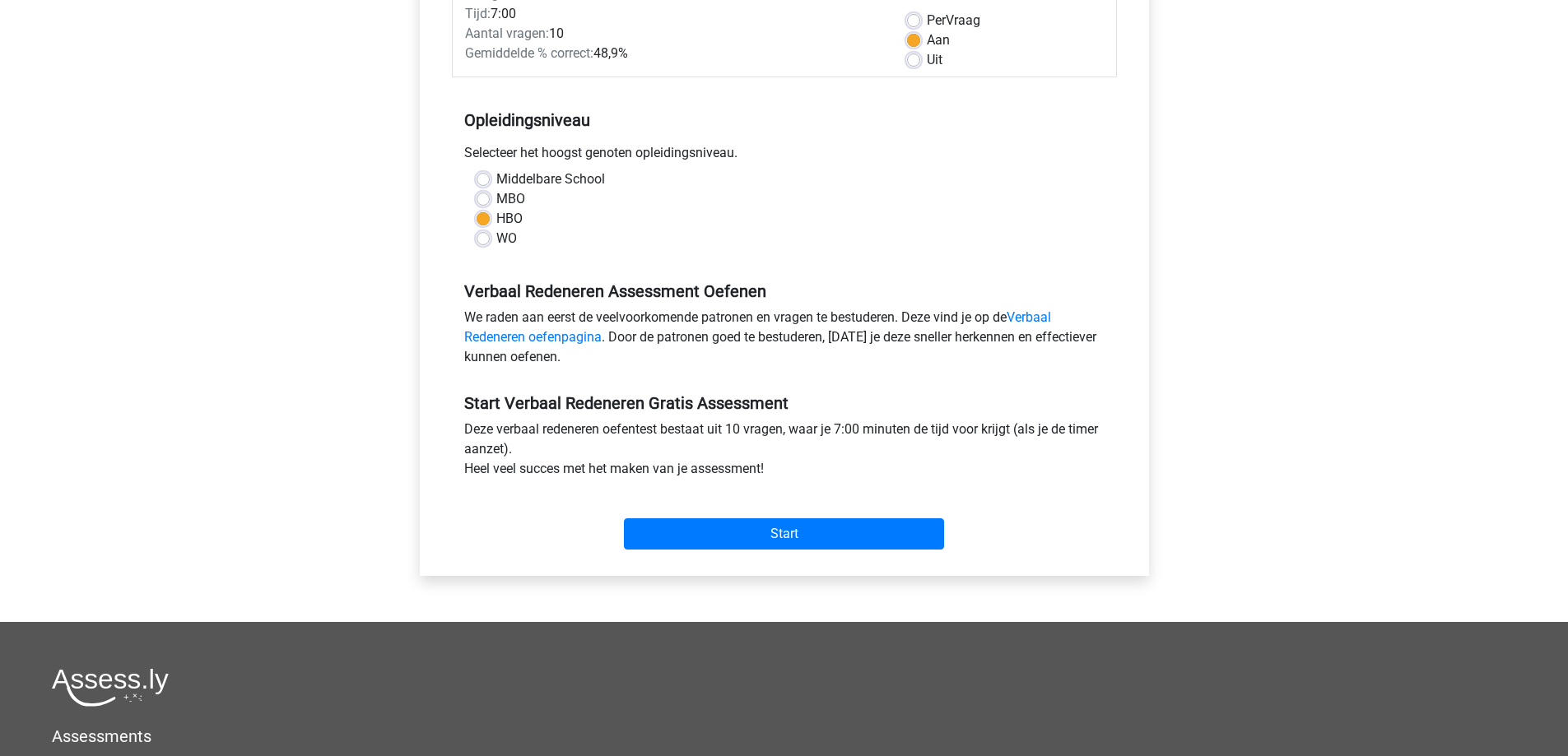
scroll to position [247, 0]
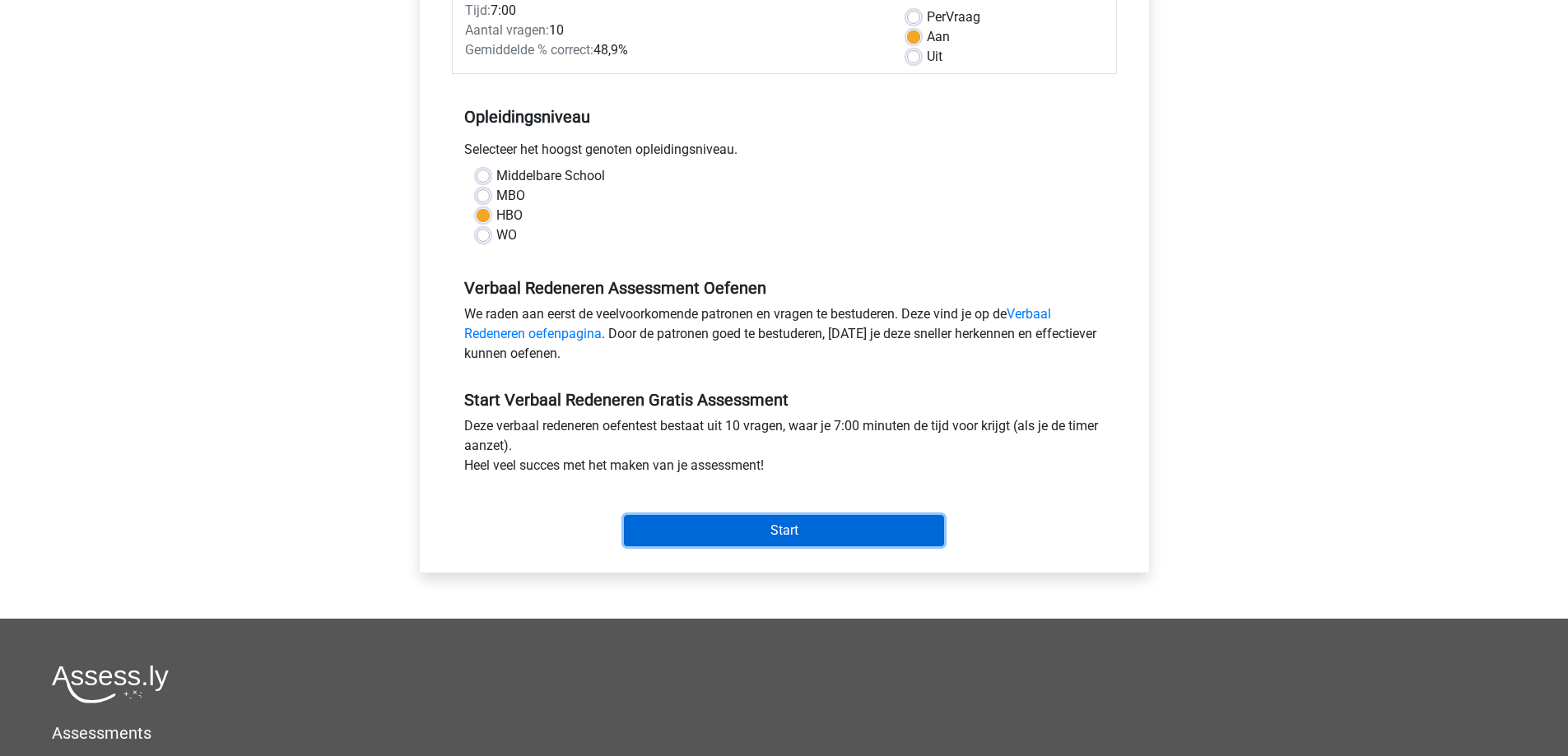
click at [879, 527] on input "Start" at bounding box center [784, 531] width 320 height 32
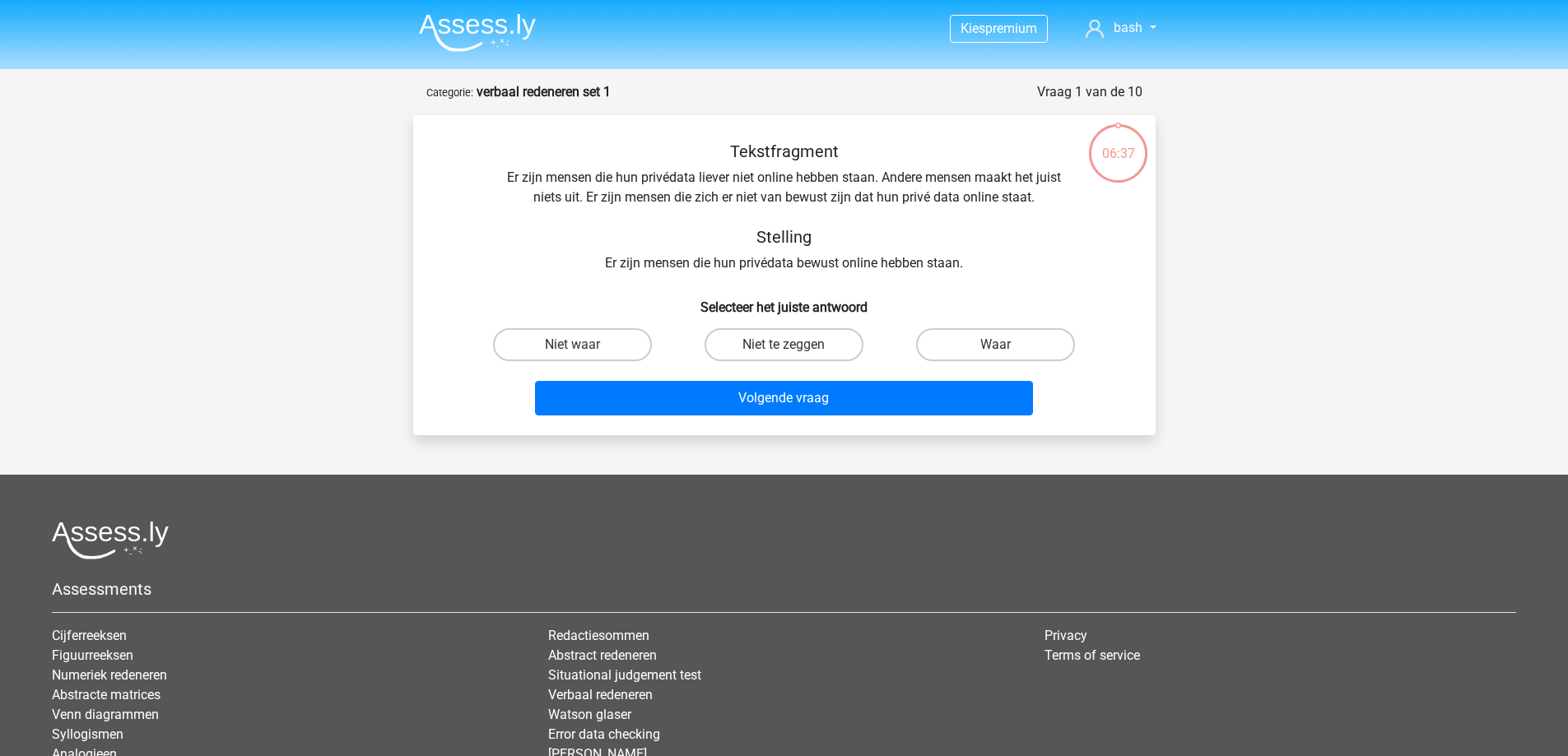
click at [582, 350] on input "Niet waar" at bounding box center [577, 350] width 10 height 10
radio input "true"
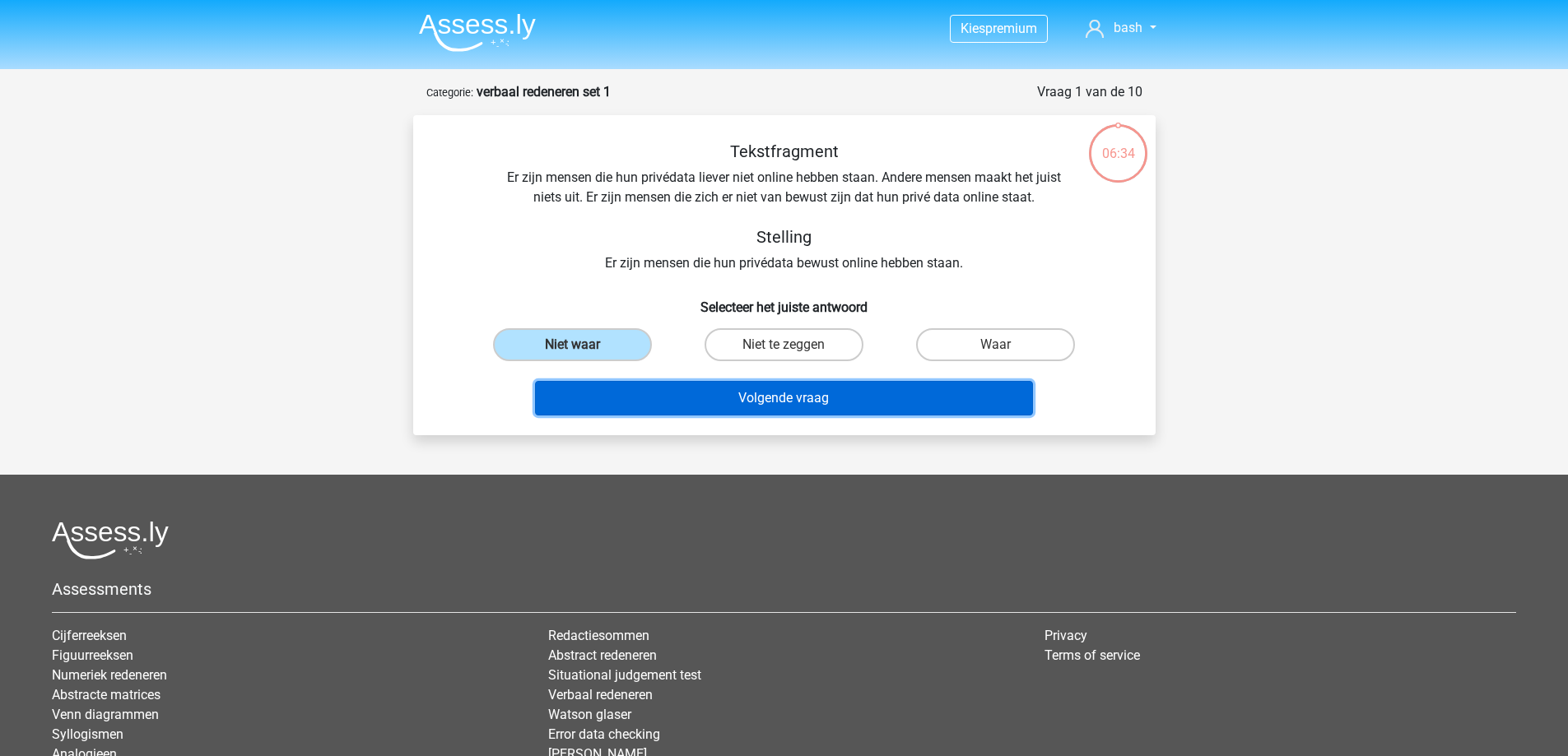
click at [771, 389] on button "Volgende vraag" at bounding box center [784, 398] width 498 height 34
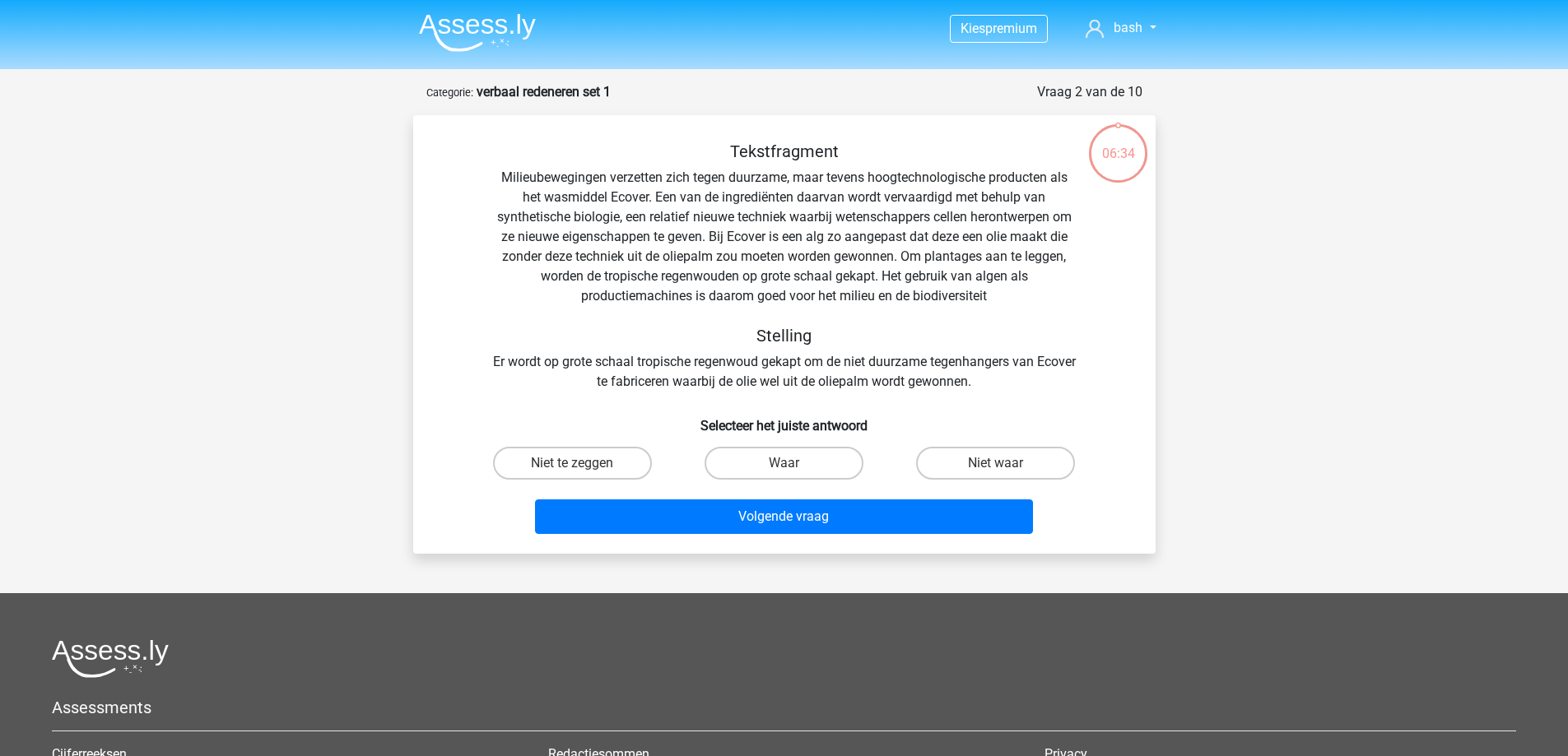
scroll to position [82, 0]
